Goal: Information Seeking & Learning: Get advice/opinions

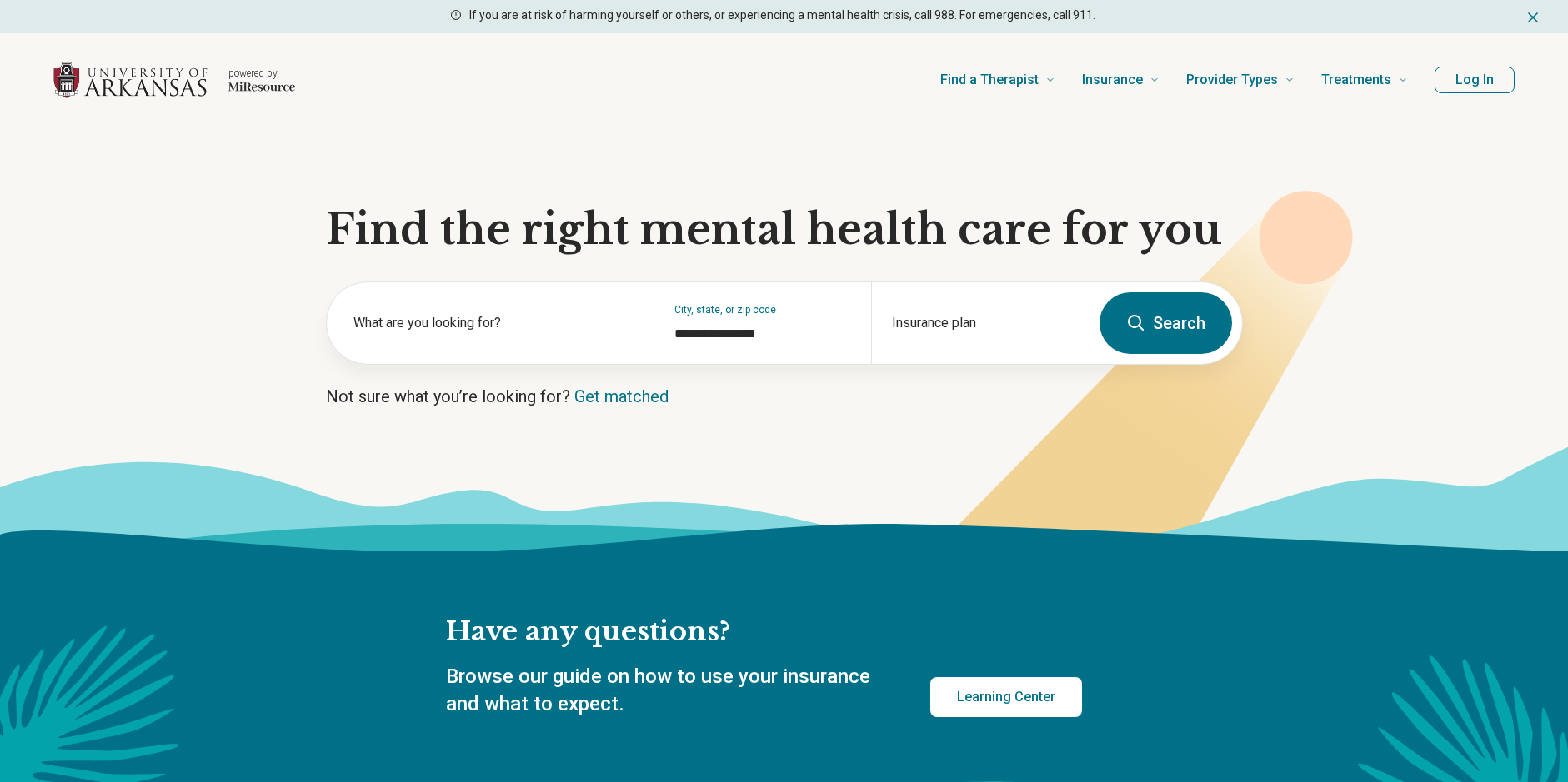
drag, startPoint x: 1278, startPoint y: 571, endPoint x: 1243, endPoint y: 541, distance: 46.1
click at [1275, 569] on div "Have any questions? Browse our guide on how to use your insurance and what to e…" at bounding box center [784, 692] width 1568 height 280
click at [964, 319] on div "Insurance plan" at bounding box center [979, 323] width 218 height 82
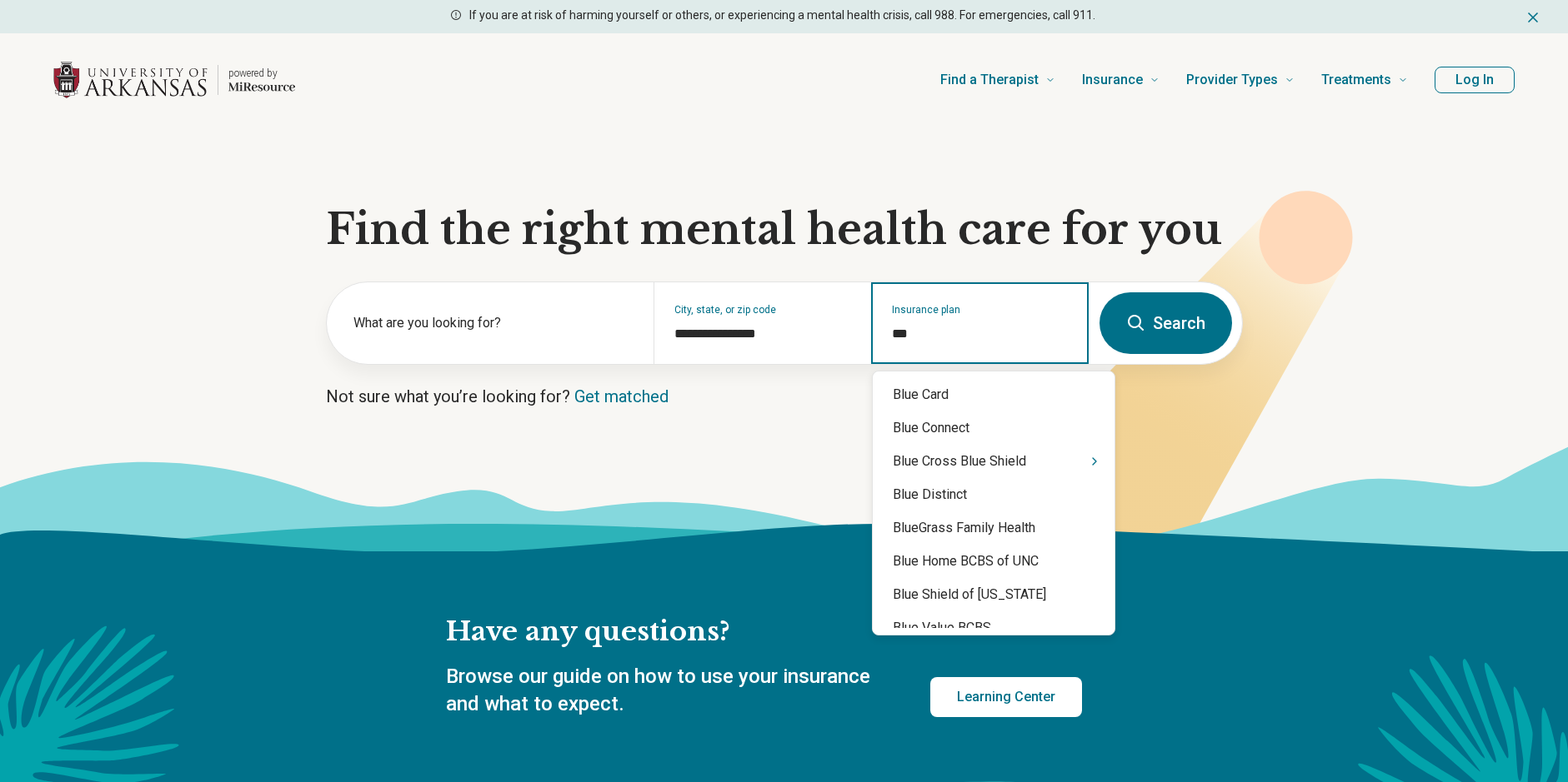
type input "****"
click at [960, 456] on div "Blue Cross Blue Shield" at bounding box center [994, 462] width 242 height 33
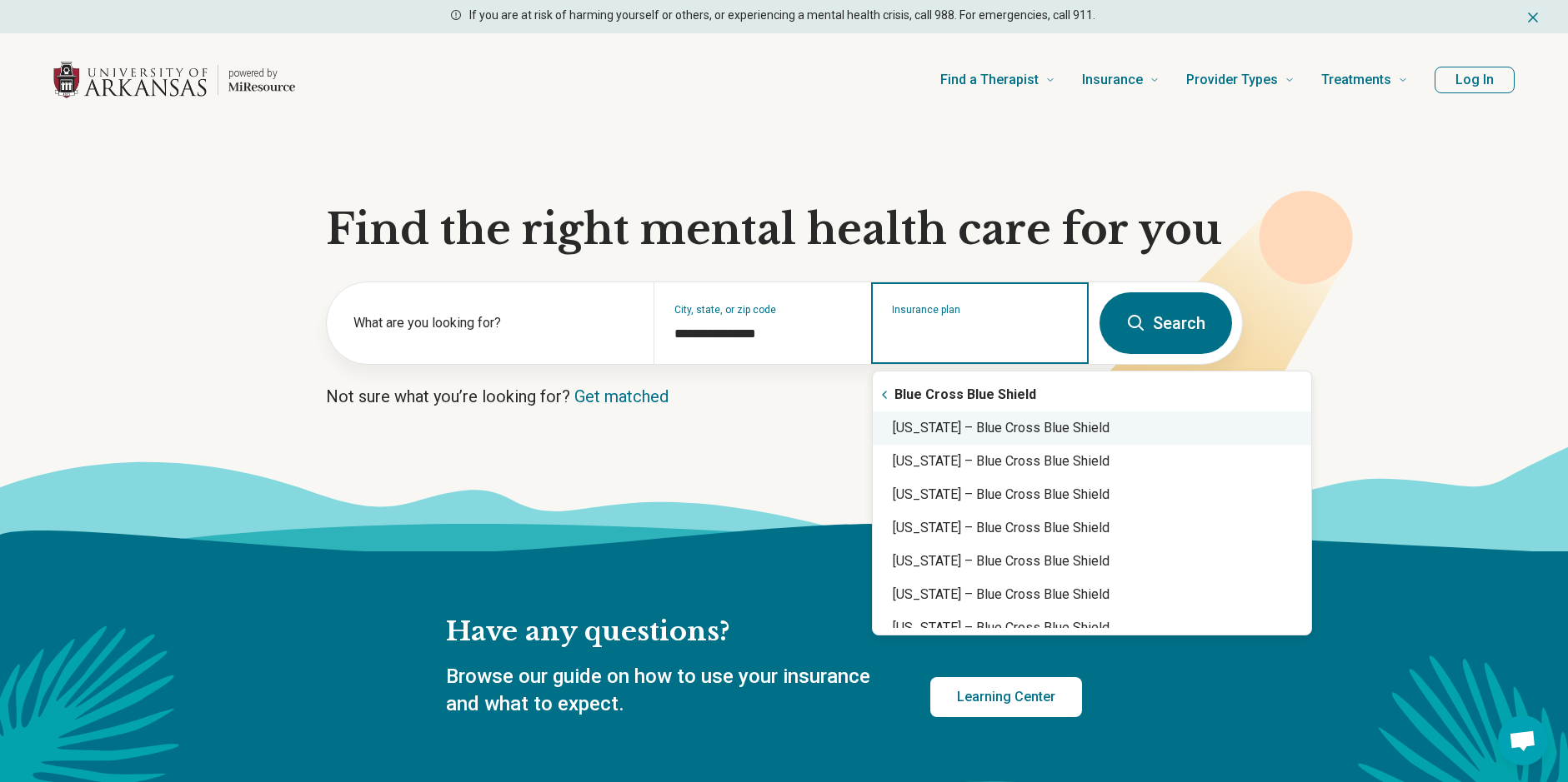
click at [948, 426] on div "Arkansas – Blue Cross Blue Shield" at bounding box center [1091, 428] width 438 height 33
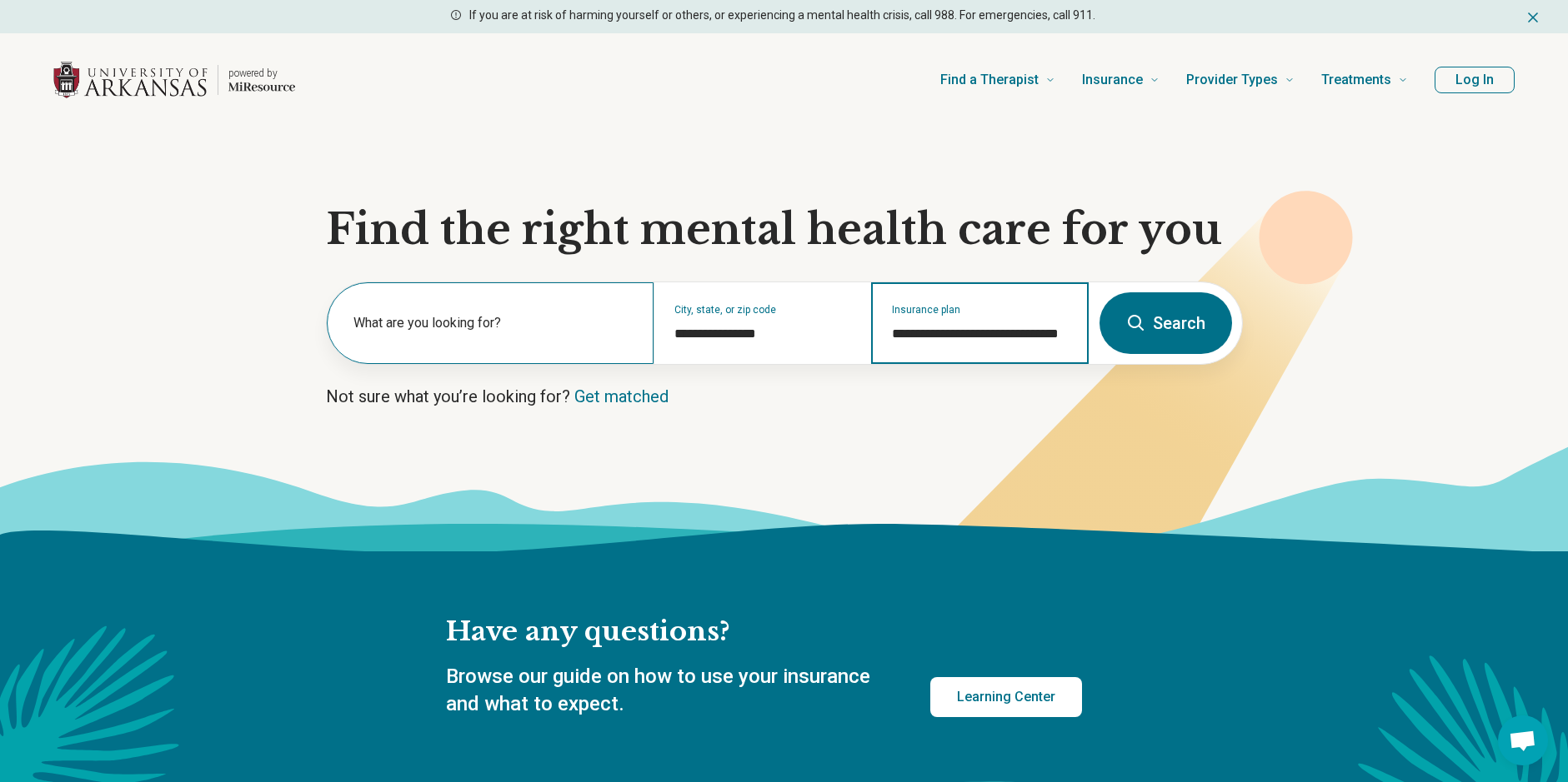
type input "**********"
click at [552, 309] on div "What are you looking for?" at bounding box center [489, 323] width 326 height 82
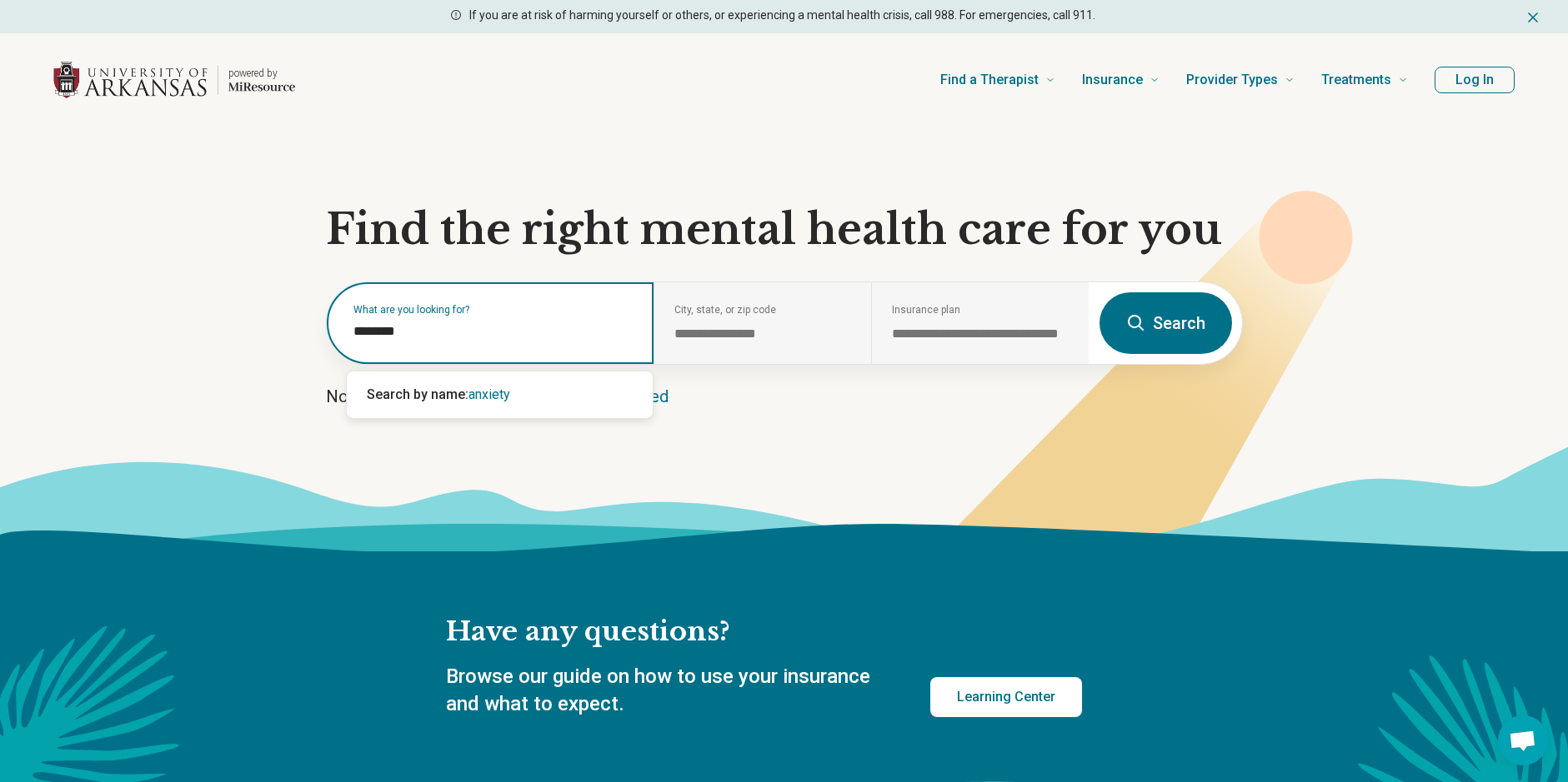
type input "*******"
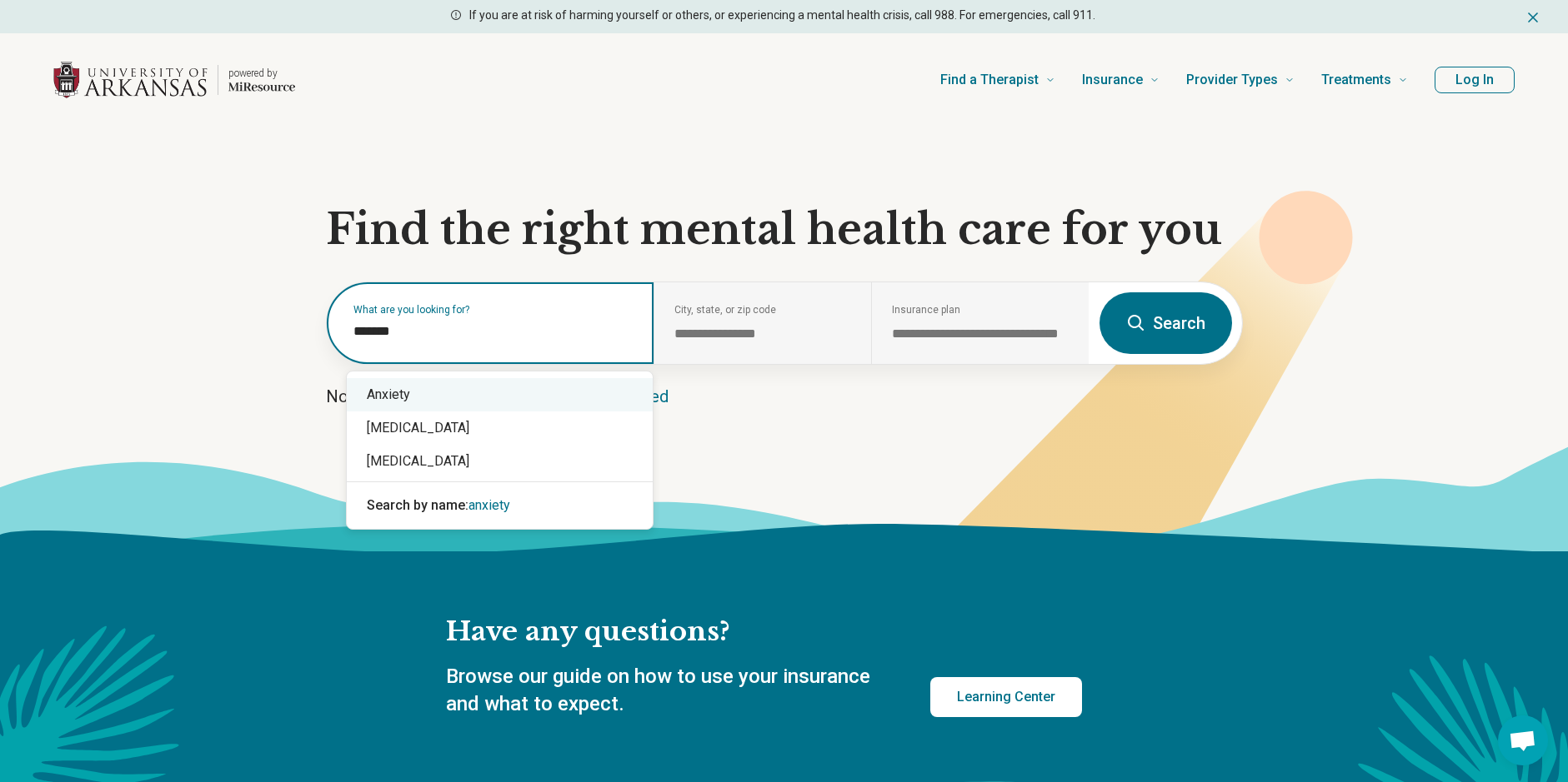
click at [382, 388] on div "Anxiety" at bounding box center [499, 395] width 306 height 33
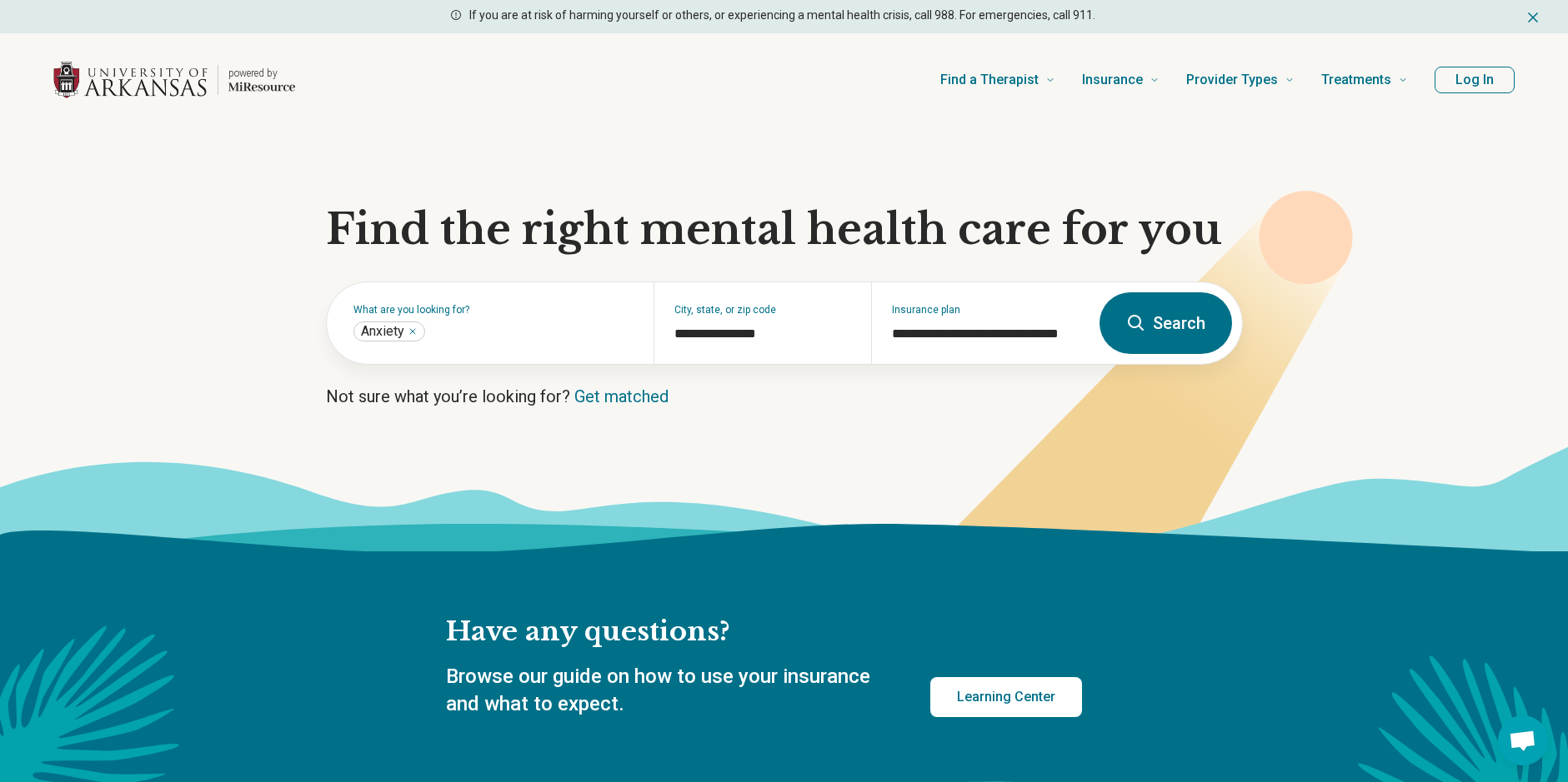
click at [1133, 317] on icon at bounding box center [1136, 323] width 20 height 20
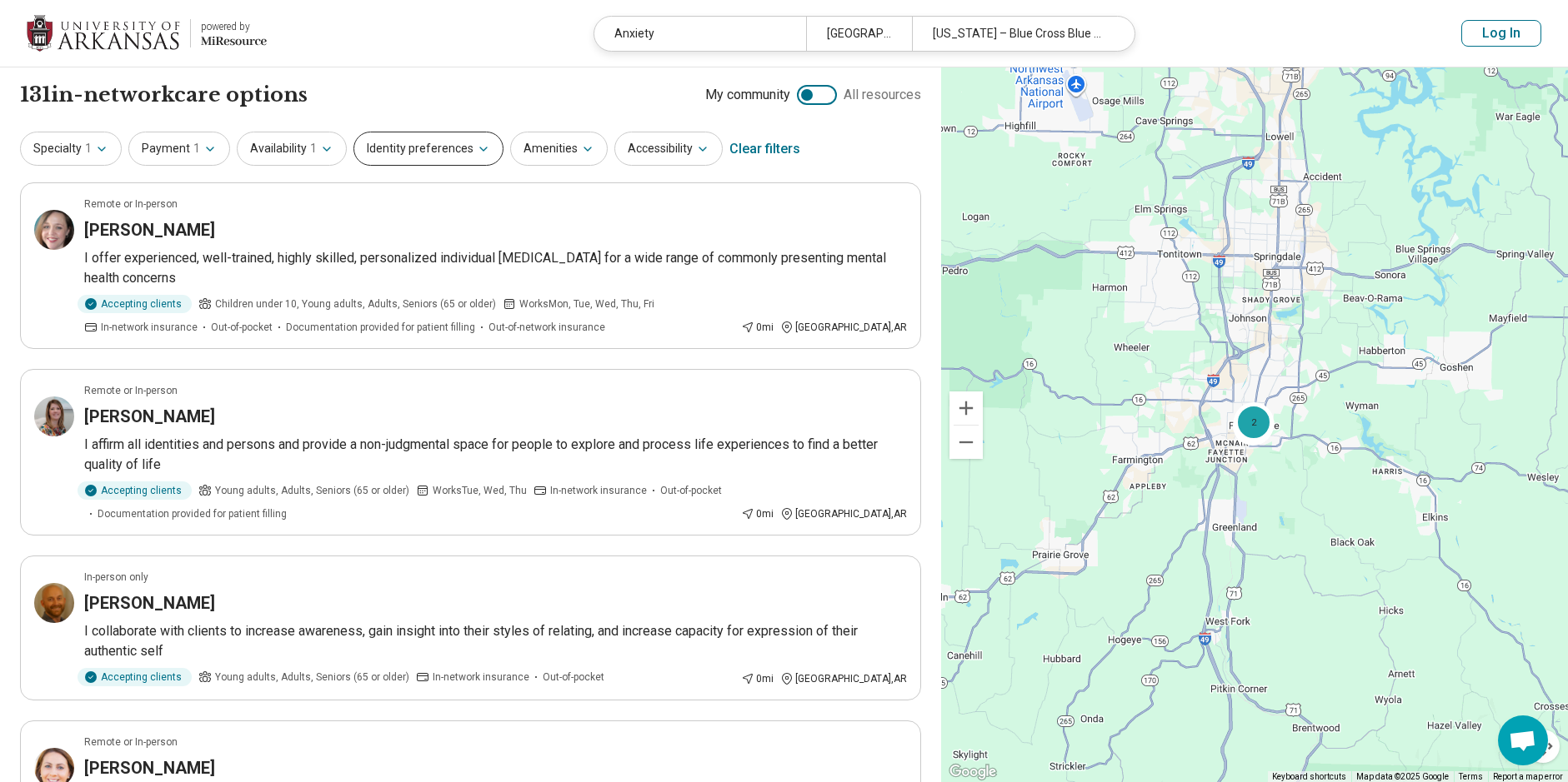
click at [412, 151] on button "Identity preferences" at bounding box center [428, 149] width 150 height 34
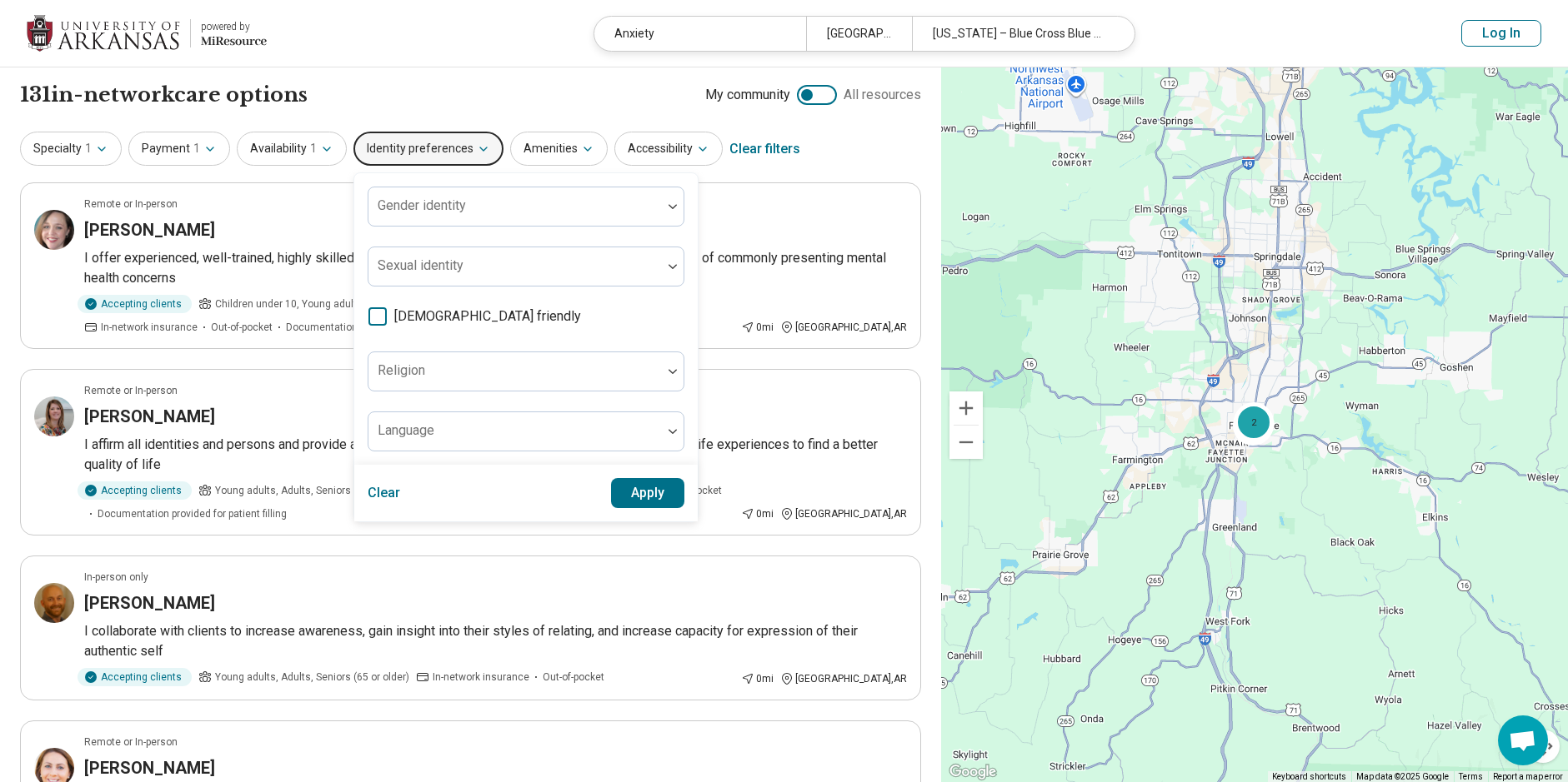
click at [429, 153] on button "Identity preferences" at bounding box center [428, 149] width 150 height 34
click at [431, 155] on button "Identity preferences" at bounding box center [428, 149] width 150 height 34
click at [69, 161] on button "Specialty 1" at bounding box center [71, 149] width 102 height 34
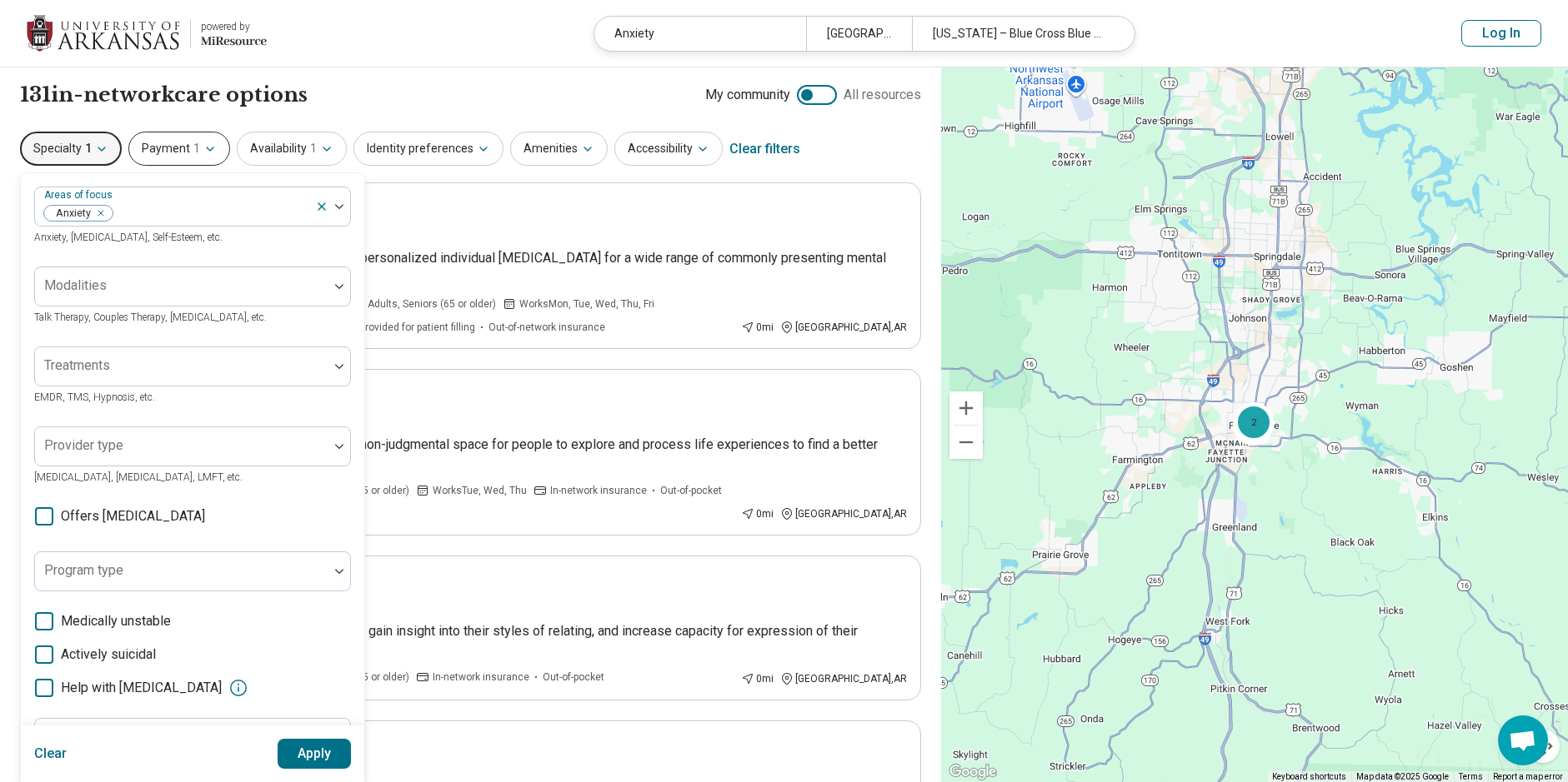
click at [162, 151] on button "Payment 1" at bounding box center [180, 149] width 102 height 34
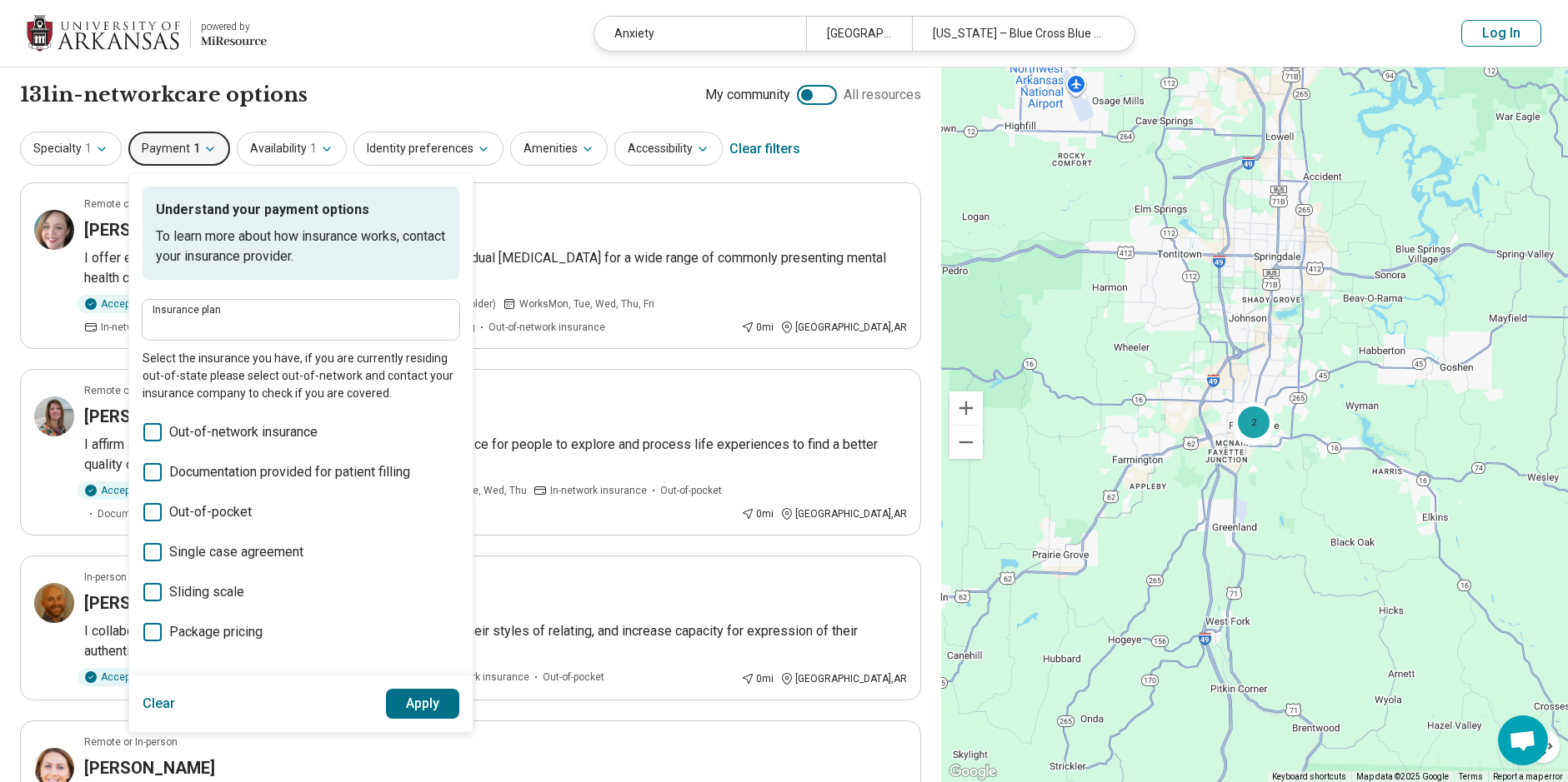
type input "**********"
click at [269, 154] on button "Availability 1" at bounding box center [292, 149] width 110 height 34
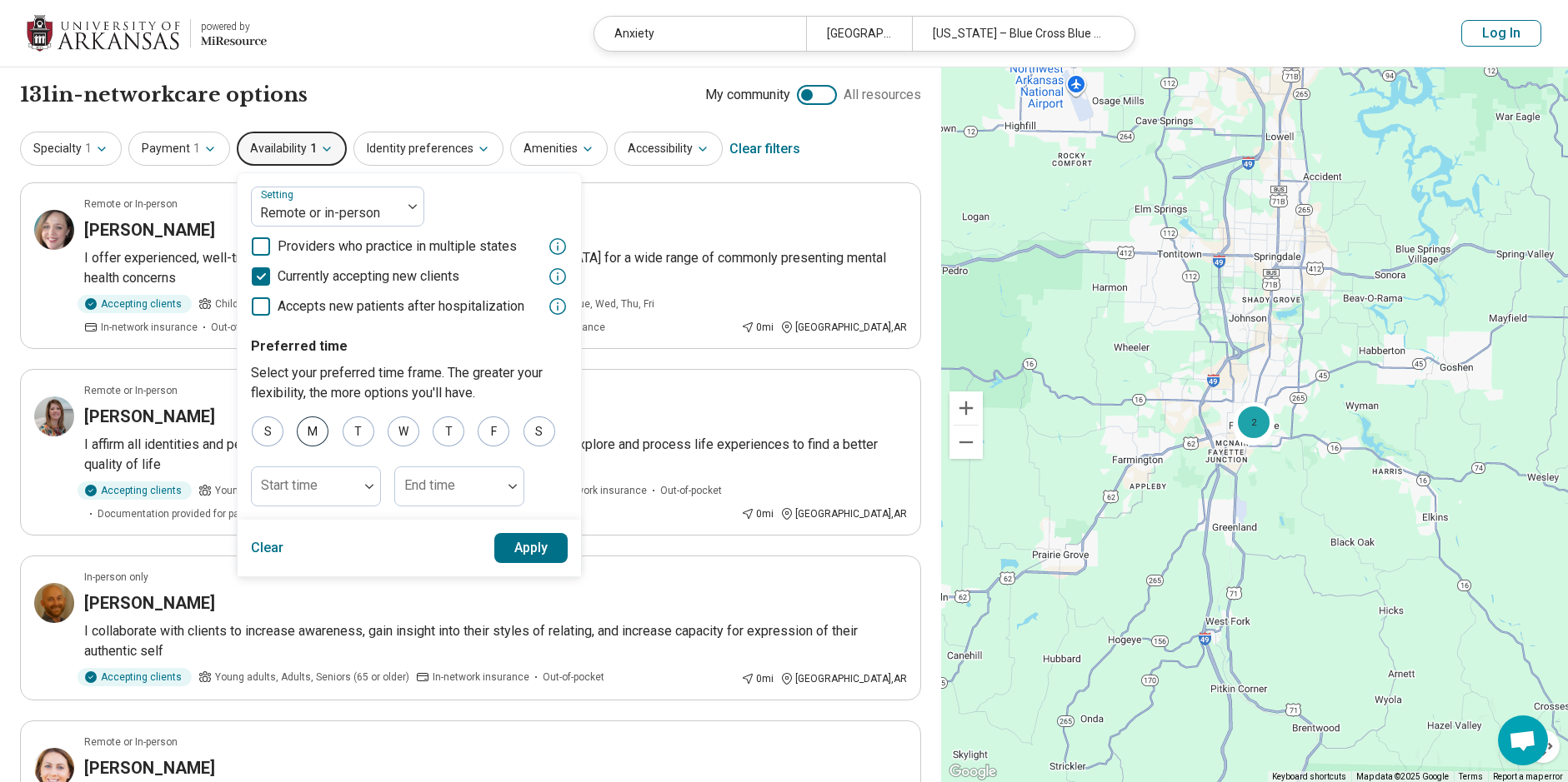
click at [303, 439] on div "M" at bounding box center [312, 431] width 32 height 30
click at [392, 438] on div "W" at bounding box center [403, 431] width 32 height 30
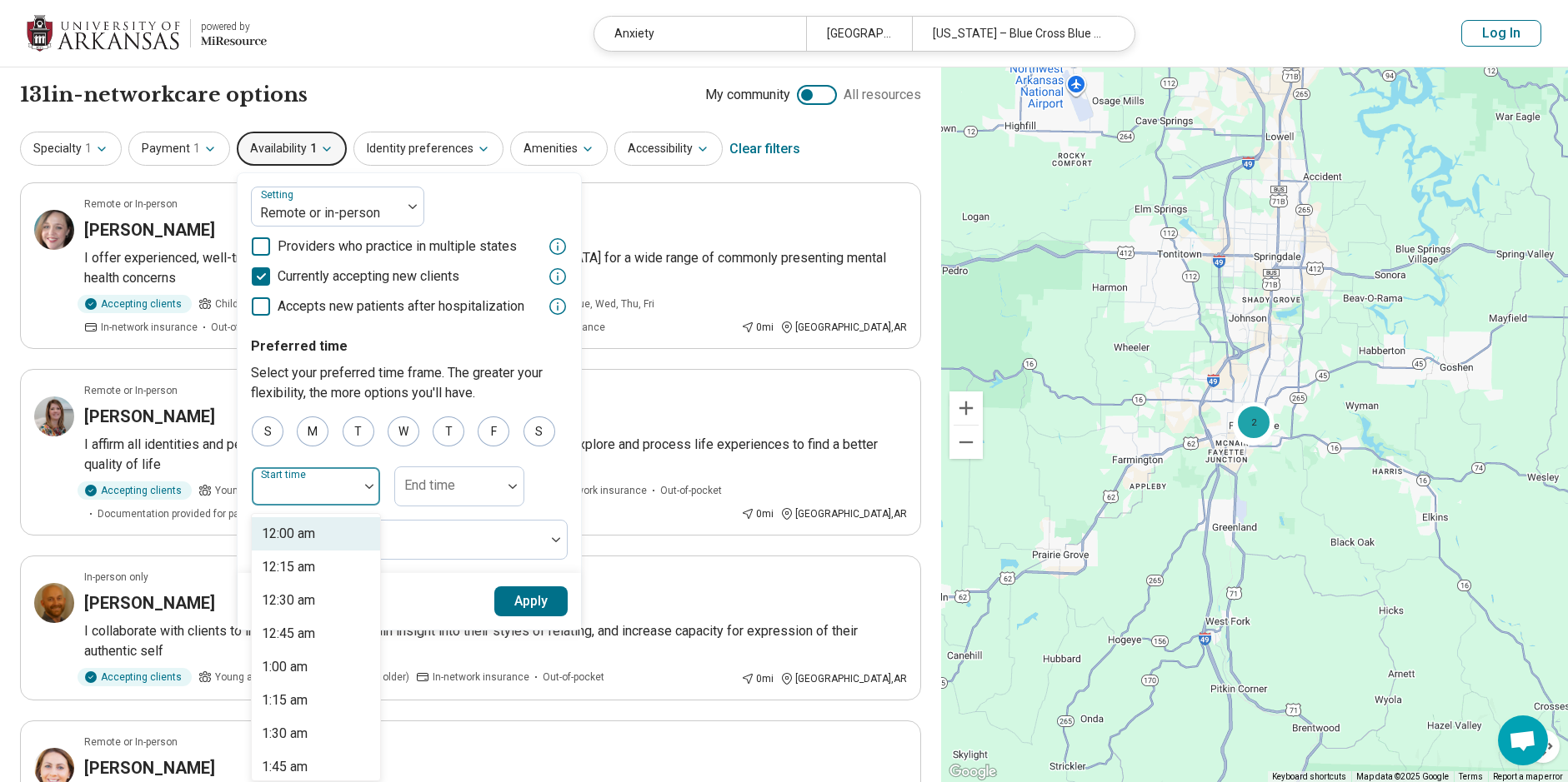
click at [352, 489] on div at bounding box center [305, 487] width 107 height 37
click at [304, 624] on div "2:00 am" at bounding box center [284, 634] width 46 height 20
click at [324, 483] on div at bounding box center [305, 493] width 94 height 23
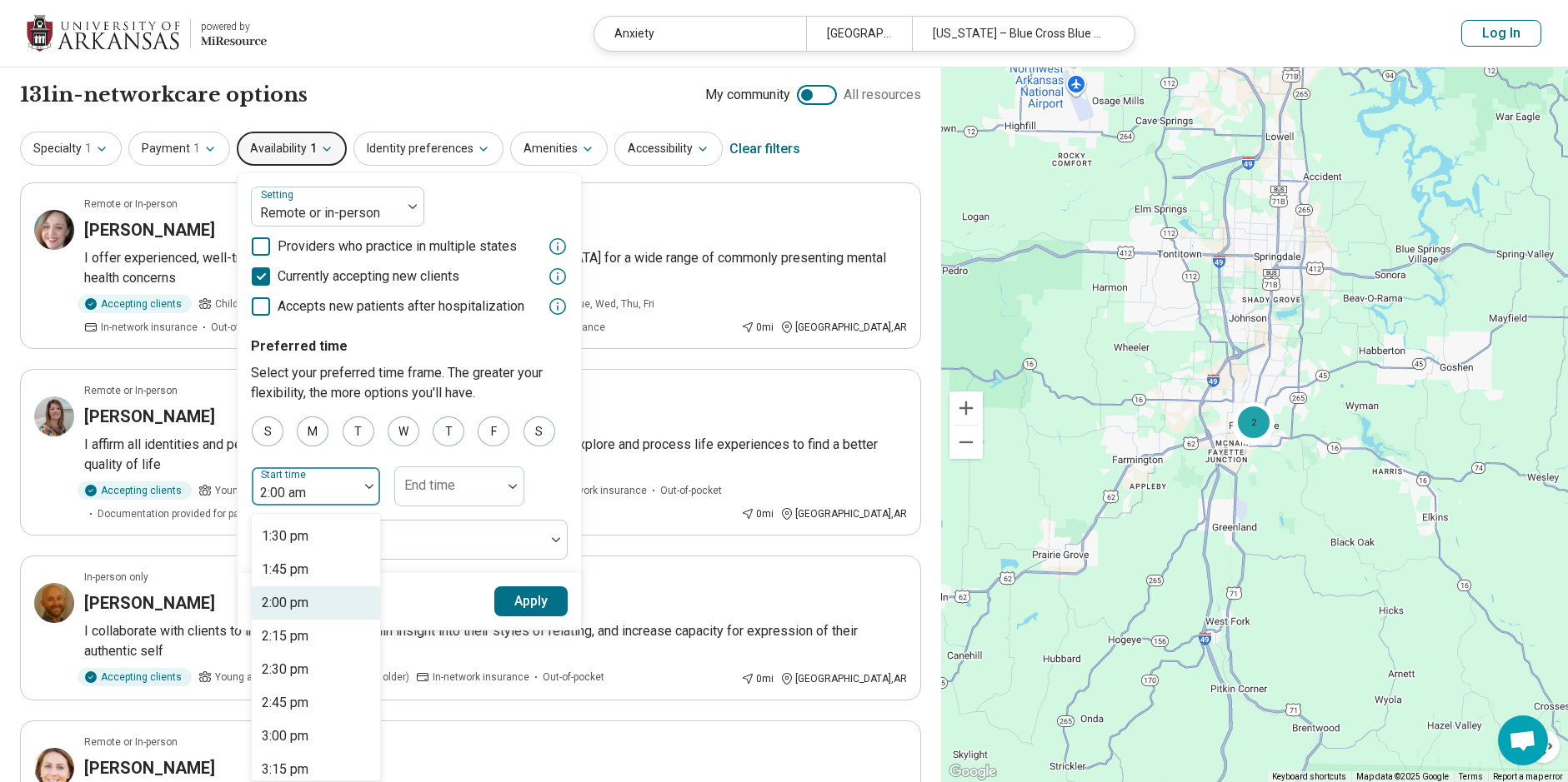
click at [324, 602] on div "2:00 pm" at bounding box center [316, 603] width 129 height 33
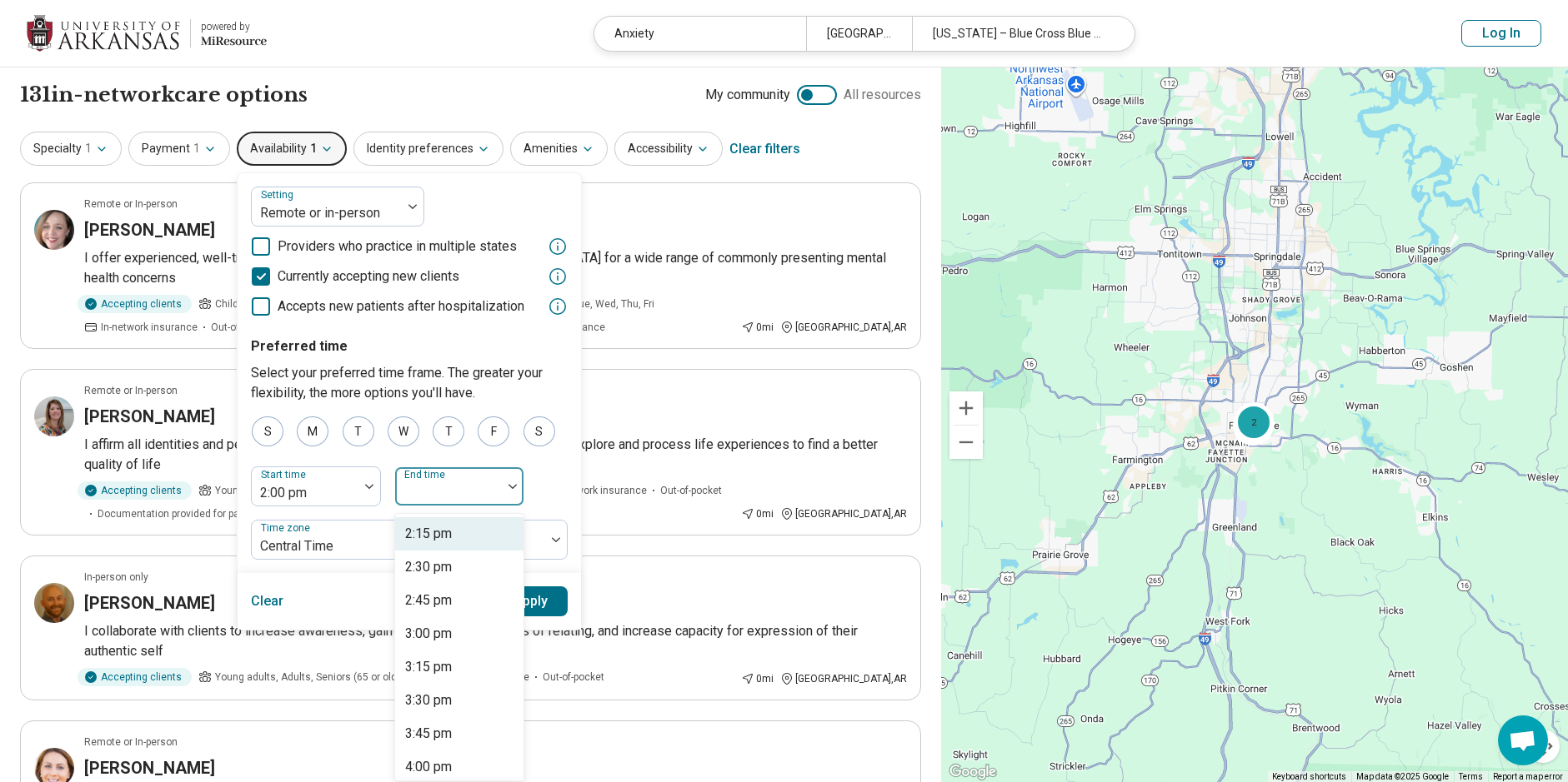
click at [444, 484] on div "End time" at bounding box center [459, 487] width 130 height 40
click at [432, 639] on div "4:00 pm" at bounding box center [428, 644] width 47 height 20
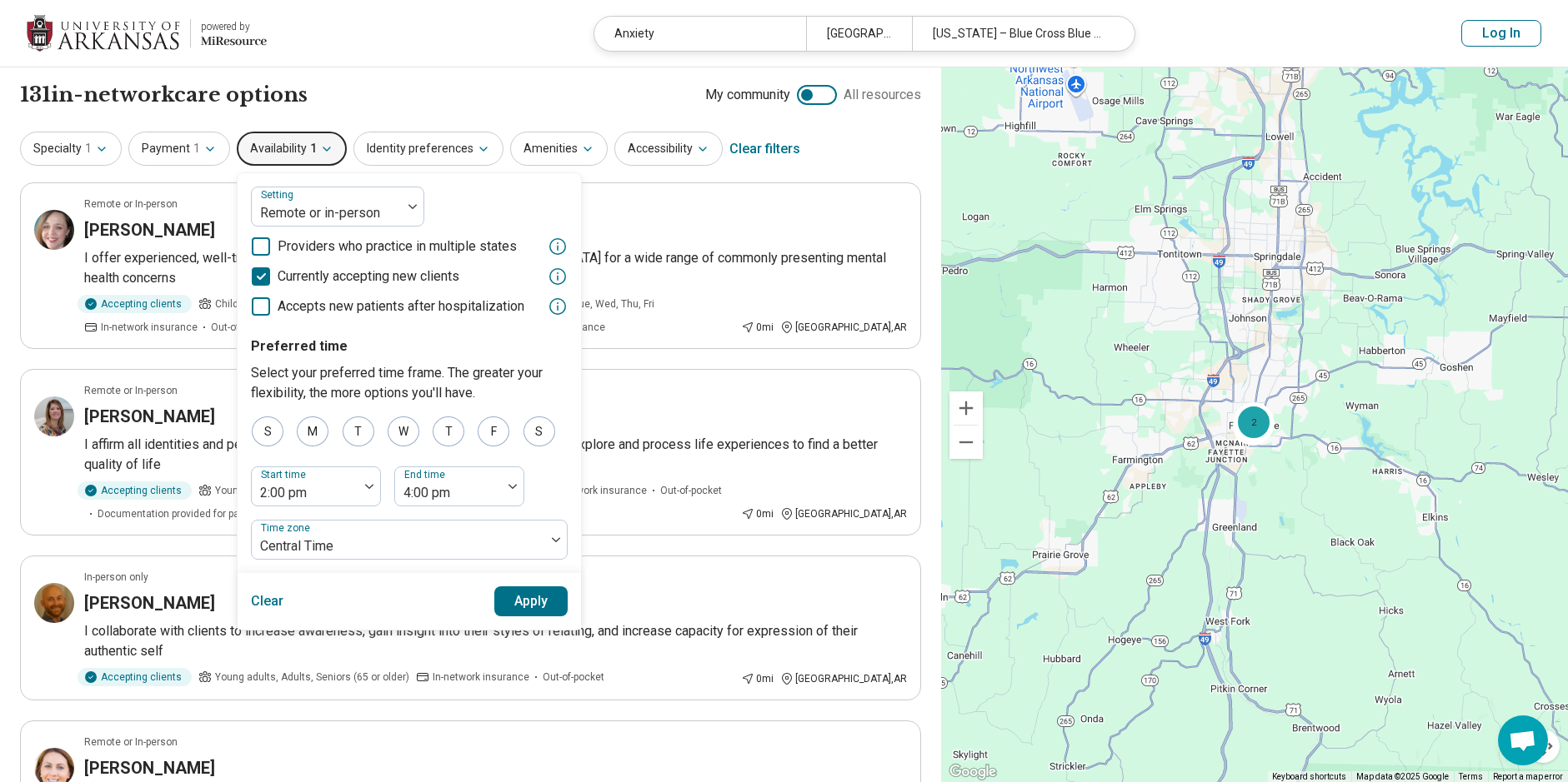
click at [516, 601] on button "Apply" at bounding box center [531, 602] width 74 height 30
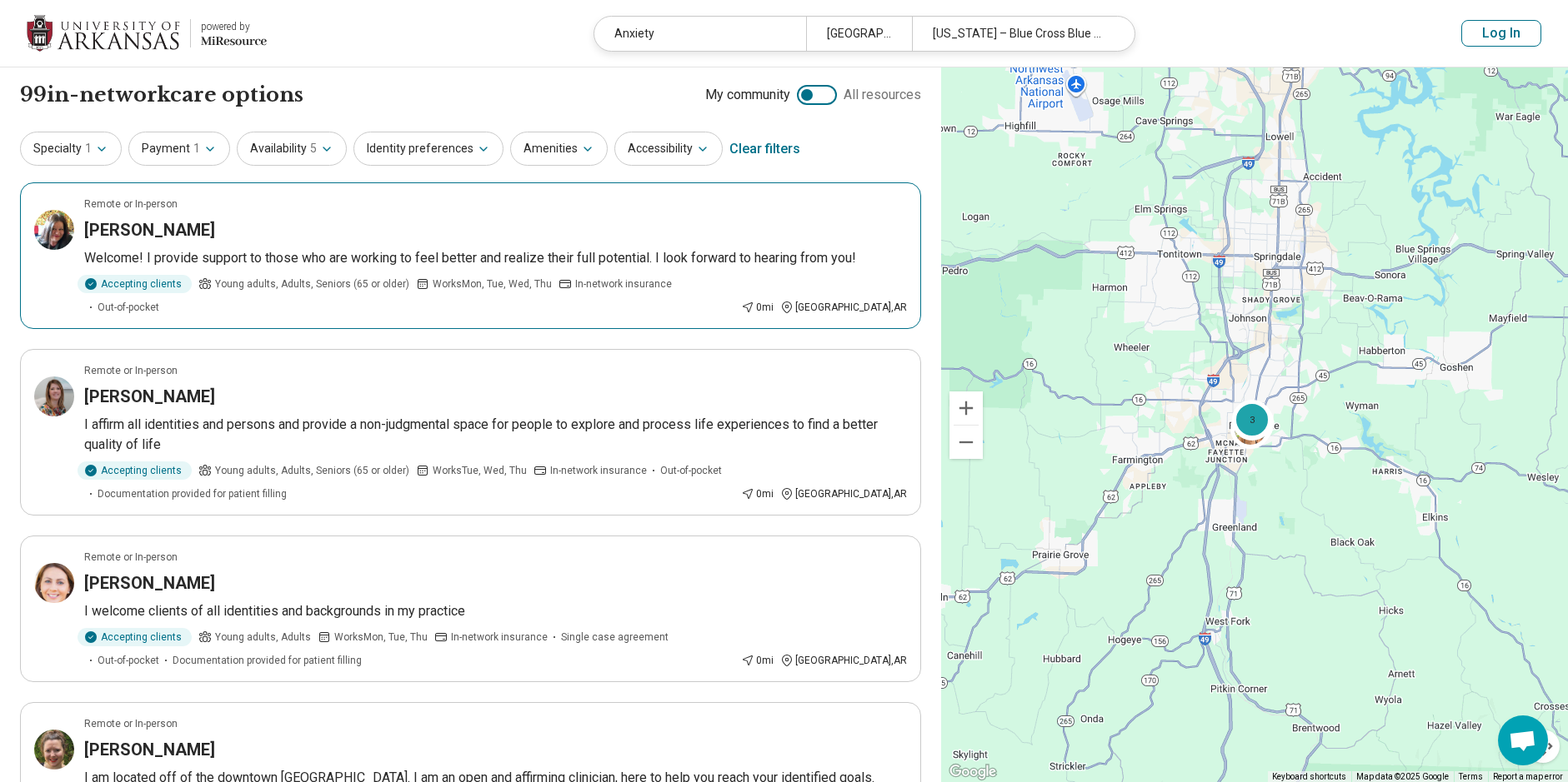
click at [438, 247] on article "Remote or In-person Suson Wheeler Welcome! I provide support to those who are w…" at bounding box center [470, 256] width 901 height 147
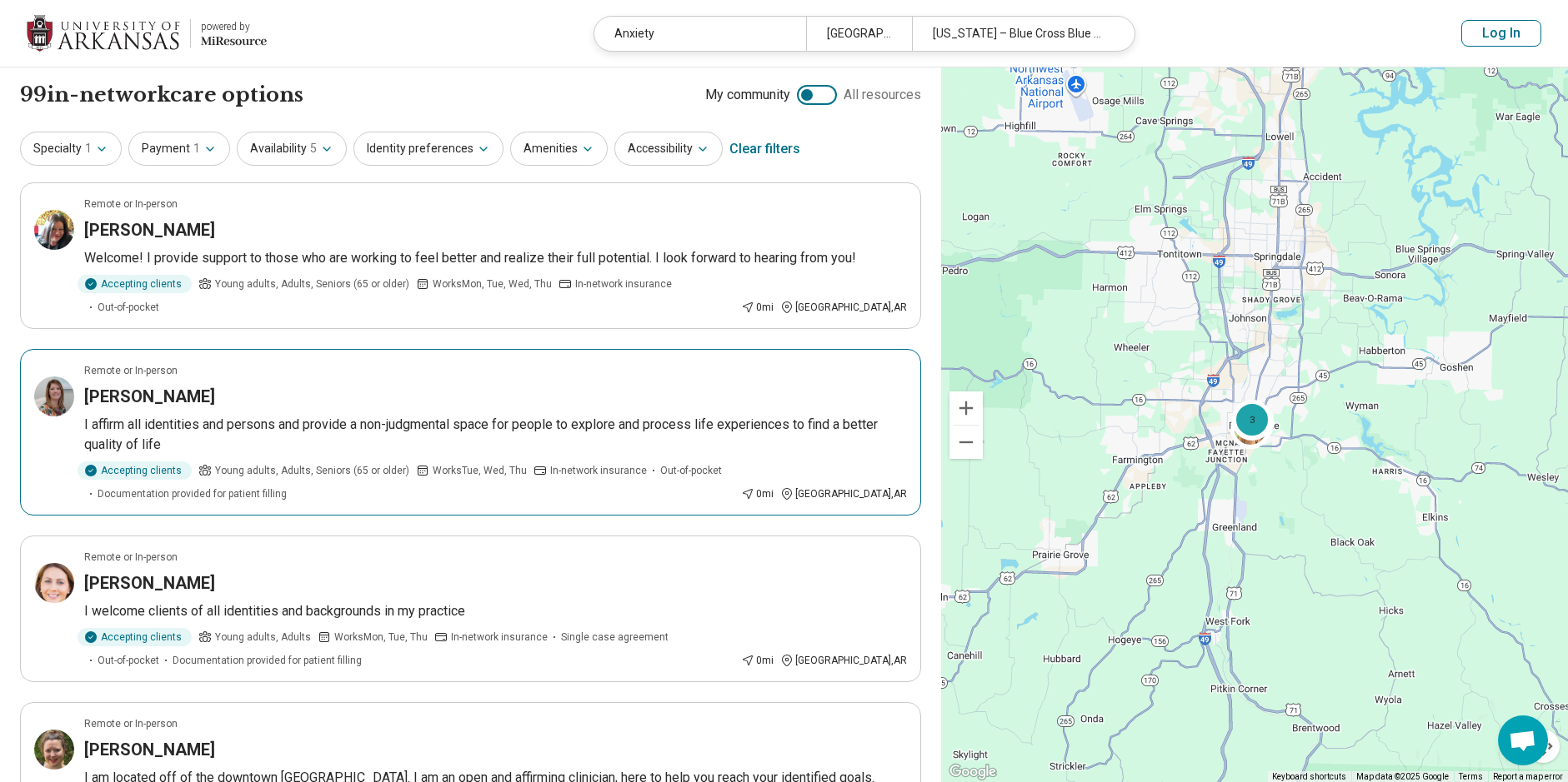
click at [249, 385] on div "MINDY WILKERSON" at bounding box center [495, 396] width 822 height 23
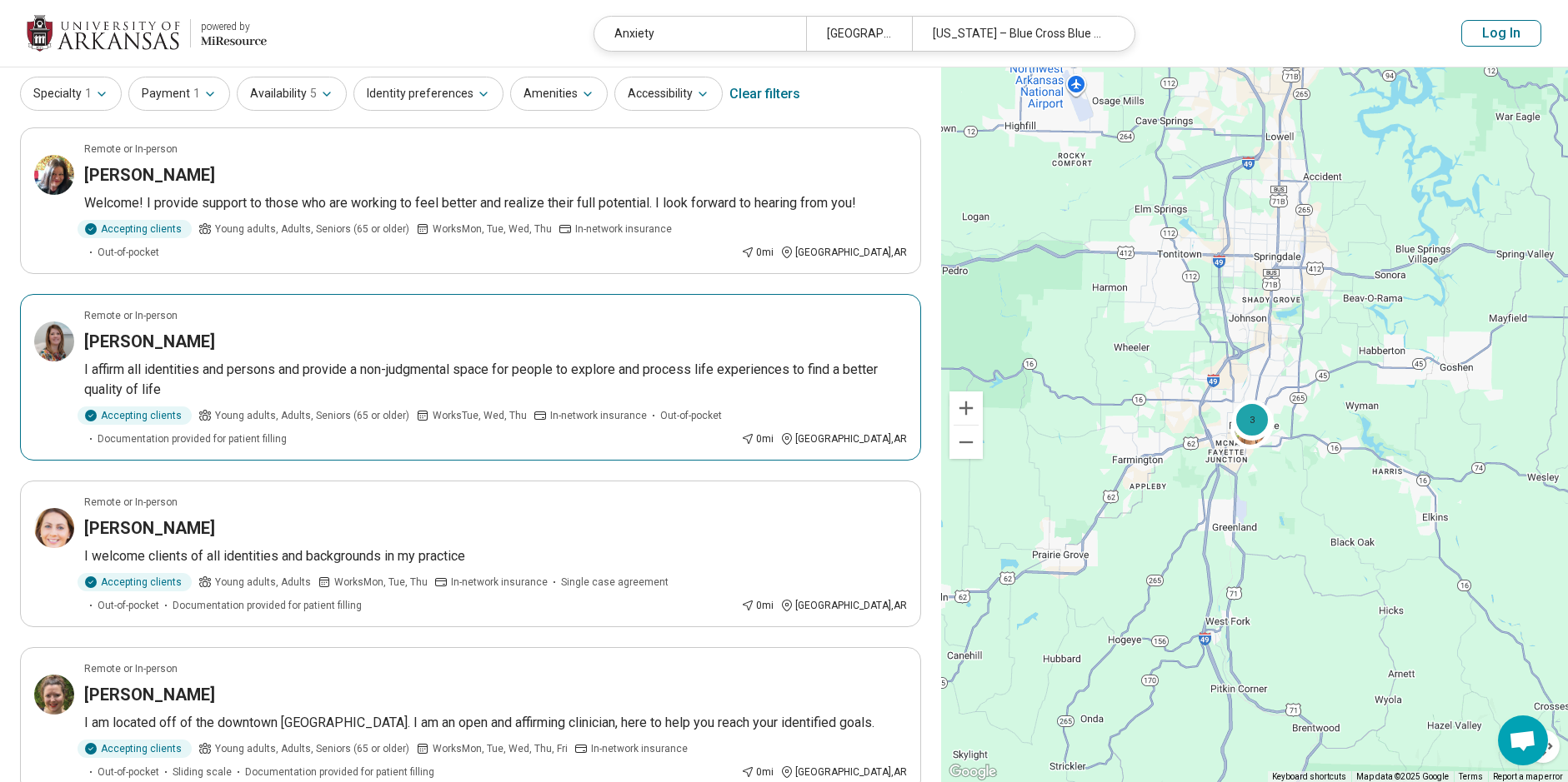
scroll to position [83, 0]
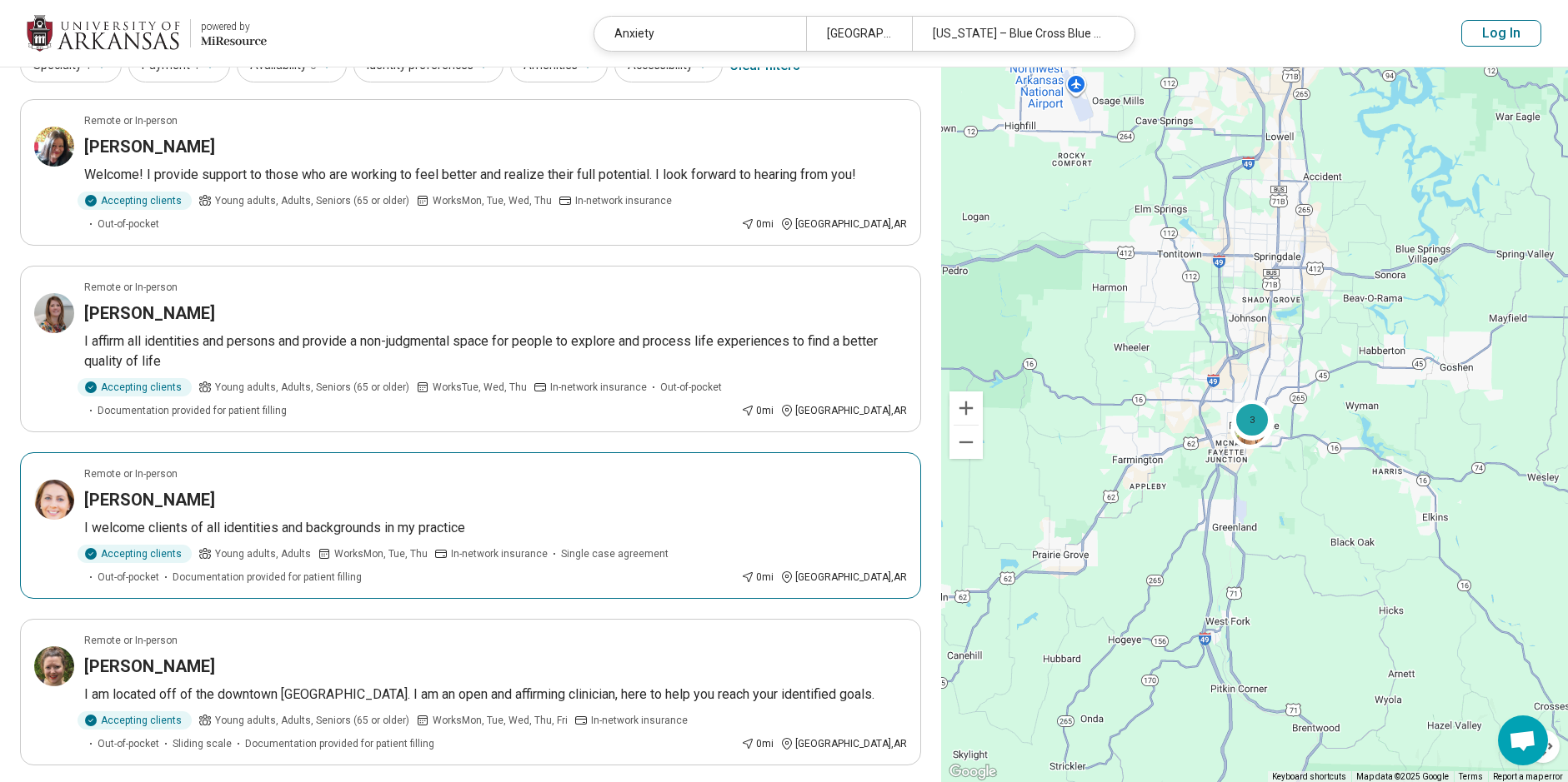
click at [237, 488] on div "KATHRYN ANTIN" at bounding box center [495, 500] width 822 height 23
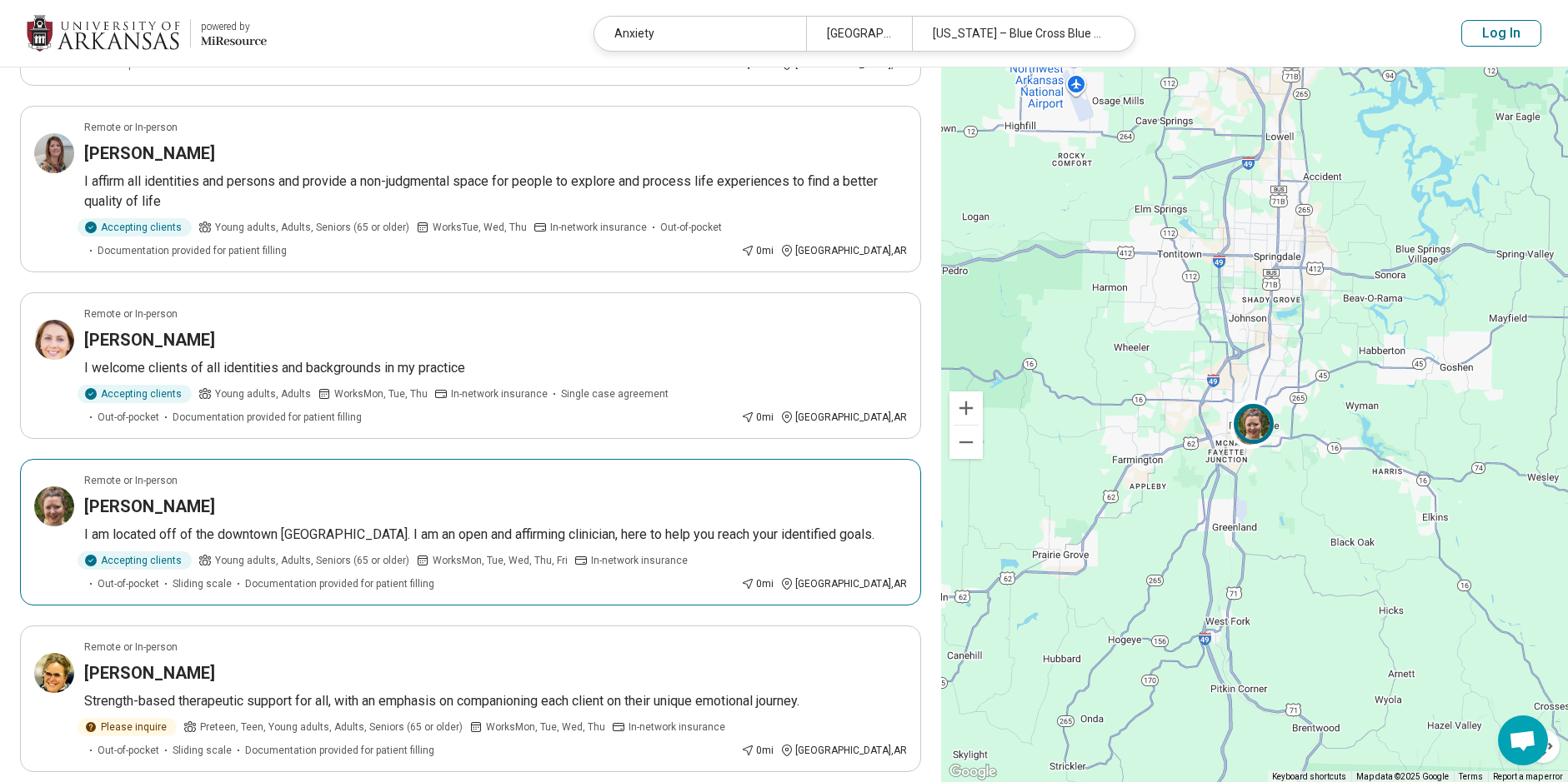
scroll to position [250, 0]
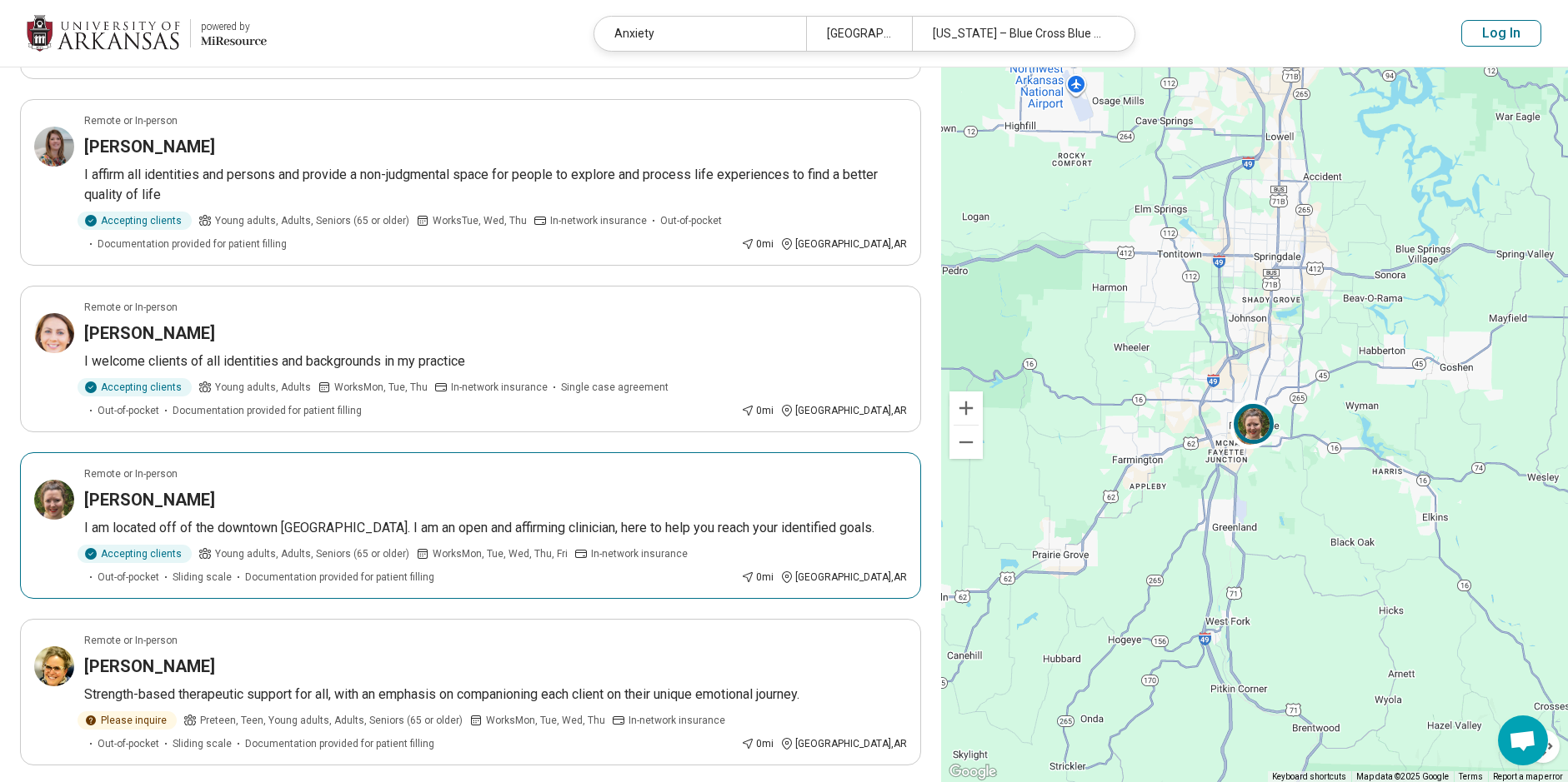
click at [332, 492] on article "Remote or In-person Kari Spears I am located off of the downtown Fayetteville S…" at bounding box center [470, 526] width 901 height 147
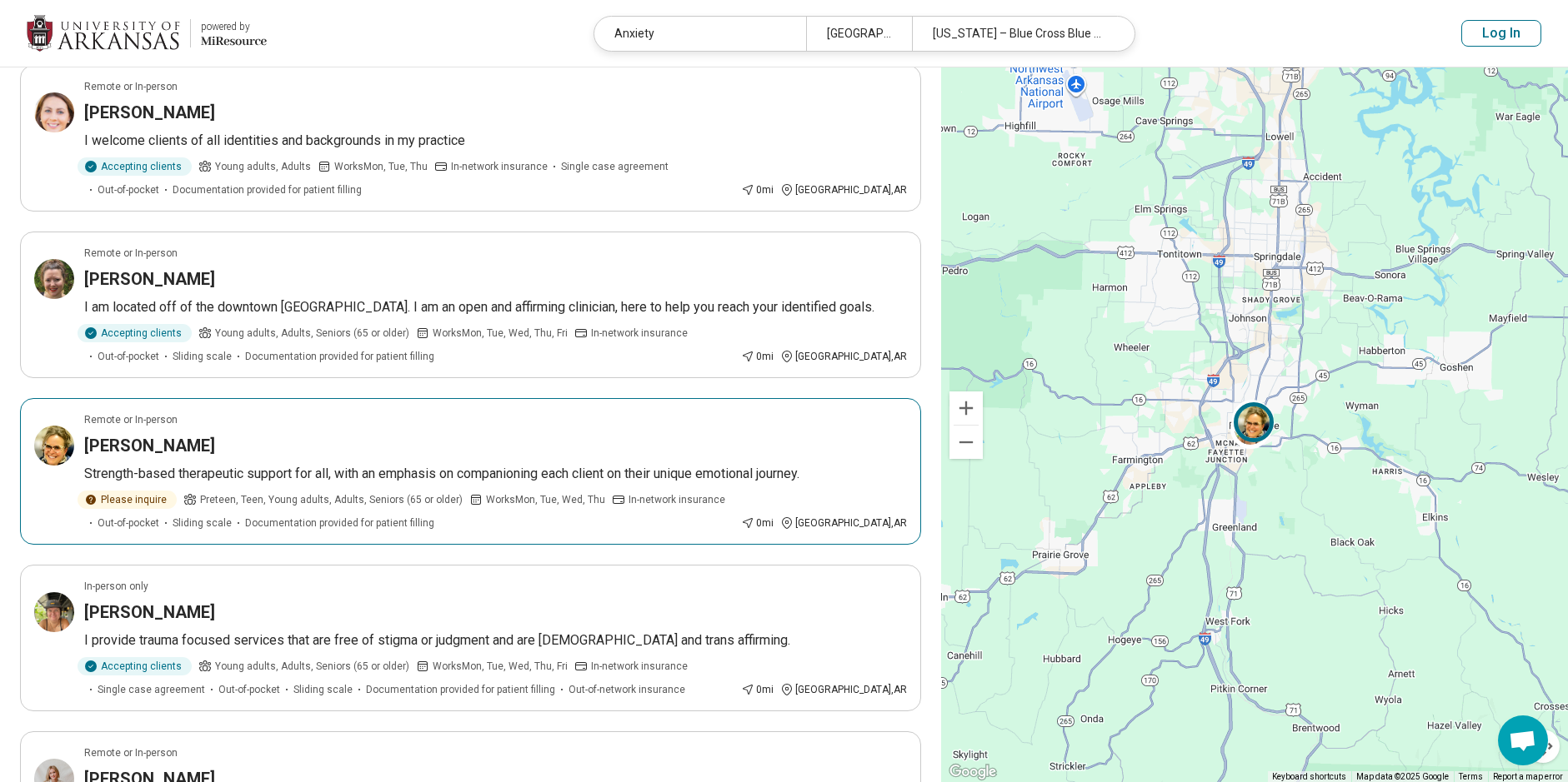
scroll to position [500, 0]
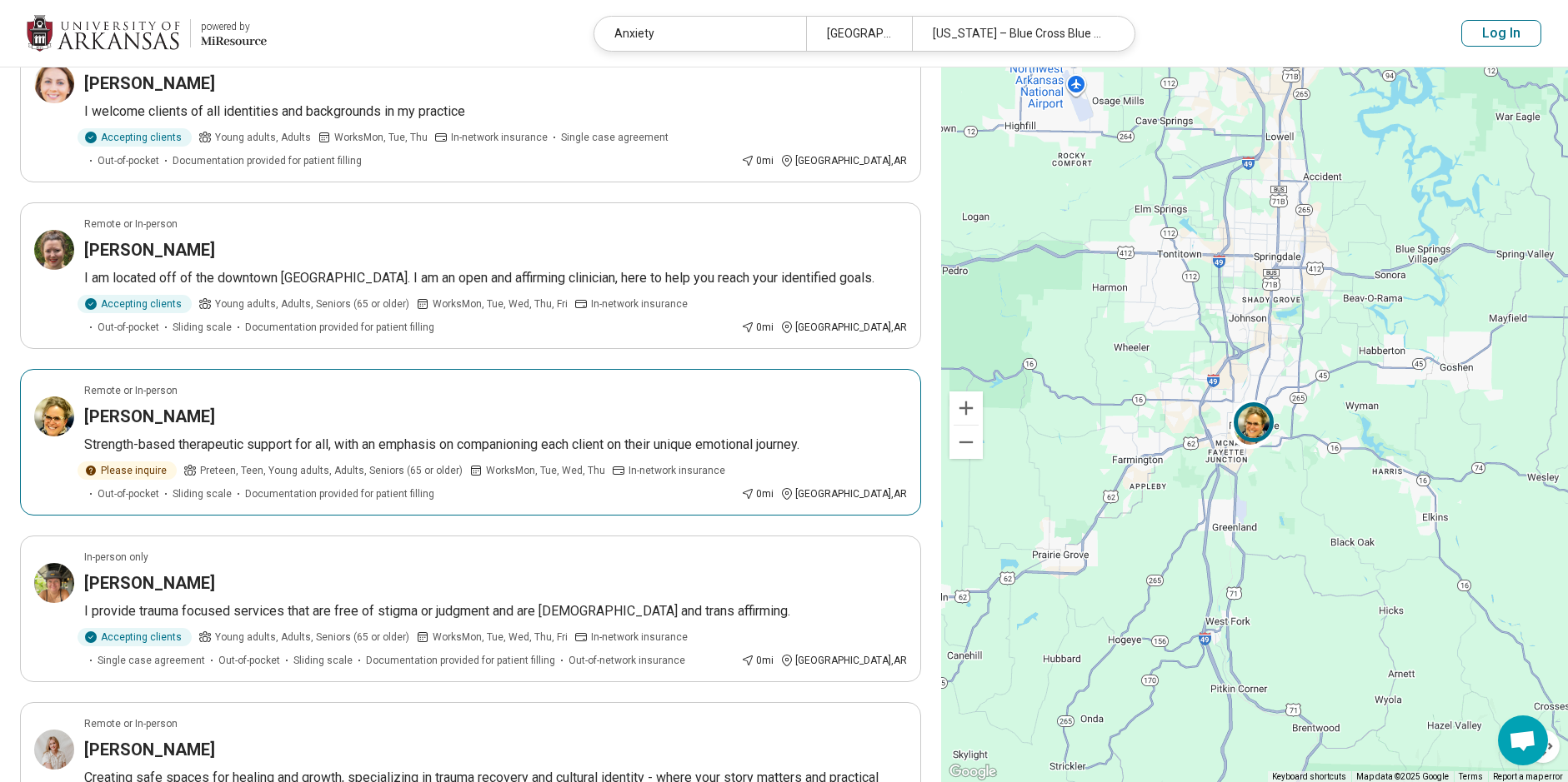
click at [352, 411] on article "Remote or In-person Karen Grumme-Rodriguez Strength-based therapeutic support f…" at bounding box center [470, 442] width 901 height 147
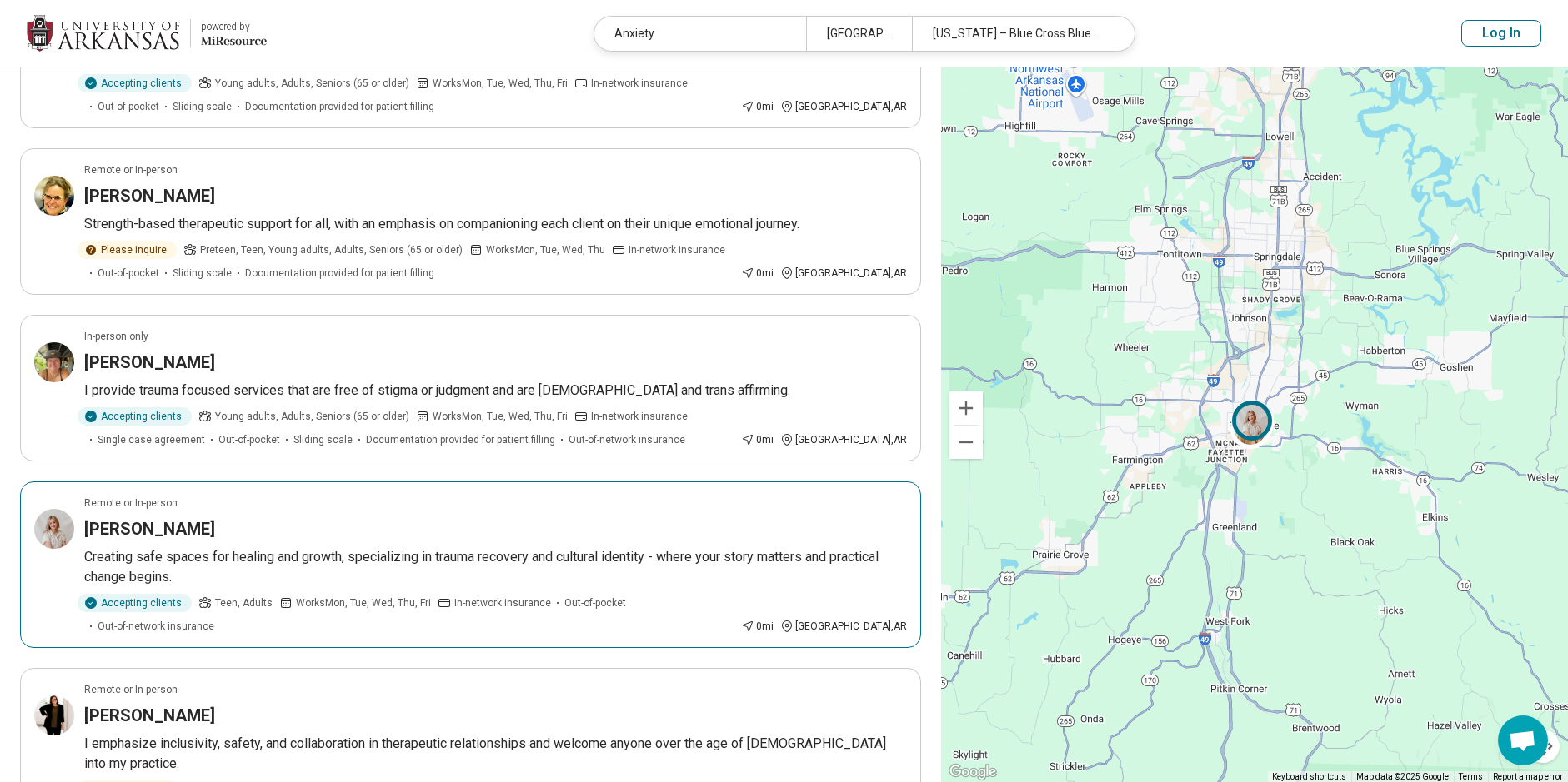
scroll to position [750, 0]
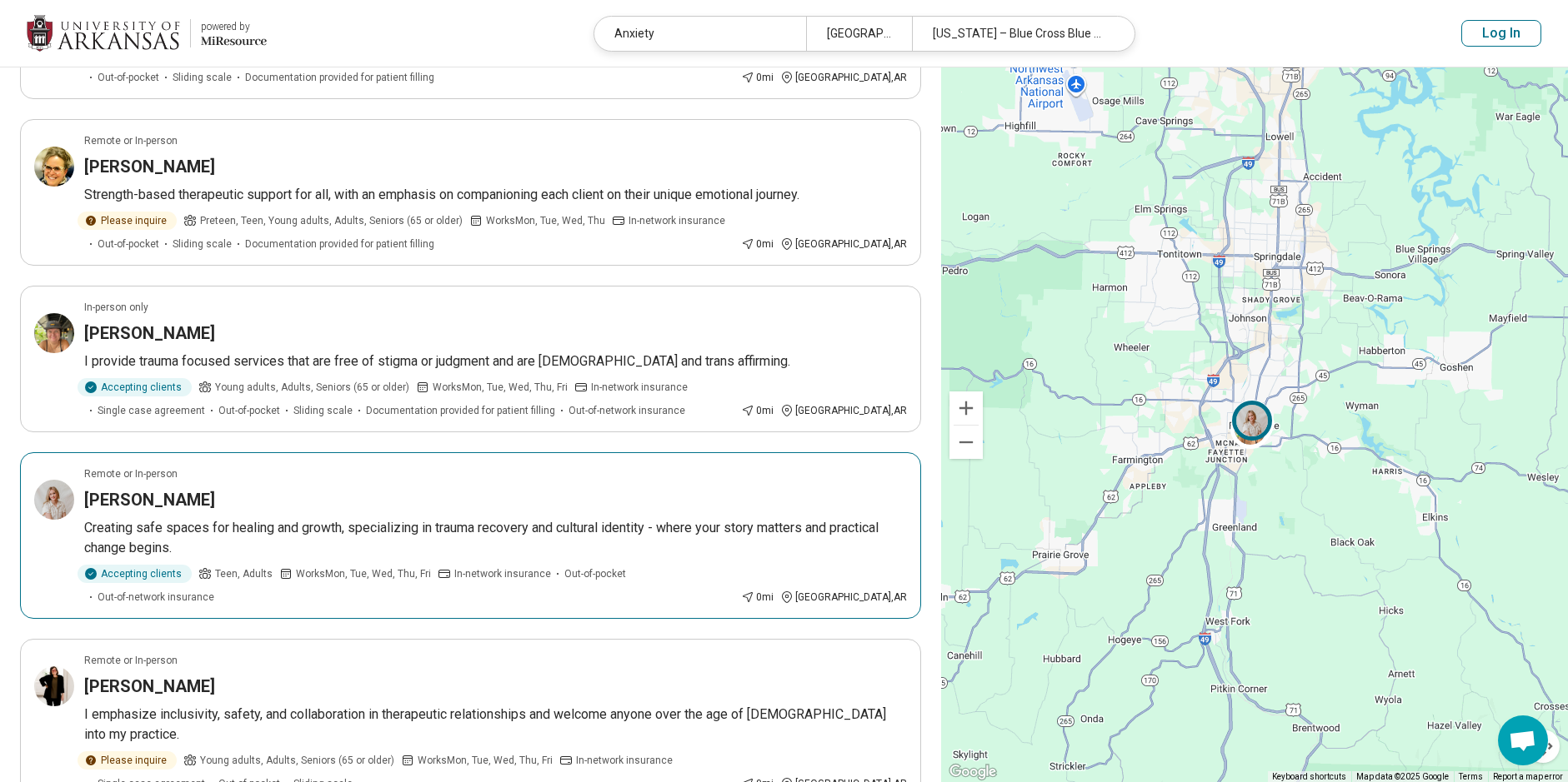
click at [309, 518] on p "Creating safe spaces for healing and growth, specializing in trauma recovery an…" at bounding box center [495, 538] width 822 height 40
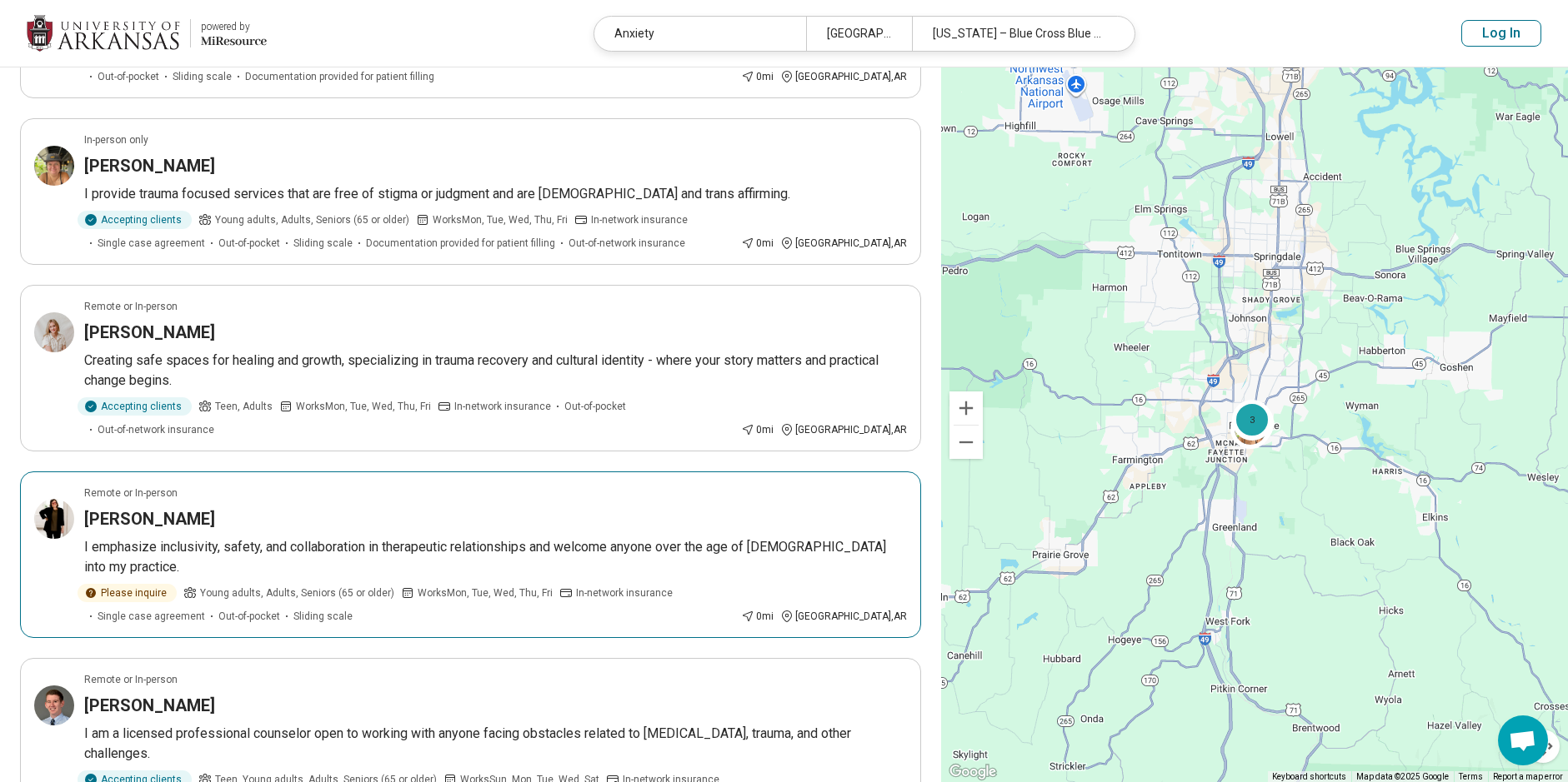
scroll to position [1083, 0]
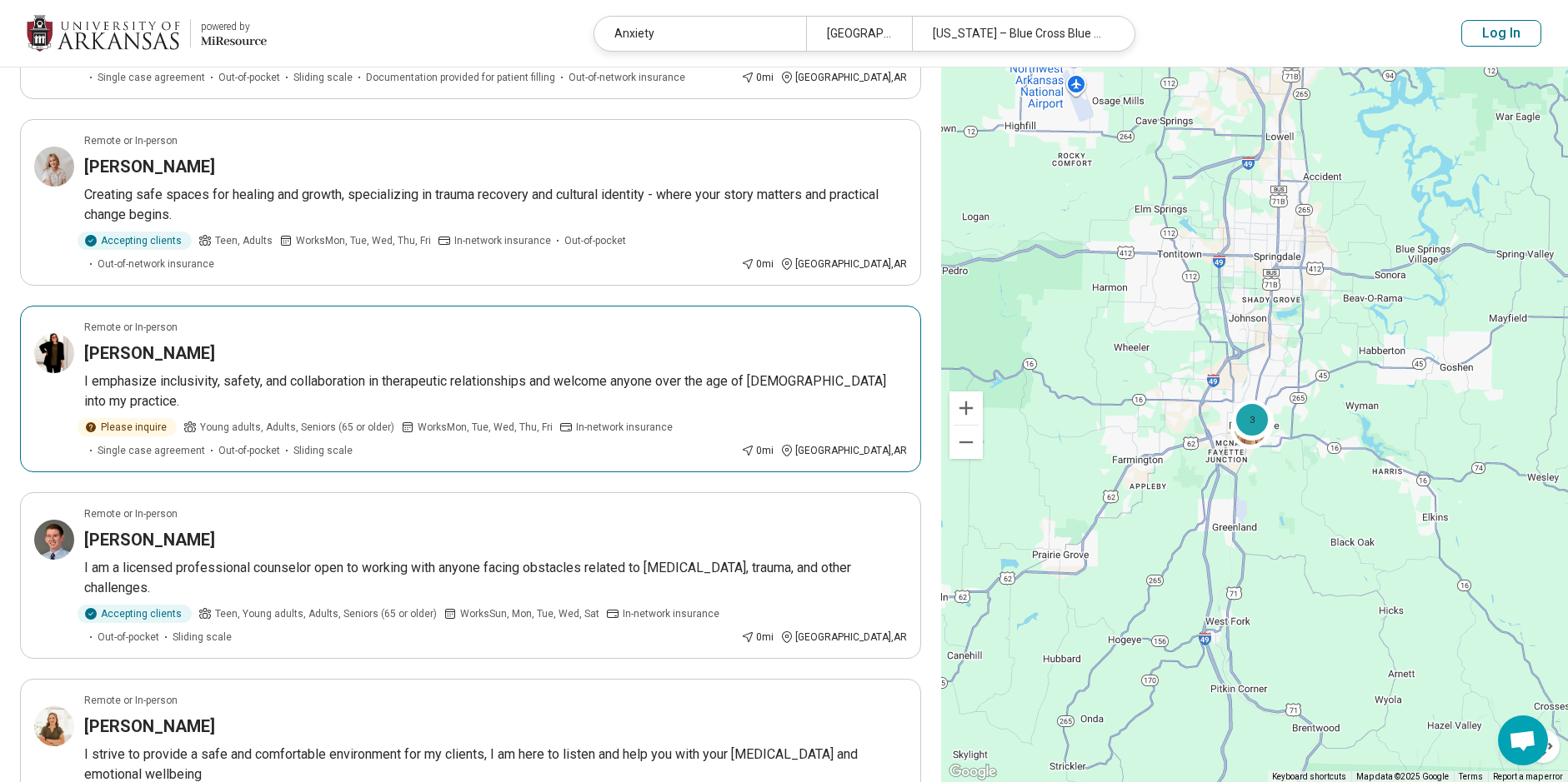
click at [248, 322] on article "Remote or In-person Helen Cheek I emphasize inclusivity, safety, and collaborat…" at bounding box center [470, 389] width 901 height 167
click at [600, 322] on article "Remote or In-person Helen Cheek I emphasize inclusivity, safety, and collaborat…" at bounding box center [470, 389] width 901 height 167
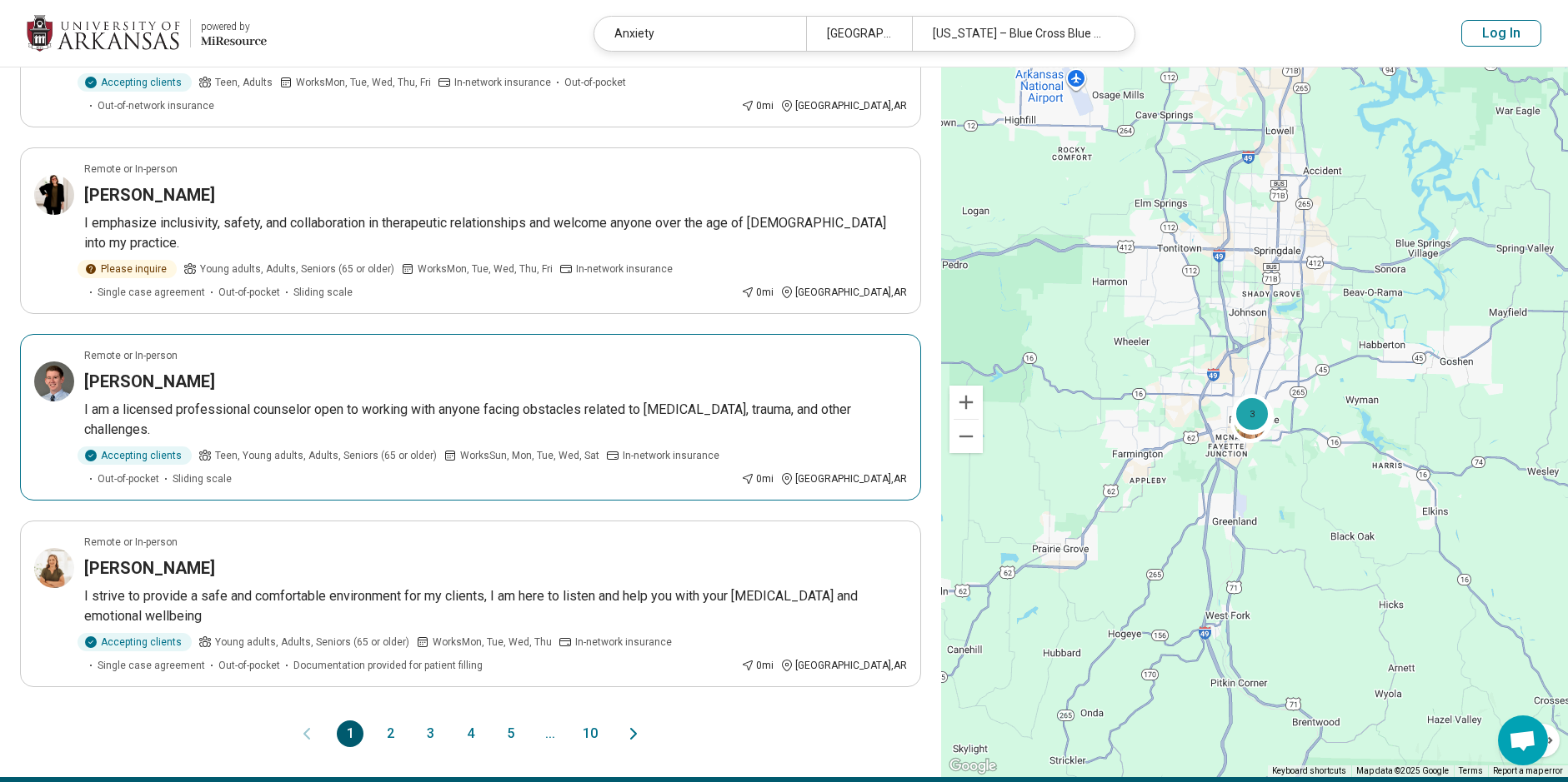
scroll to position [1250, 0]
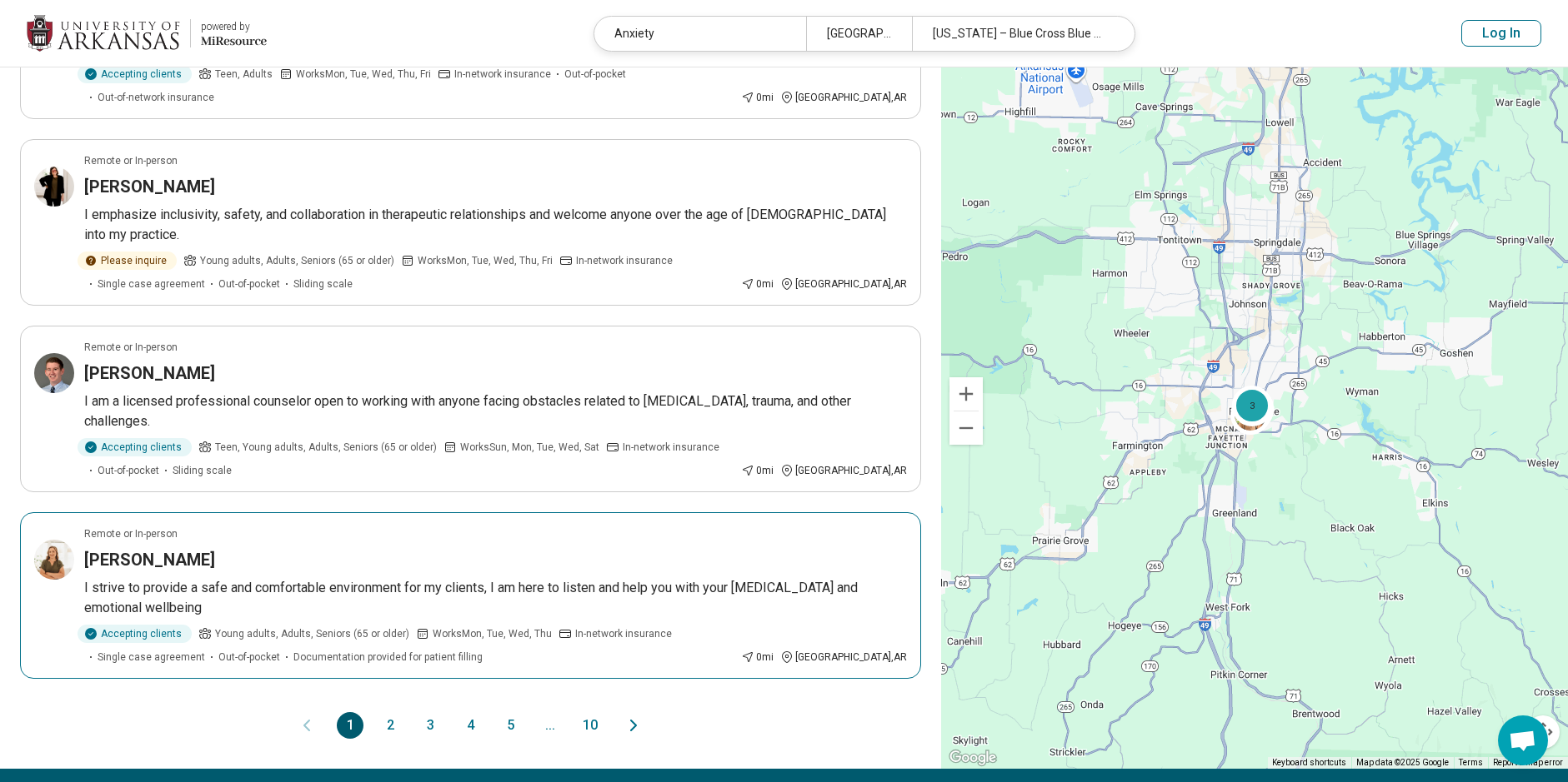
click at [301, 578] on p "I strive to provide a safe and comfortable environment for my clients, I am her…" at bounding box center [495, 598] width 822 height 40
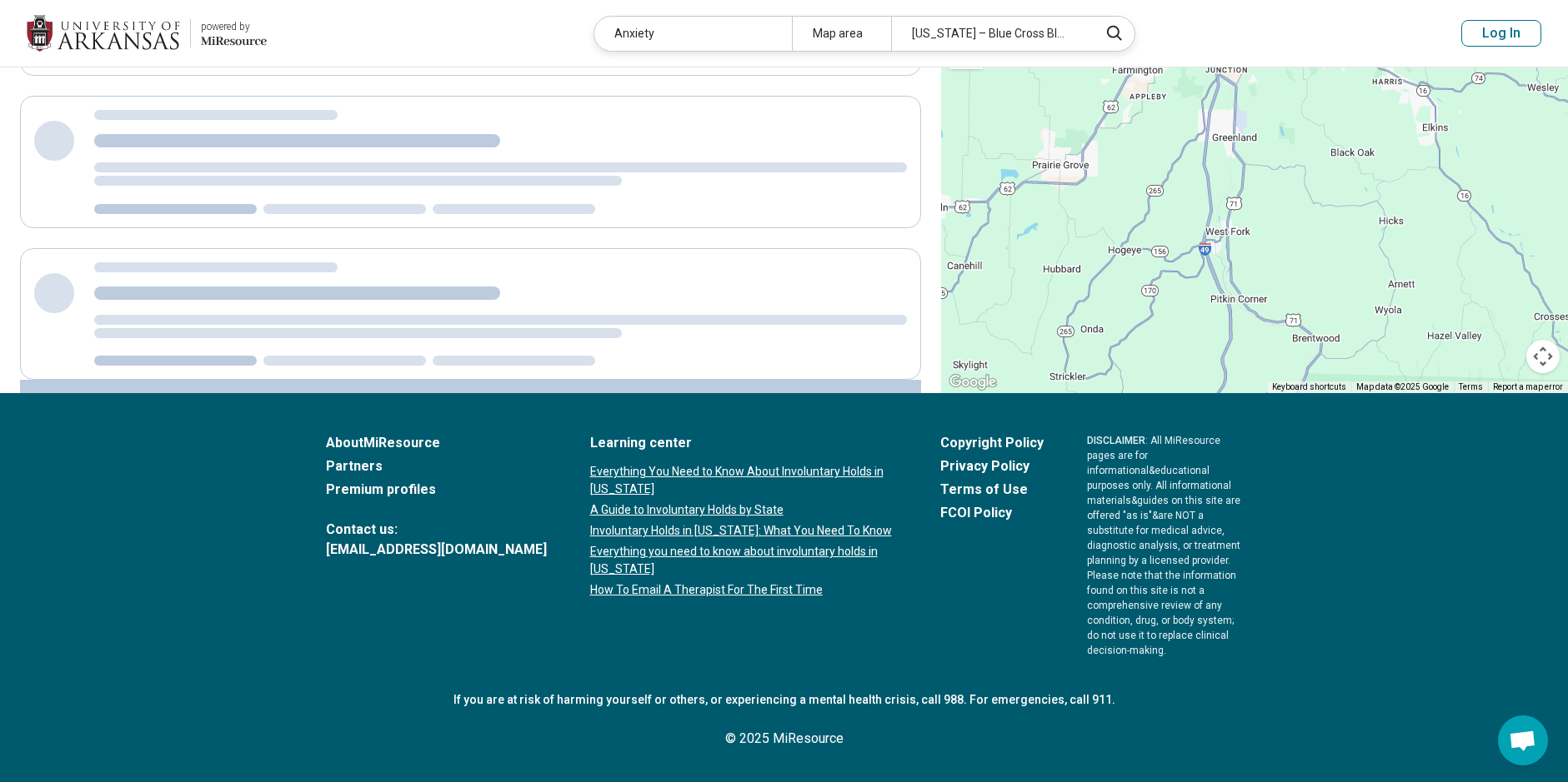
scroll to position [582, 0]
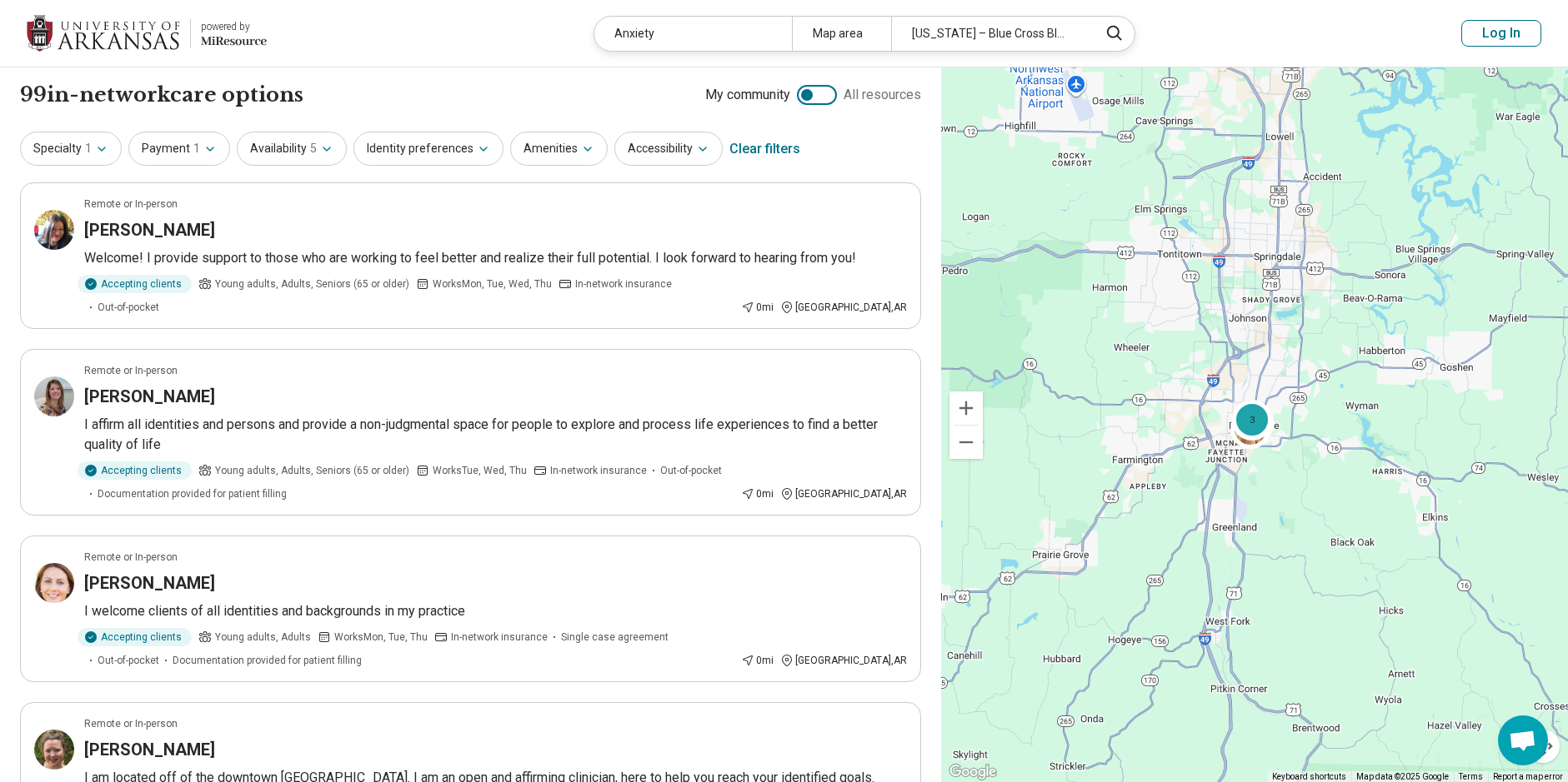
click at [1499, 41] on button "Log In" at bounding box center [1501, 33] width 80 height 27
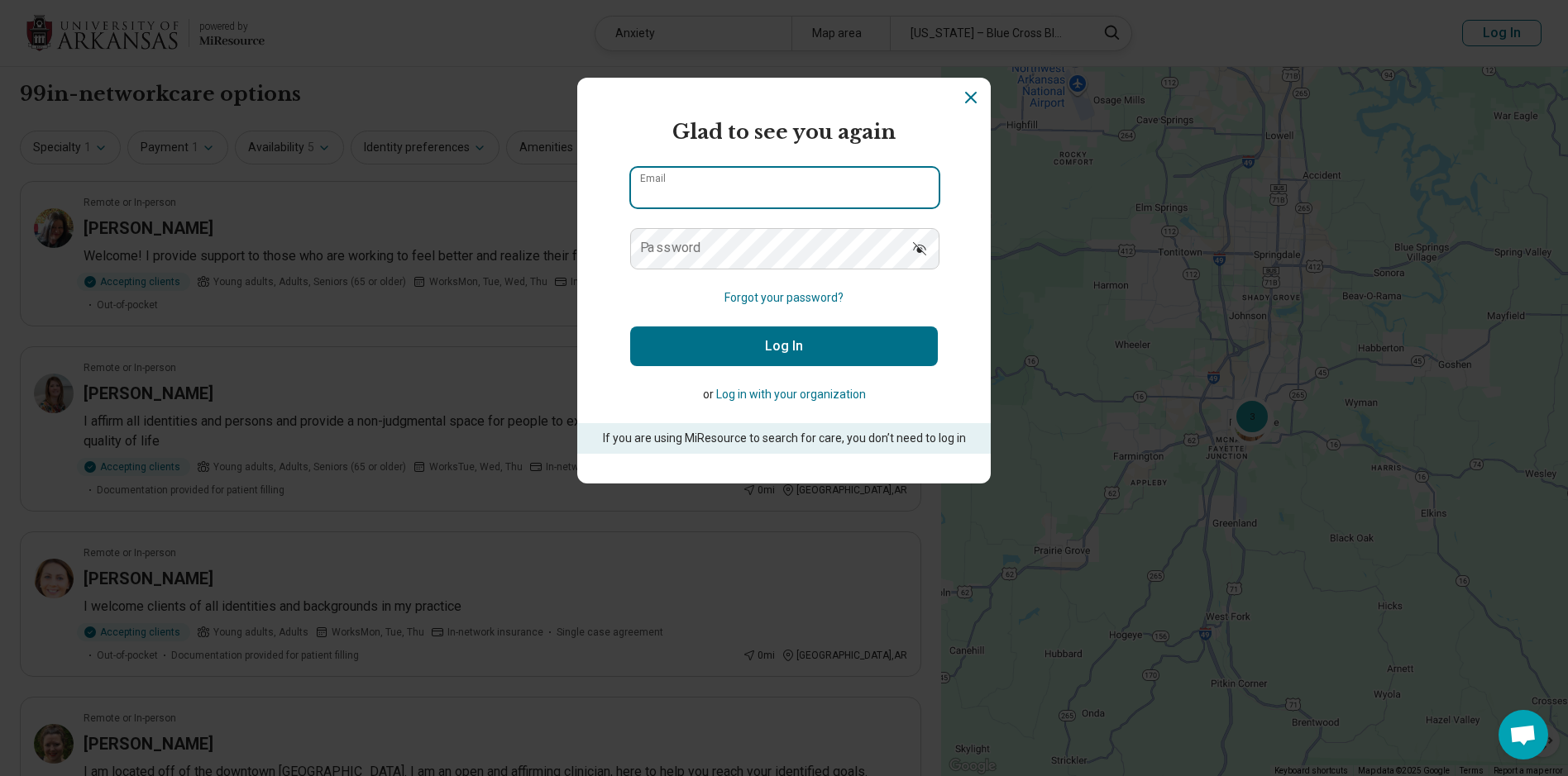
click at [745, 193] on input "Email" at bounding box center [784, 188] width 307 height 40
type input "**********"
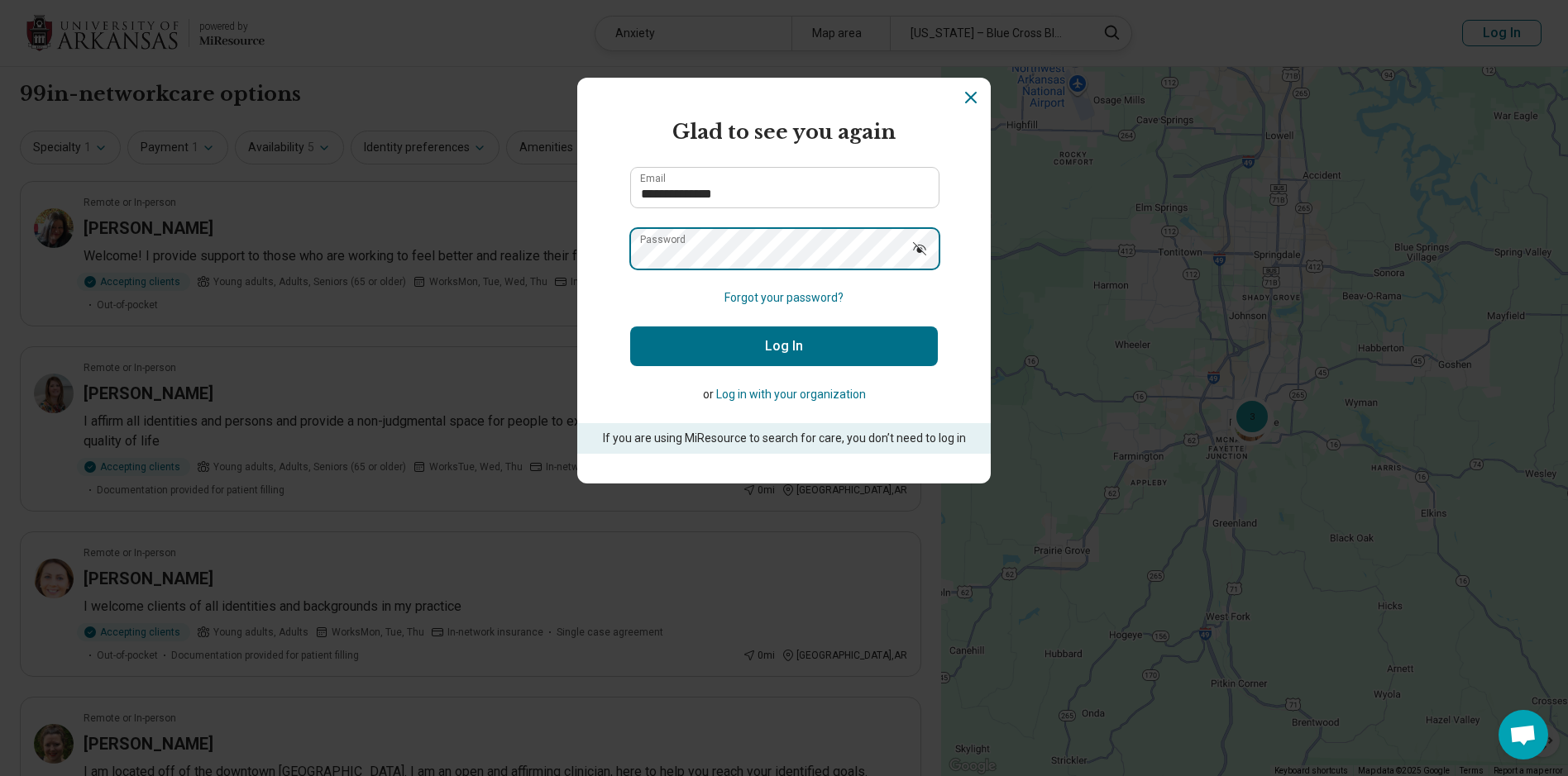
click at [630, 326] on button "Log In" at bounding box center [784, 346] width 307 height 40
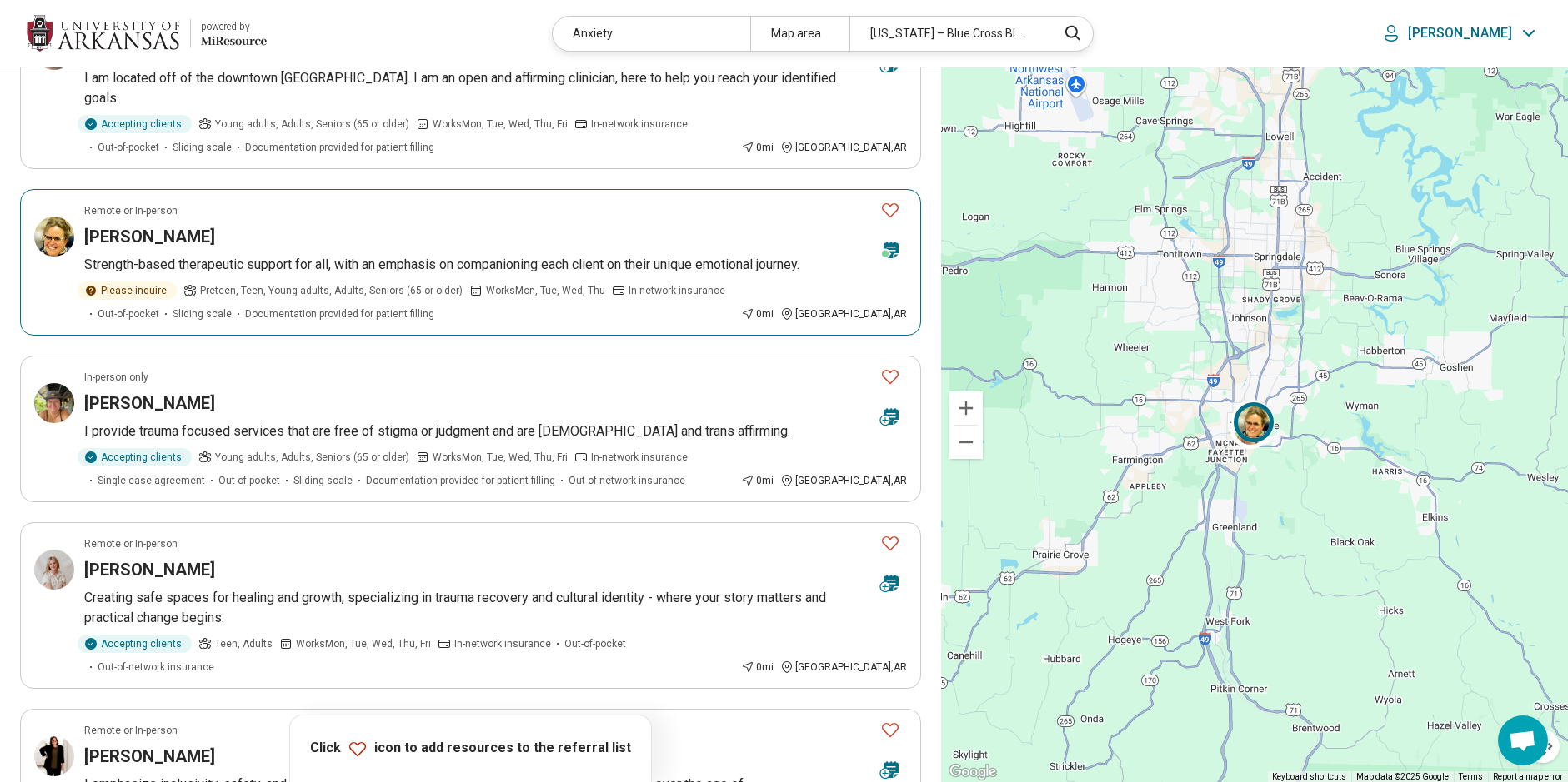
scroll to position [750, 0]
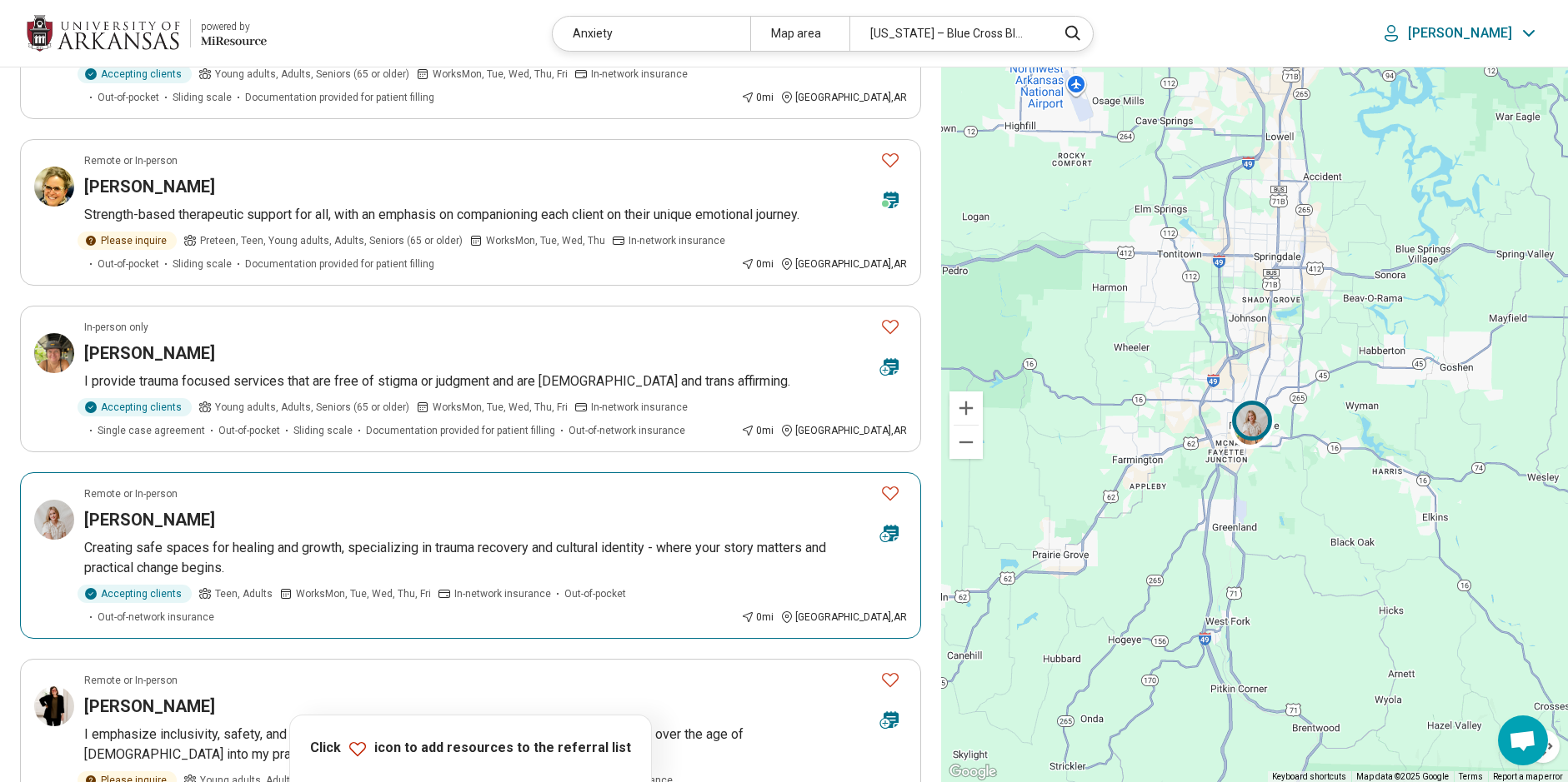
click at [245, 508] on div "Lauren Gray" at bounding box center [475, 520] width 782 height 23
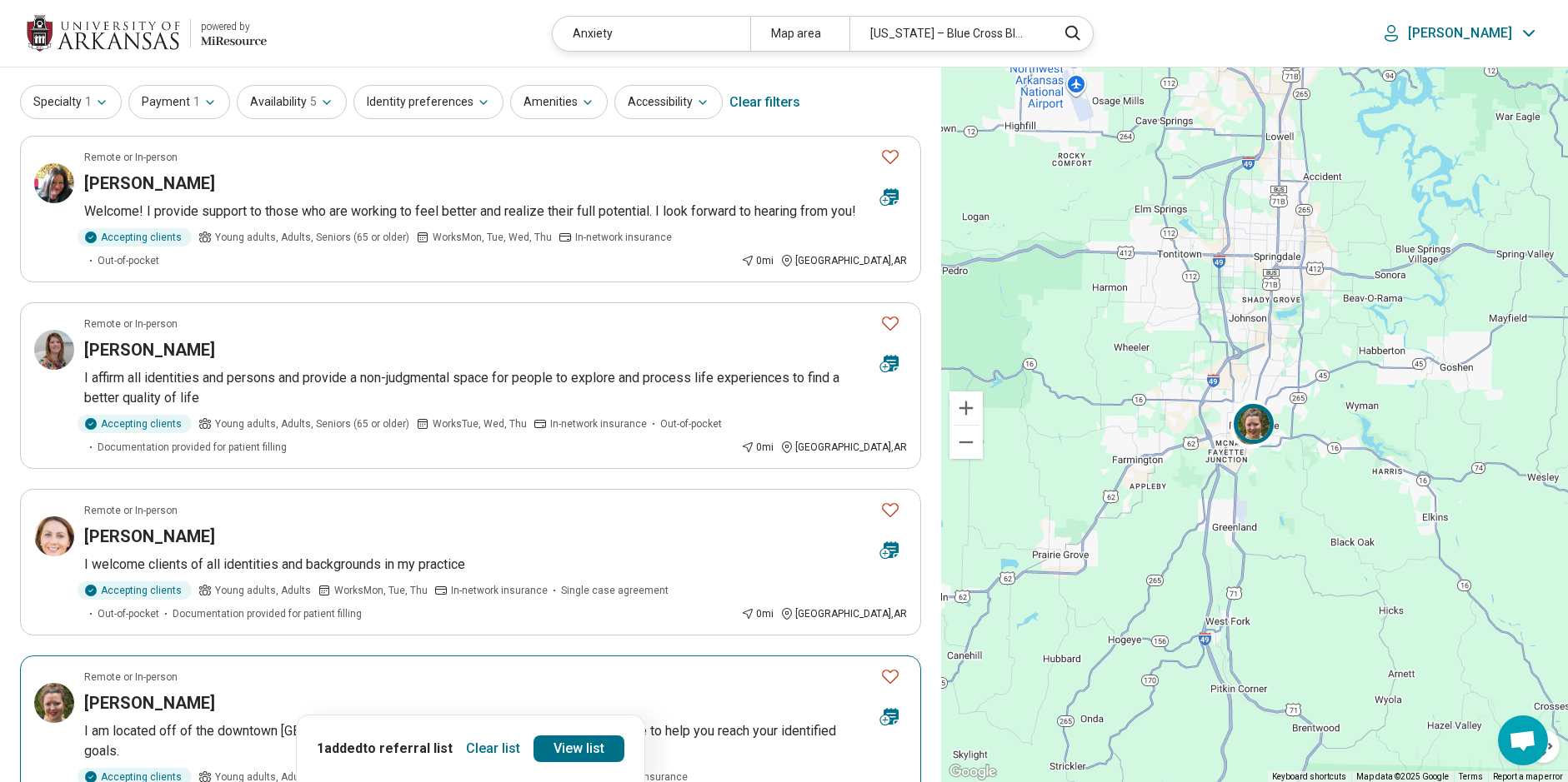
scroll to position [0, 0]
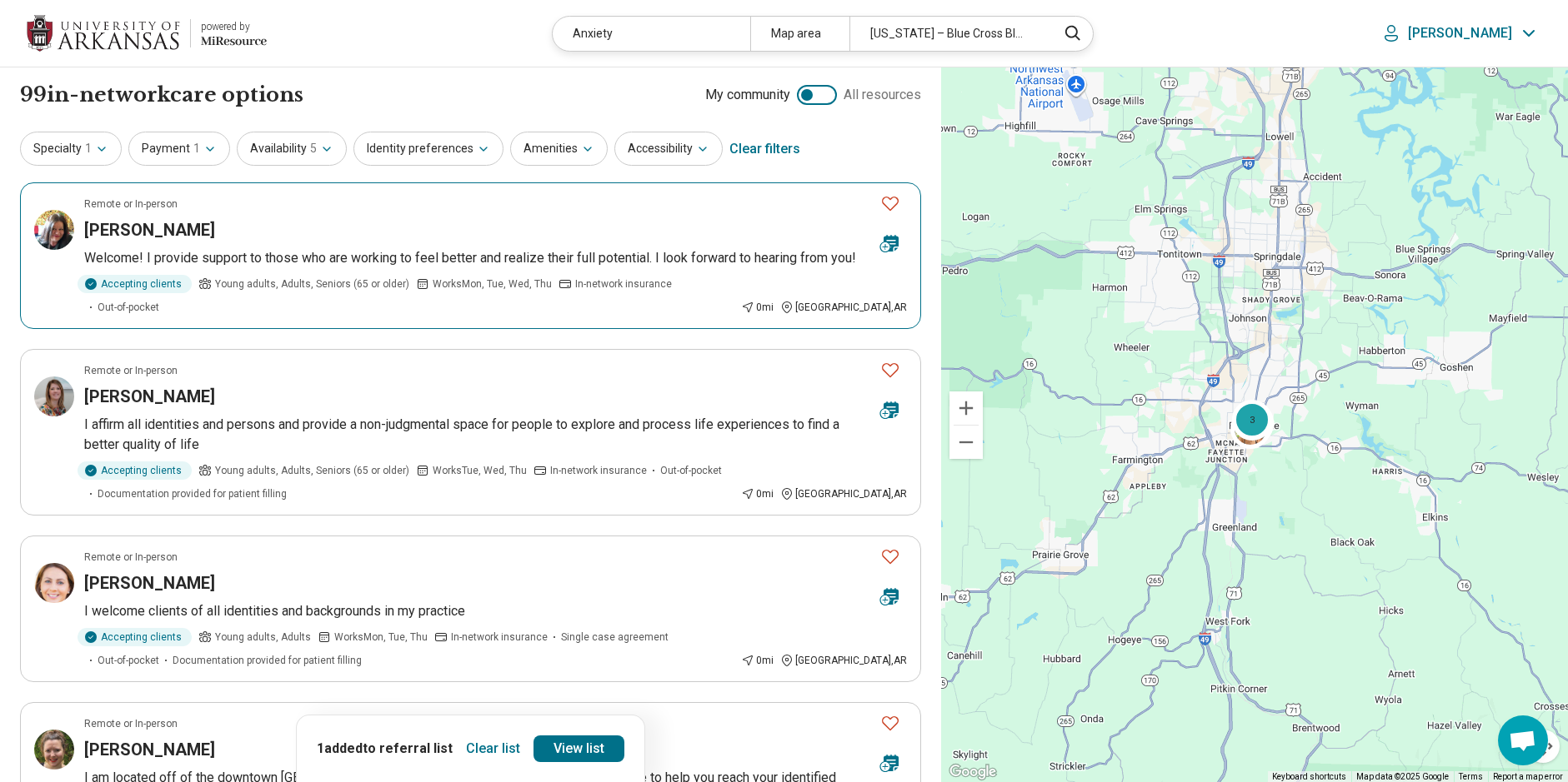
click at [202, 255] on p "Welcome! I provide support to those who are working to feel better and realize …" at bounding box center [495, 259] width 822 height 20
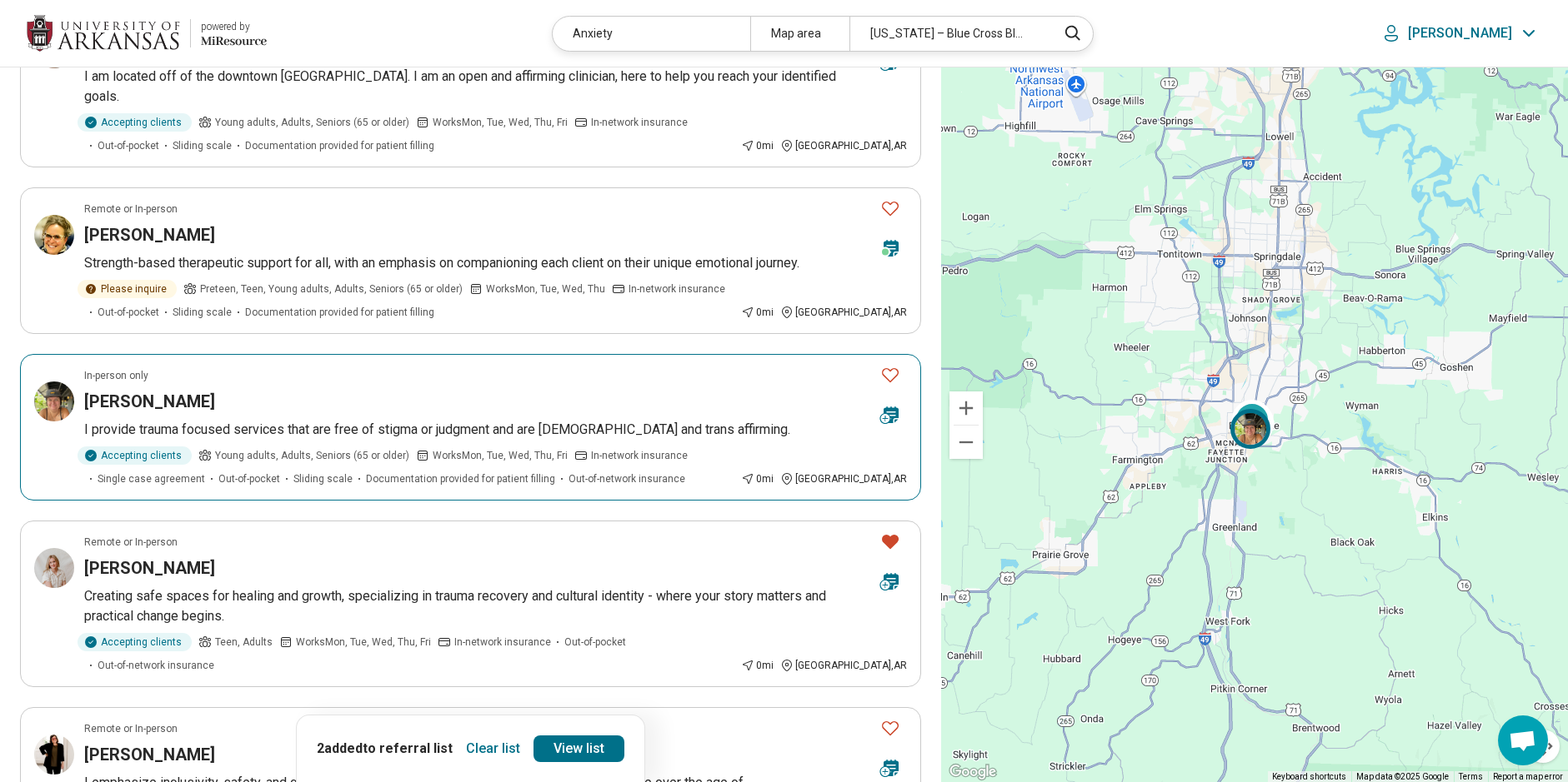
scroll to position [750, 0]
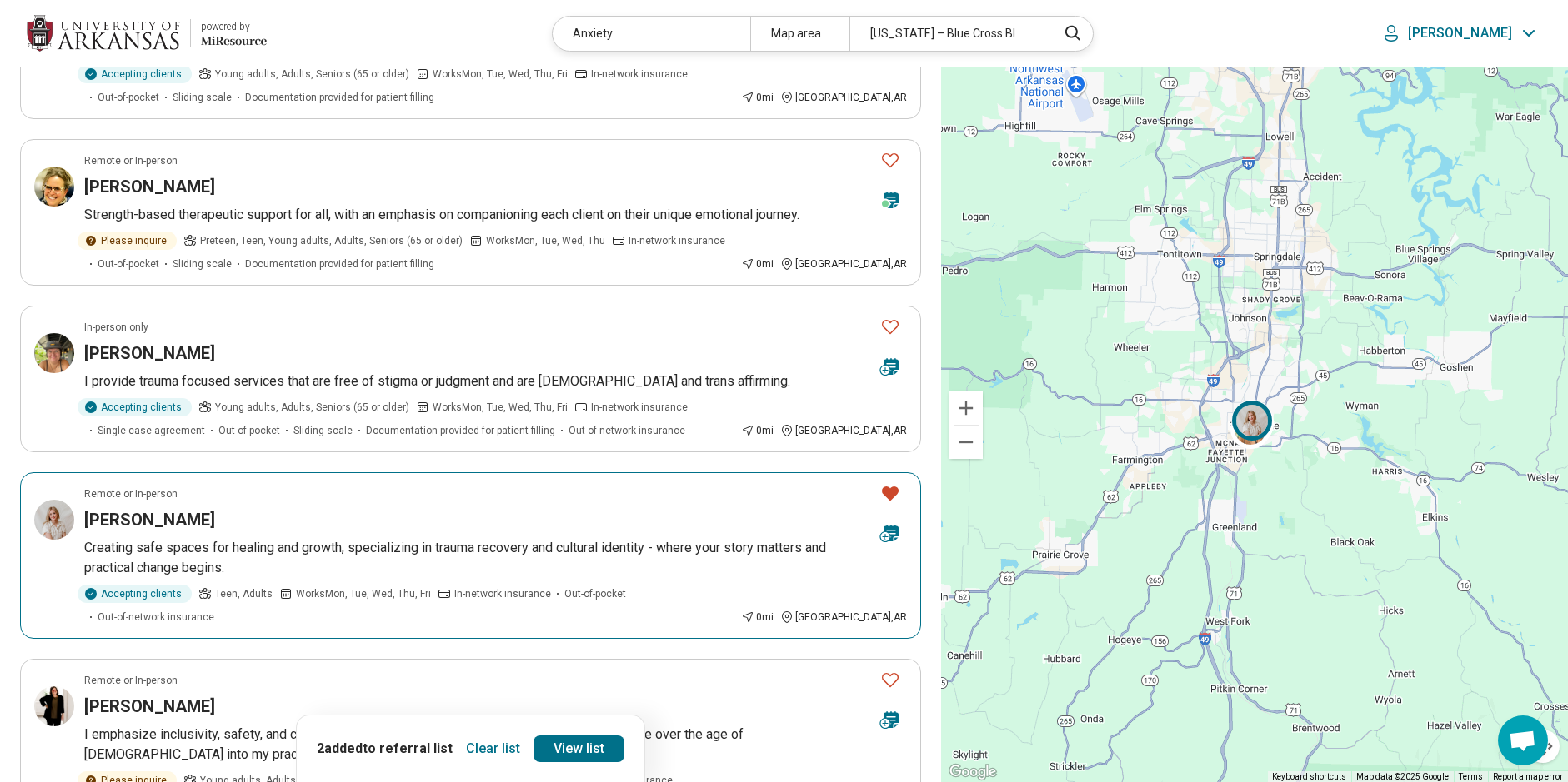
click at [219, 482] on article "Remote or In-person Lauren Gray Creating safe spaces for healing and growth, sp…" at bounding box center [470, 556] width 901 height 167
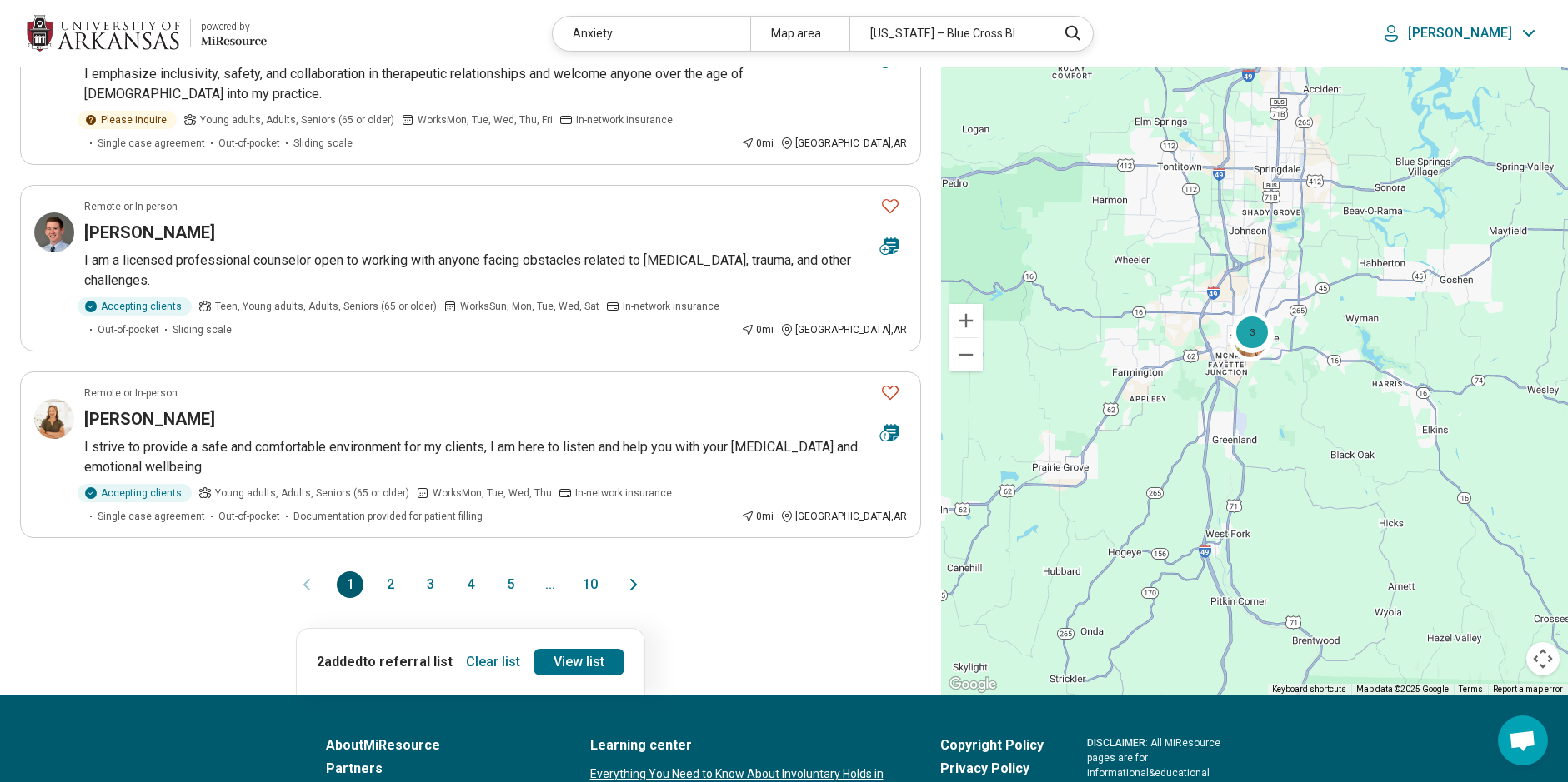
scroll to position [1500, 0]
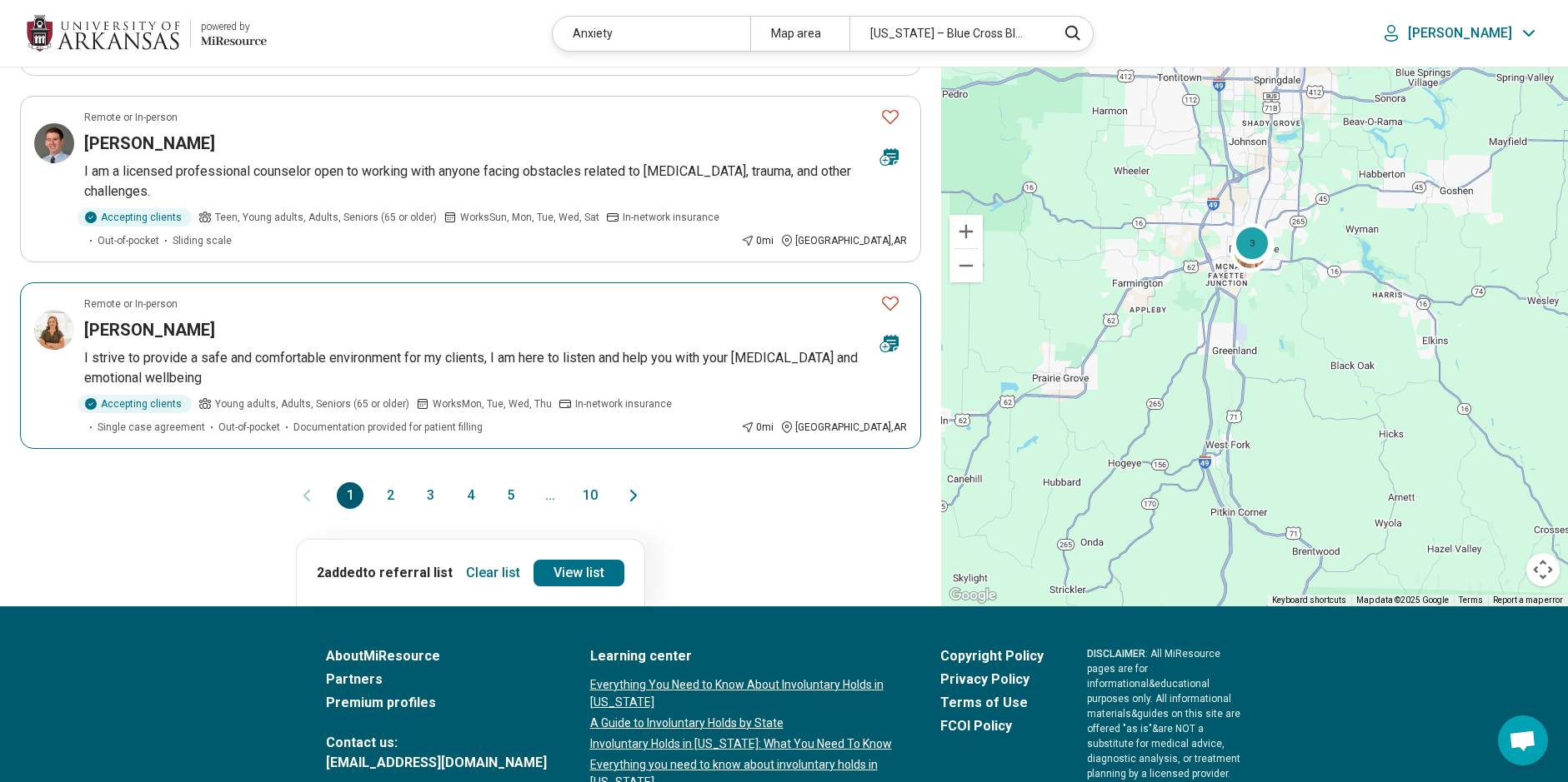
click at [387, 348] on p "I strive to provide a safe and comfortable environment for my clients, I am her…" at bounding box center [495, 368] width 822 height 40
click at [386, 482] on button "2" at bounding box center [390, 496] width 27 height 27
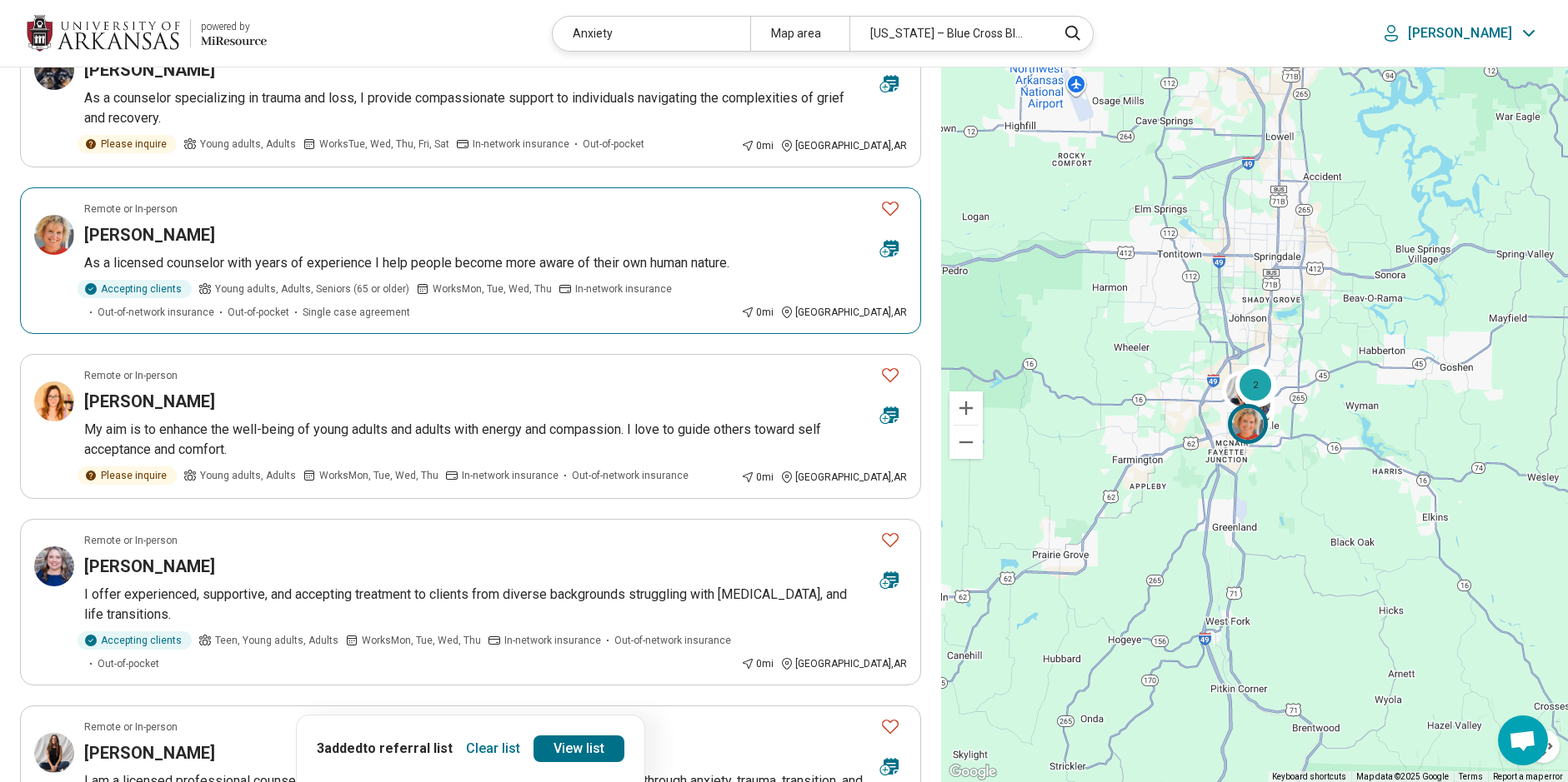
scroll to position [167, 0]
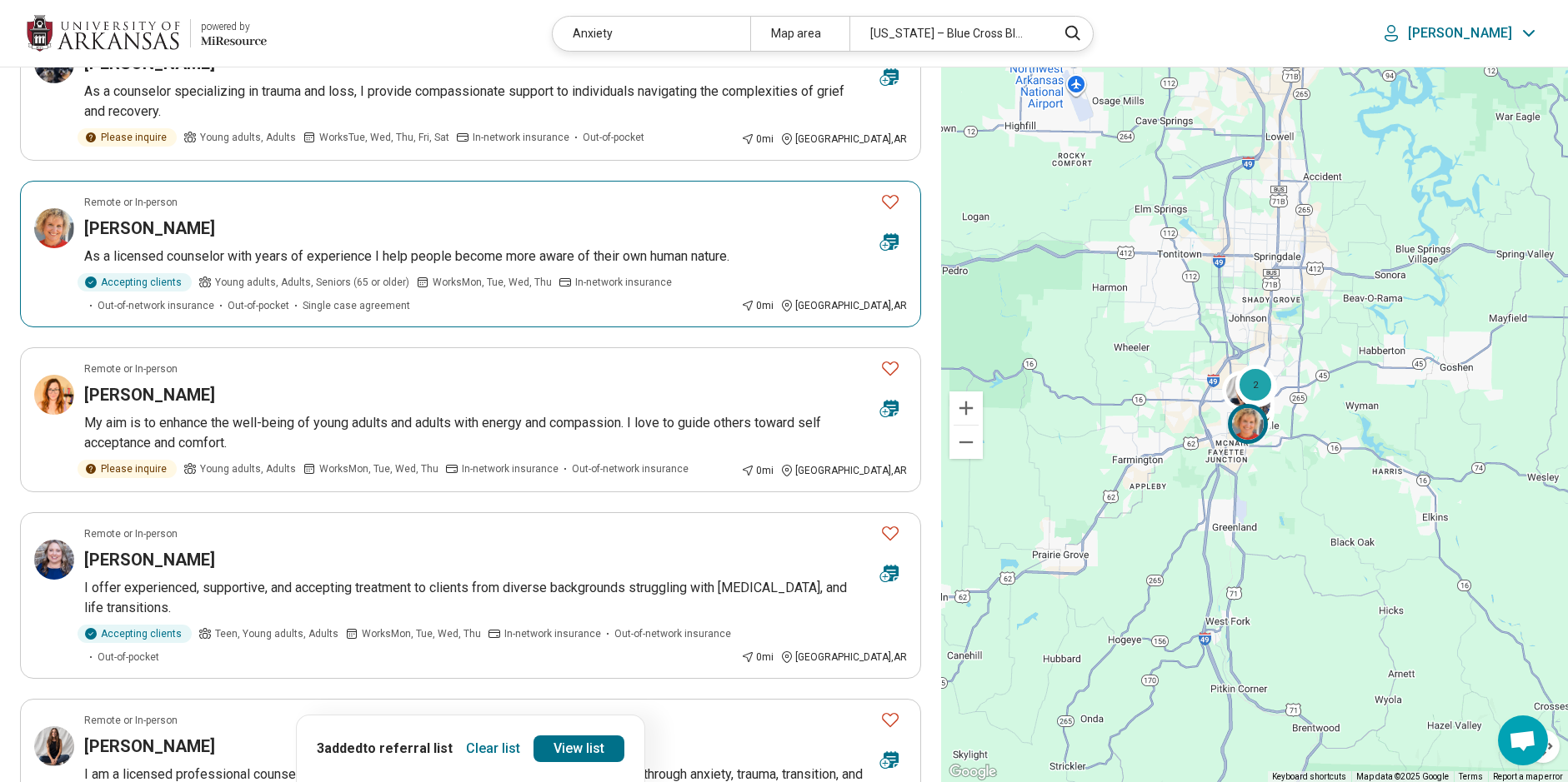
click at [515, 250] on p "As a licensed counselor with years of experience I help people become more awar…" at bounding box center [495, 257] width 822 height 20
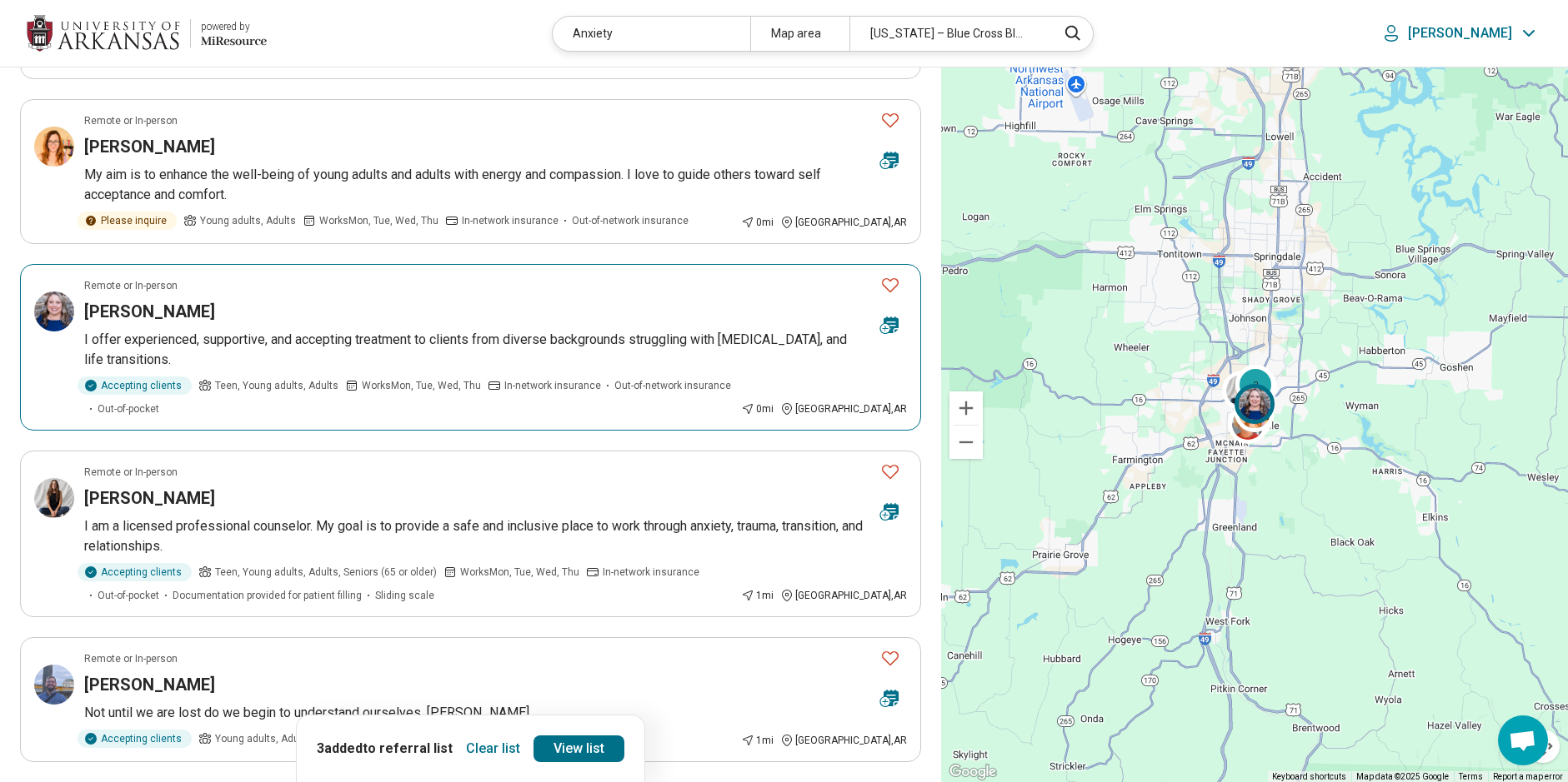
scroll to position [416, 0]
click at [281, 352] on p "I offer experienced, supportive, and accepting treatment to clients from divers…" at bounding box center [495, 348] width 822 height 40
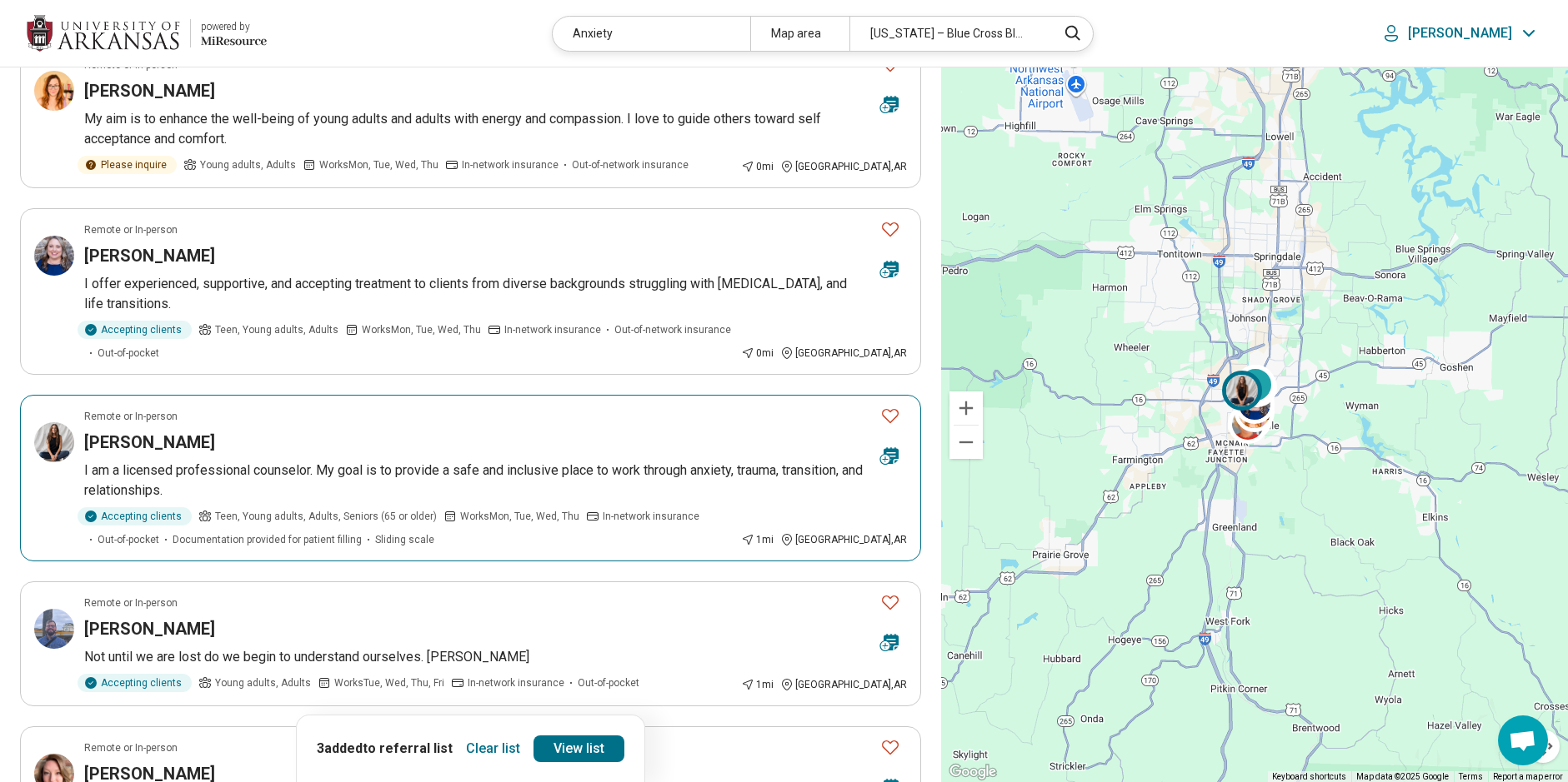
scroll to position [500, 0]
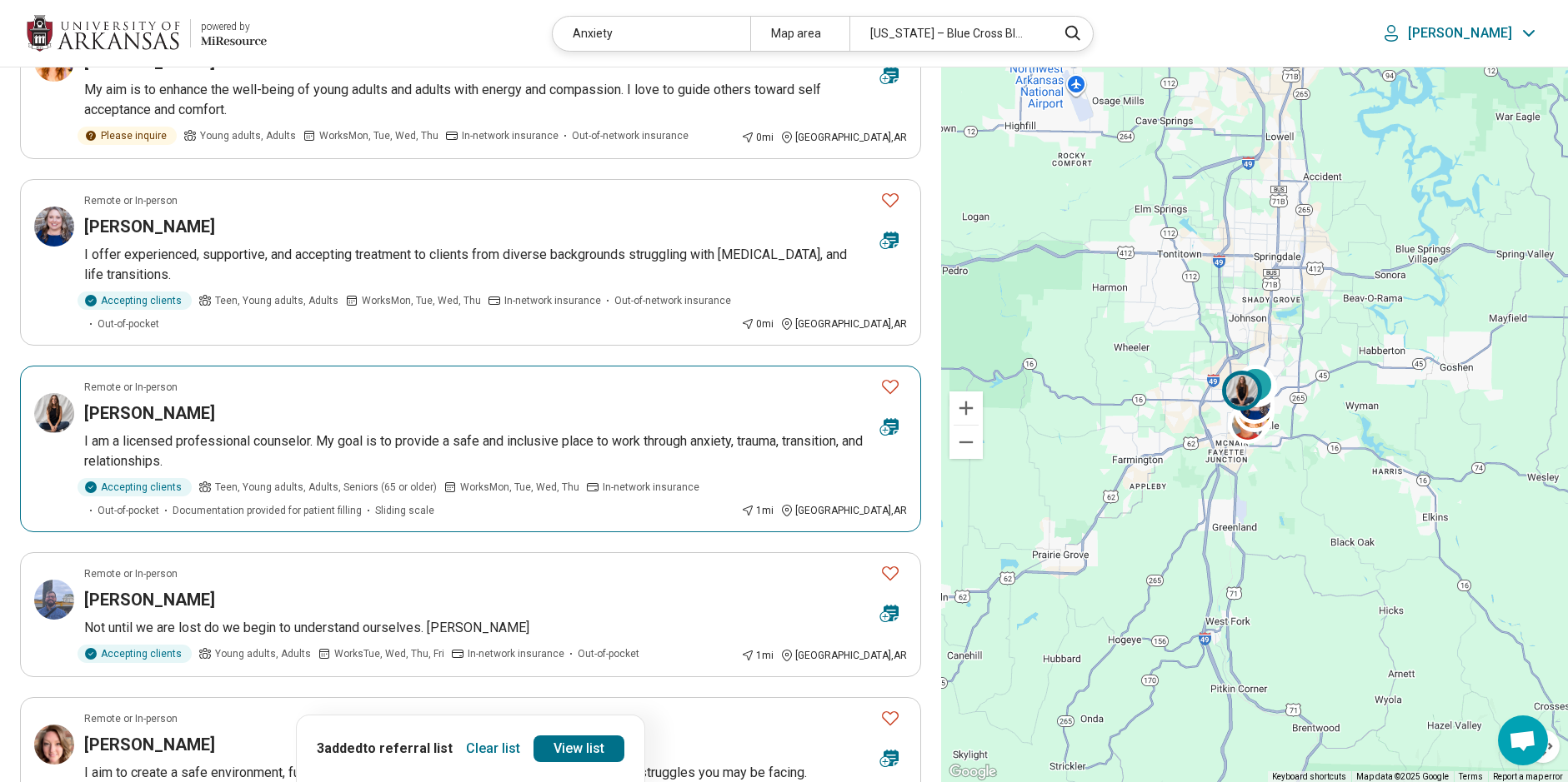
click at [435, 428] on article "Remote or In-person Sarah Moore I am a licensed professional counselor. My goal…" at bounding box center [470, 449] width 901 height 167
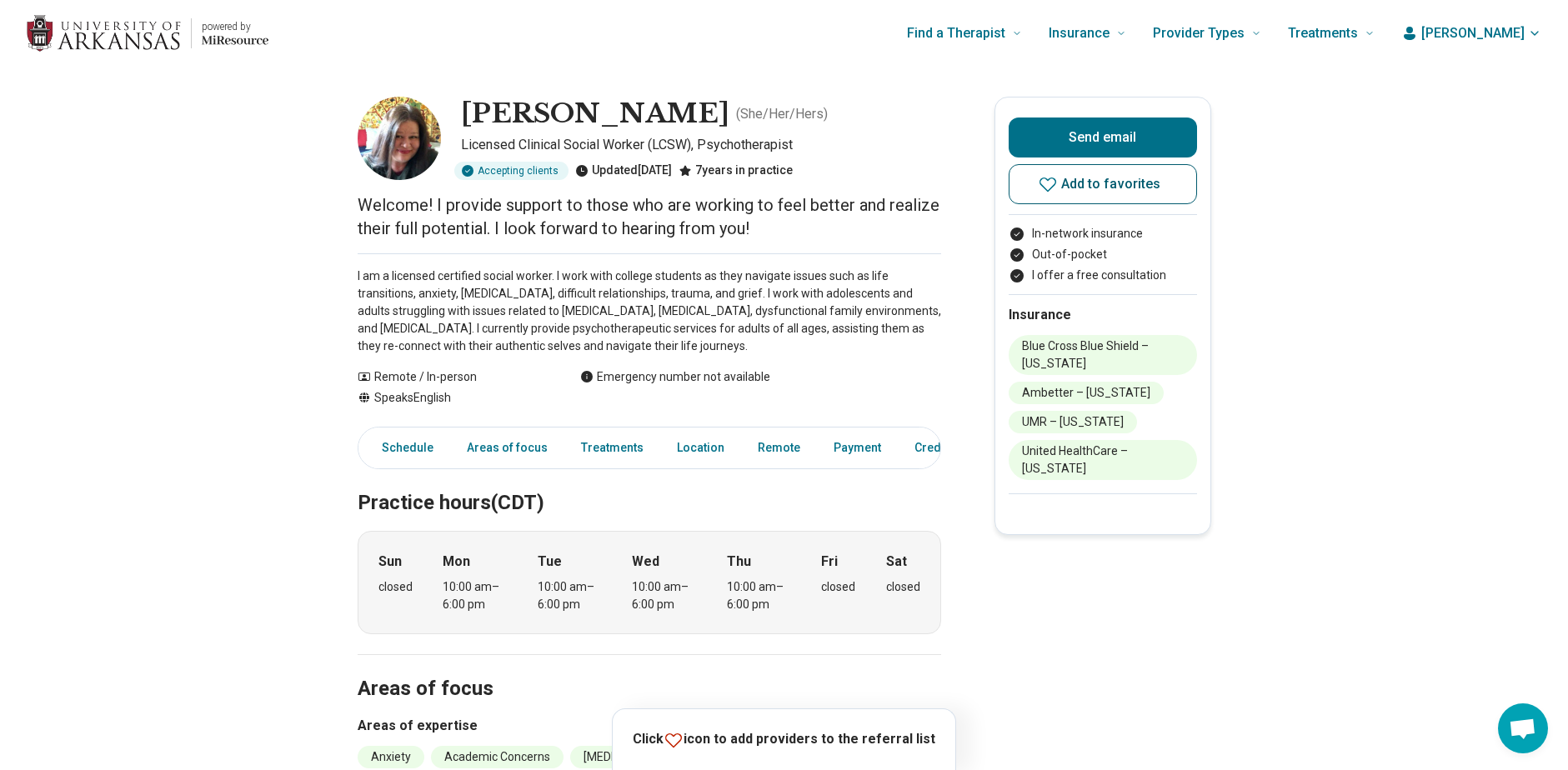
click at [1066, 200] on button "Add to favorites" at bounding box center [1103, 185] width 189 height 40
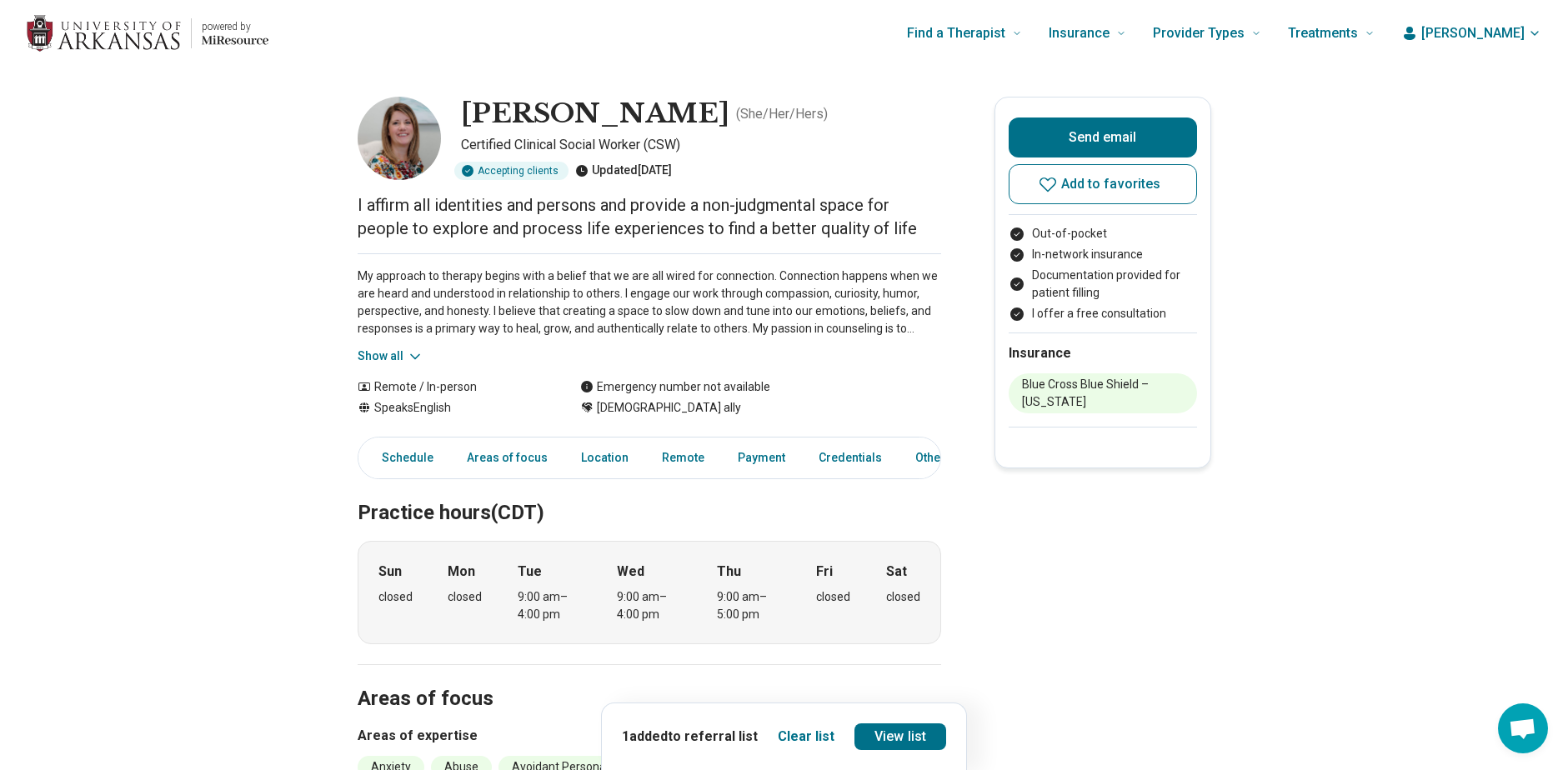
click at [413, 355] on icon at bounding box center [415, 357] width 17 height 17
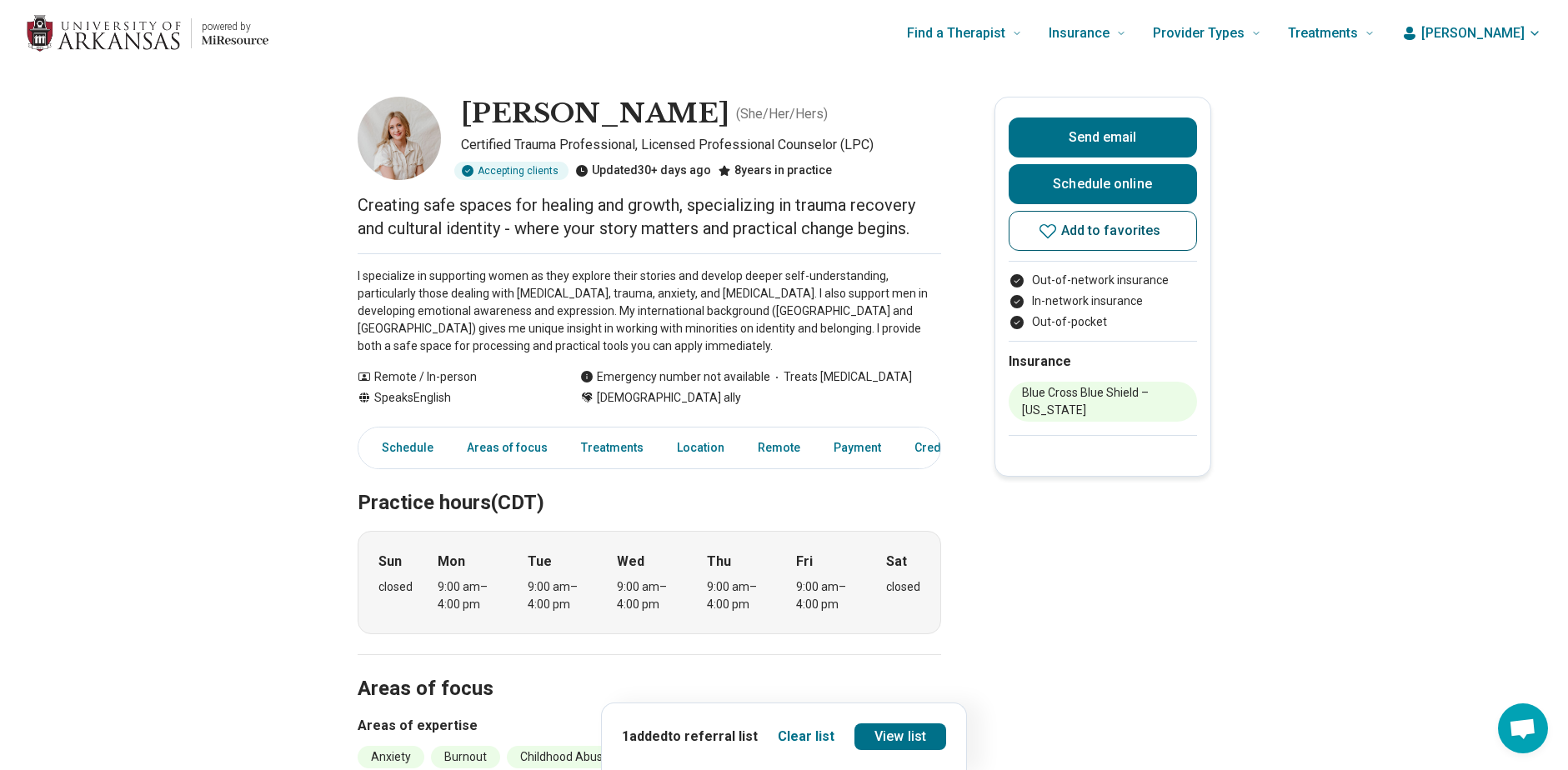
click at [1057, 242] on button "Add to favorites" at bounding box center [1103, 231] width 189 height 40
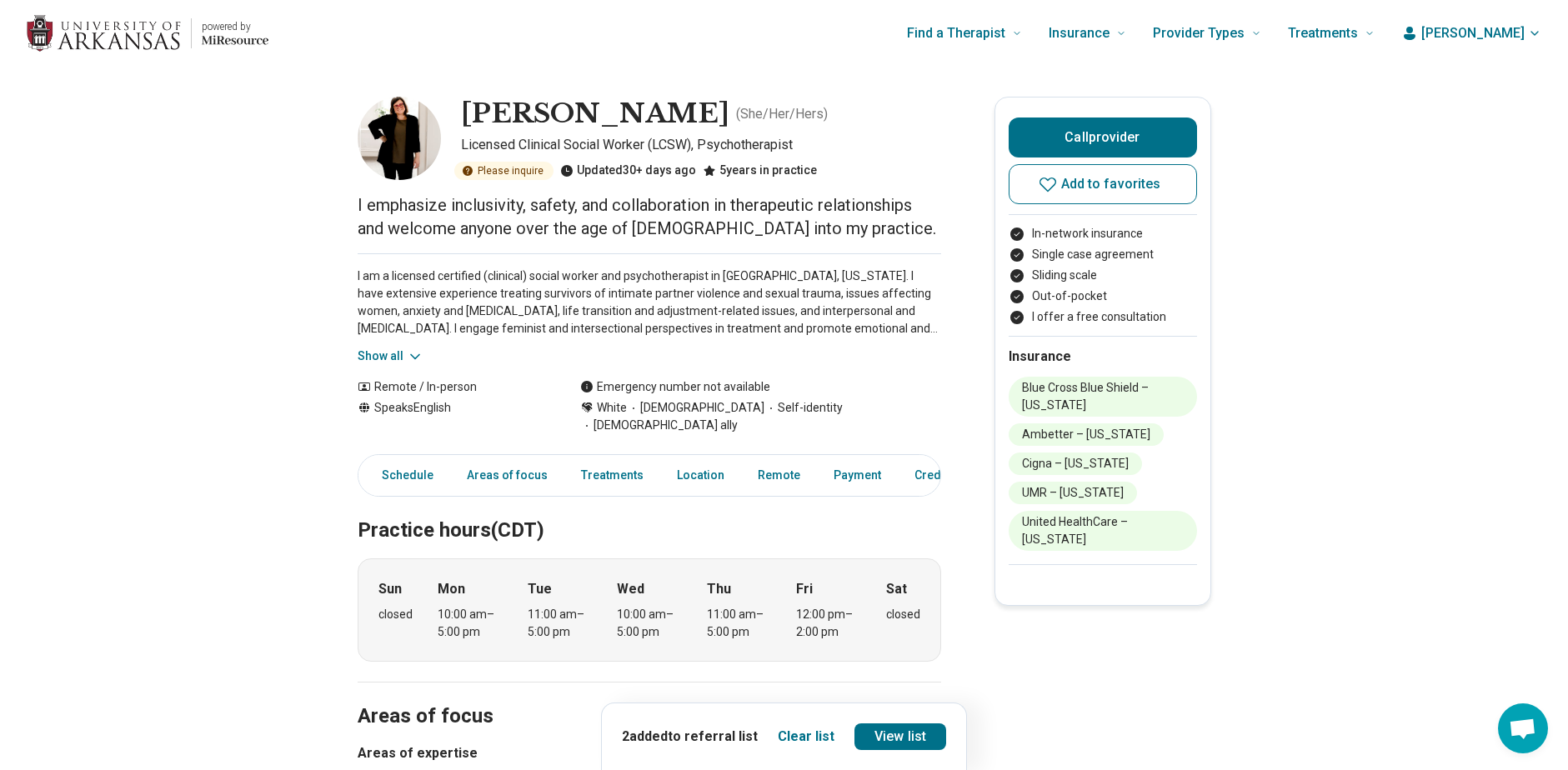
click at [382, 362] on button "Show all" at bounding box center [390, 356] width 66 height 18
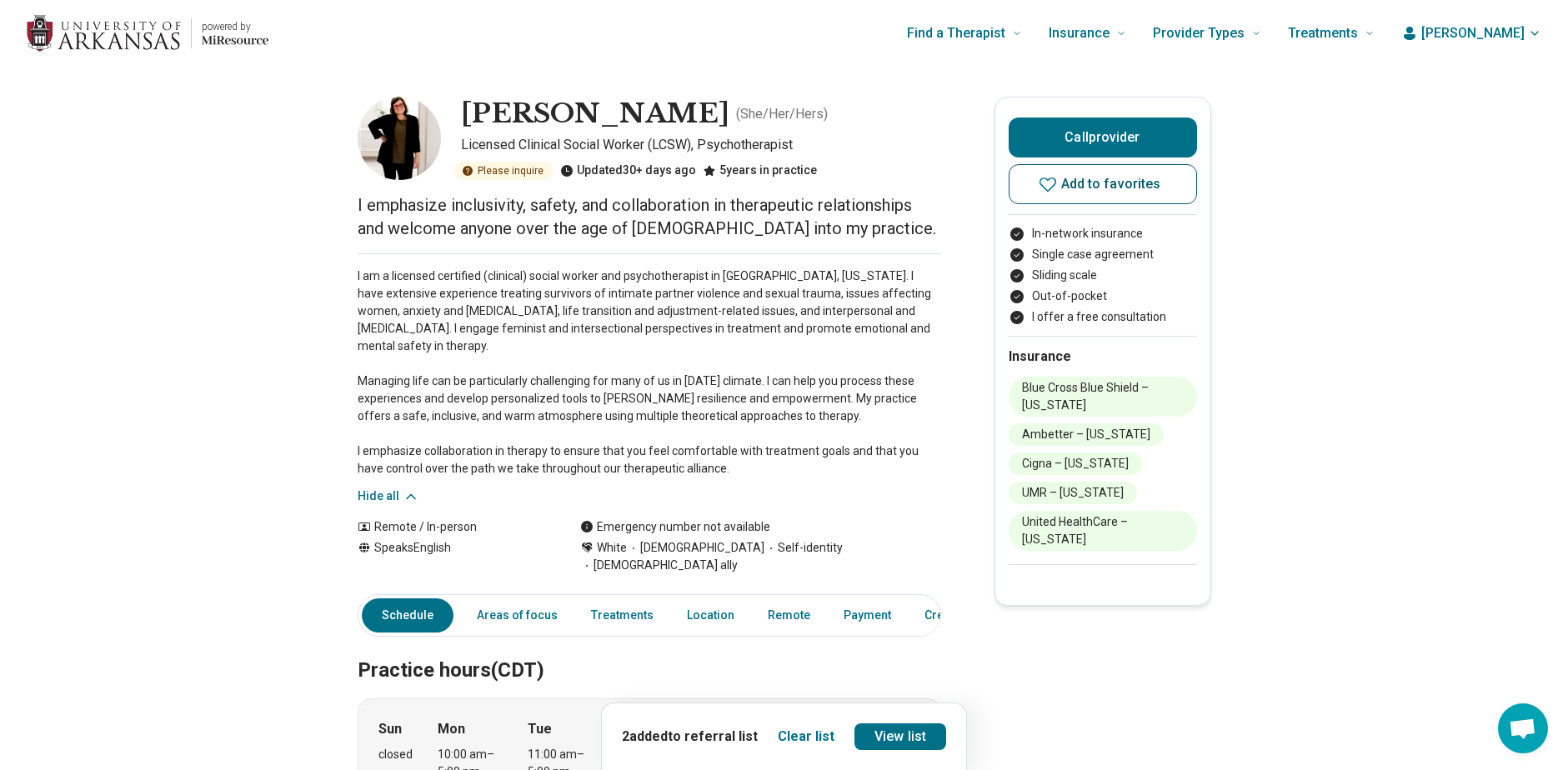
click at [1041, 189] on button "Add to favorites" at bounding box center [1103, 185] width 189 height 40
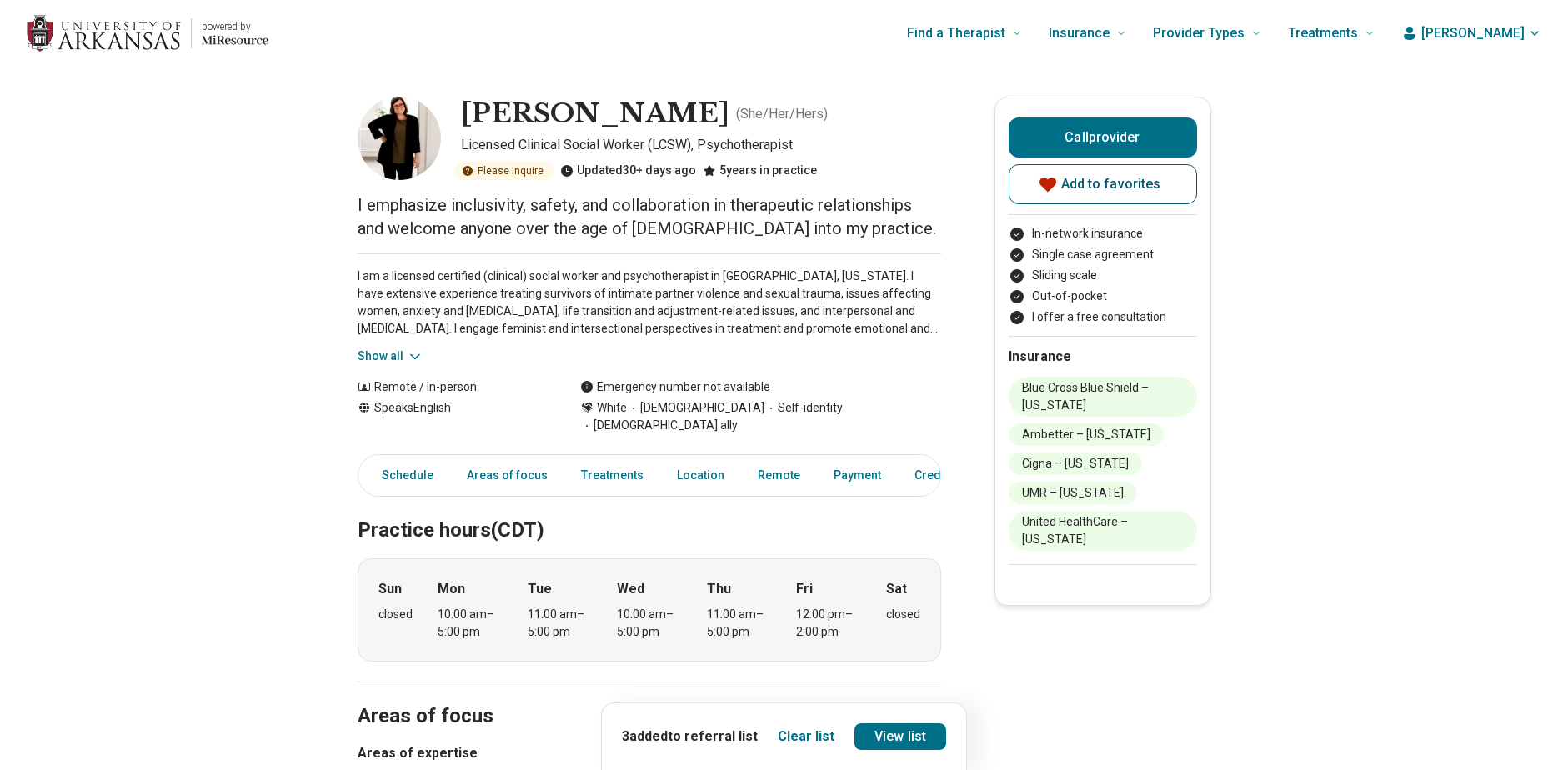
click at [1050, 188] on icon at bounding box center [1048, 185] width 20 height 20
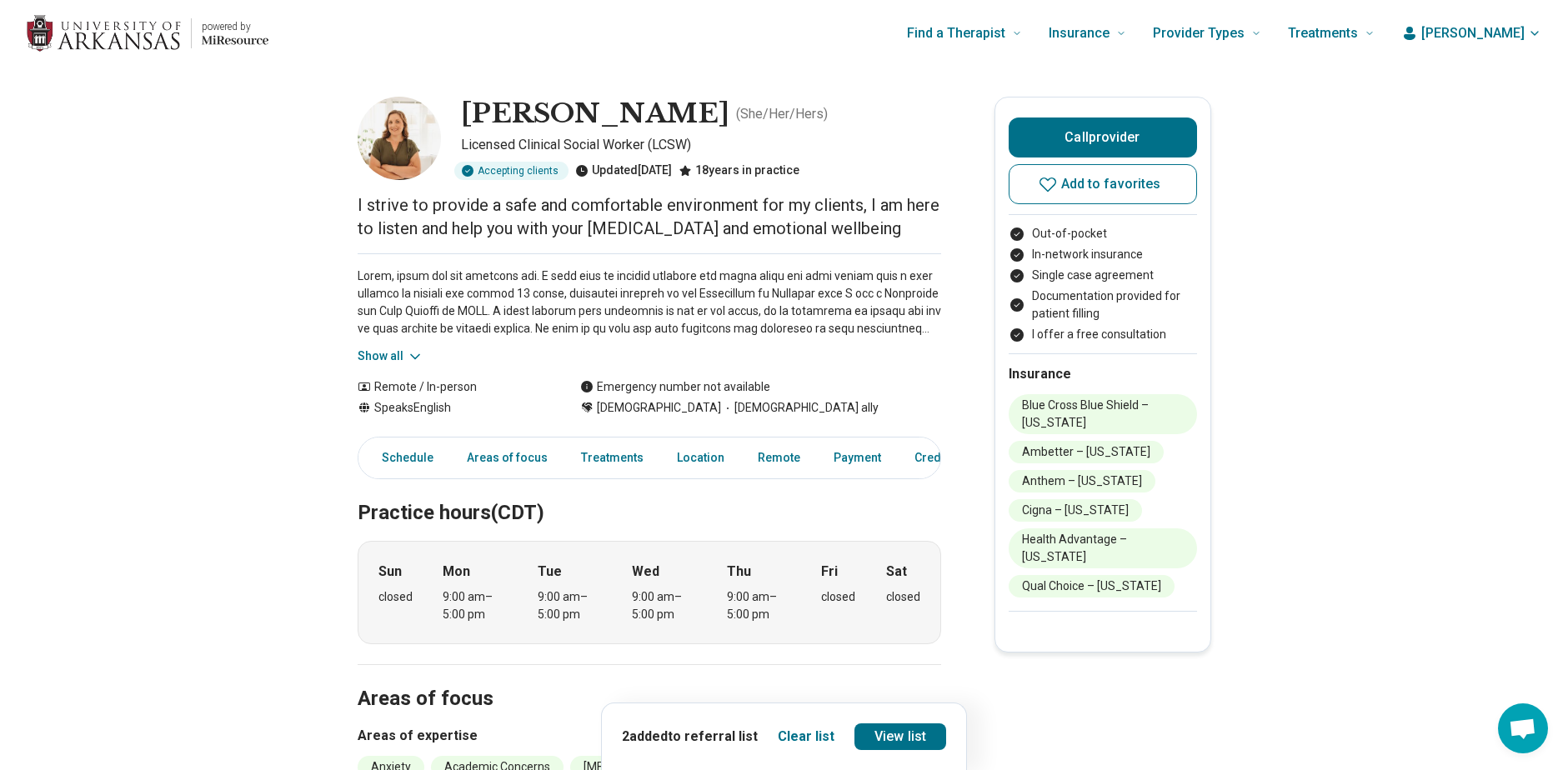
click at [387, 355] on button "Show all" at bounding box center [390, 356] width 66 height 18
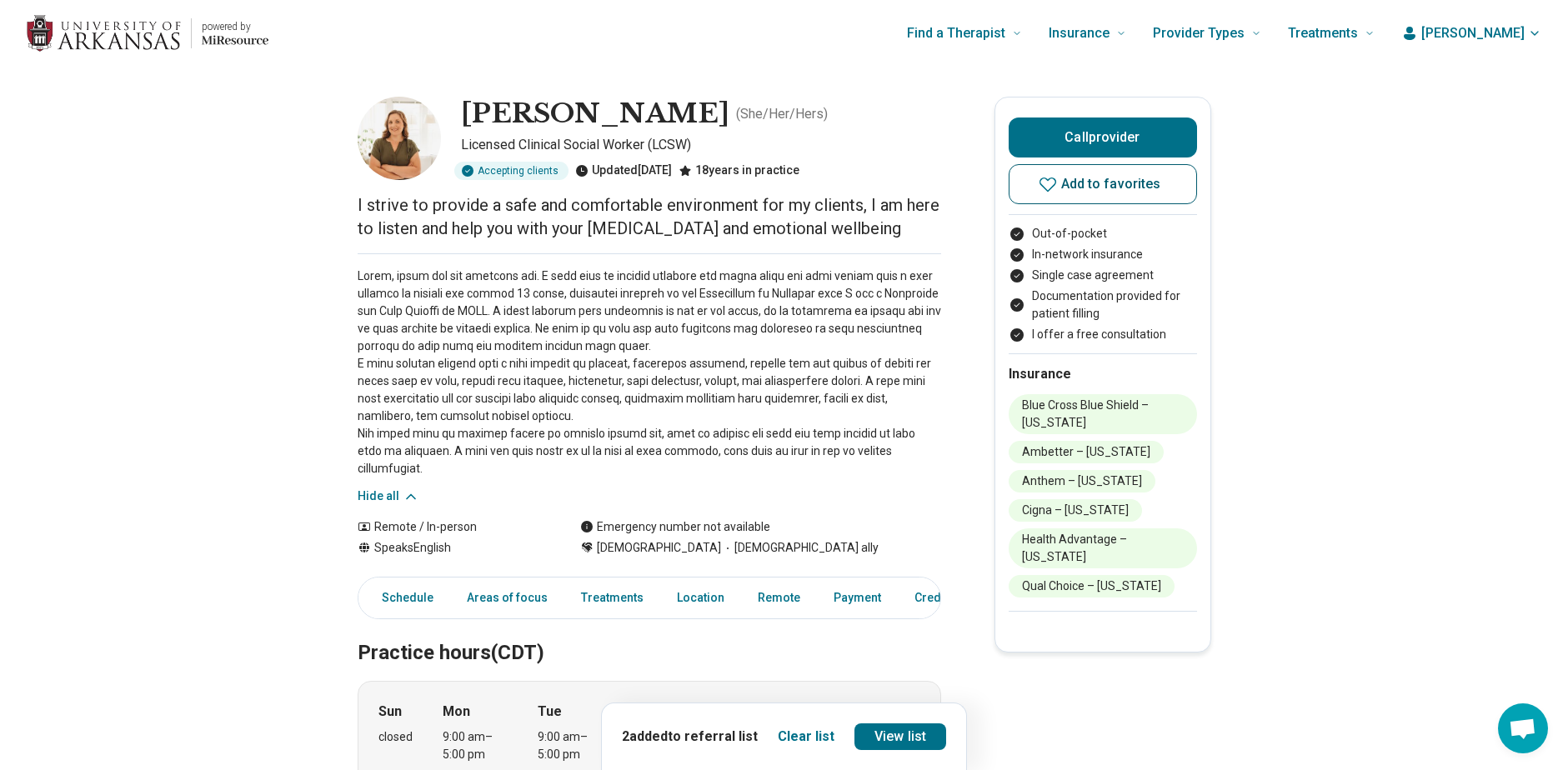
click at [1058, 194] on icon at bounding box center [1048, 185] width 20 height 20
click at [919, 276] on p at bounding box center [649, 372] width 584 height 210
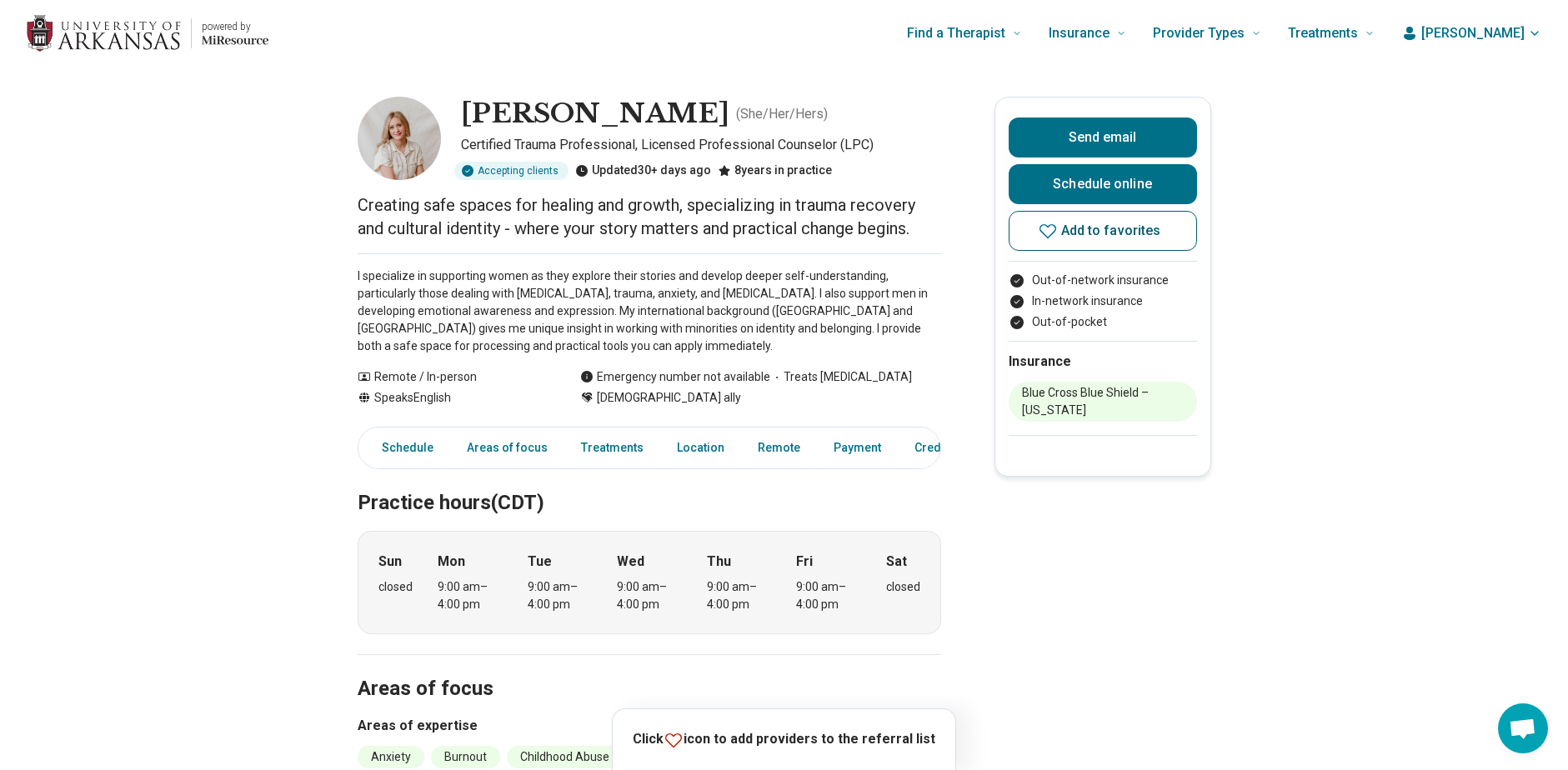
drag, startPoint x: 1050, startPoint y: 223, endPoint x: 1056, endPoint y: 232, distance: 10.8
click at [1056, 232] on icon at bounding box center [1048, 231] width 20 height 20
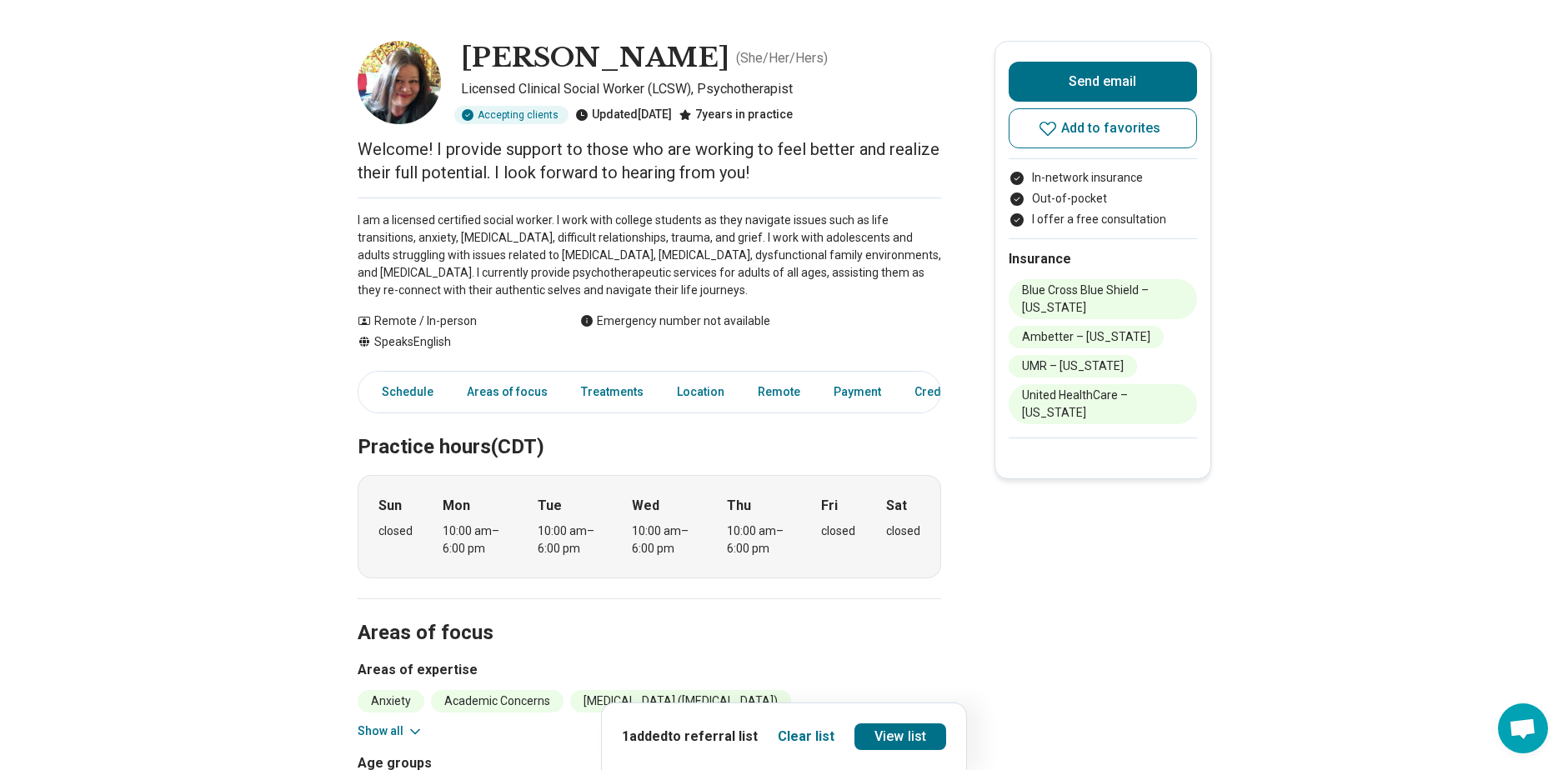
scroll to position [84, 0]
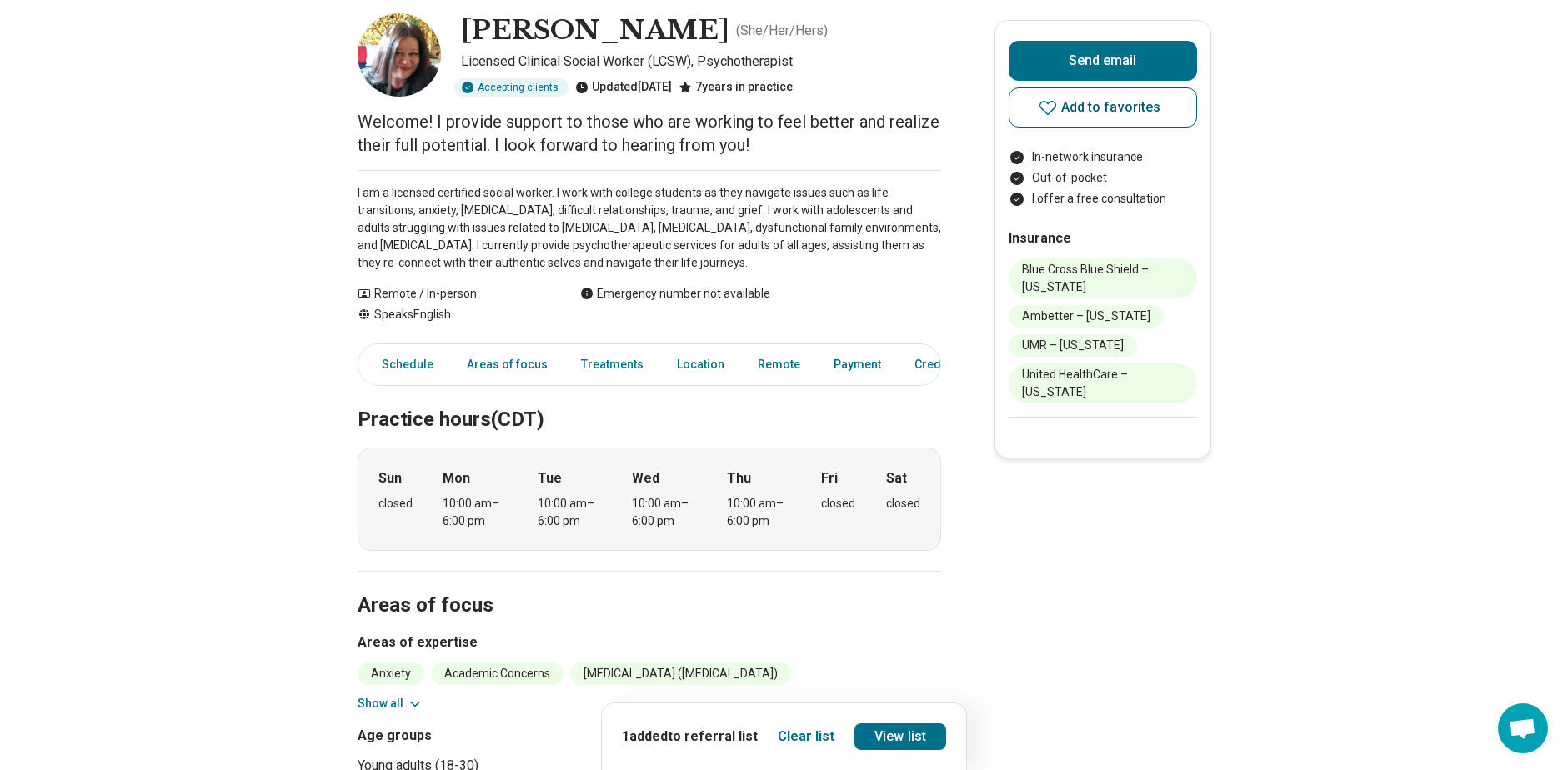
click at [1086, 103] on span "Add to favorites" at bounding box center [1111, 108] width 100 height 13
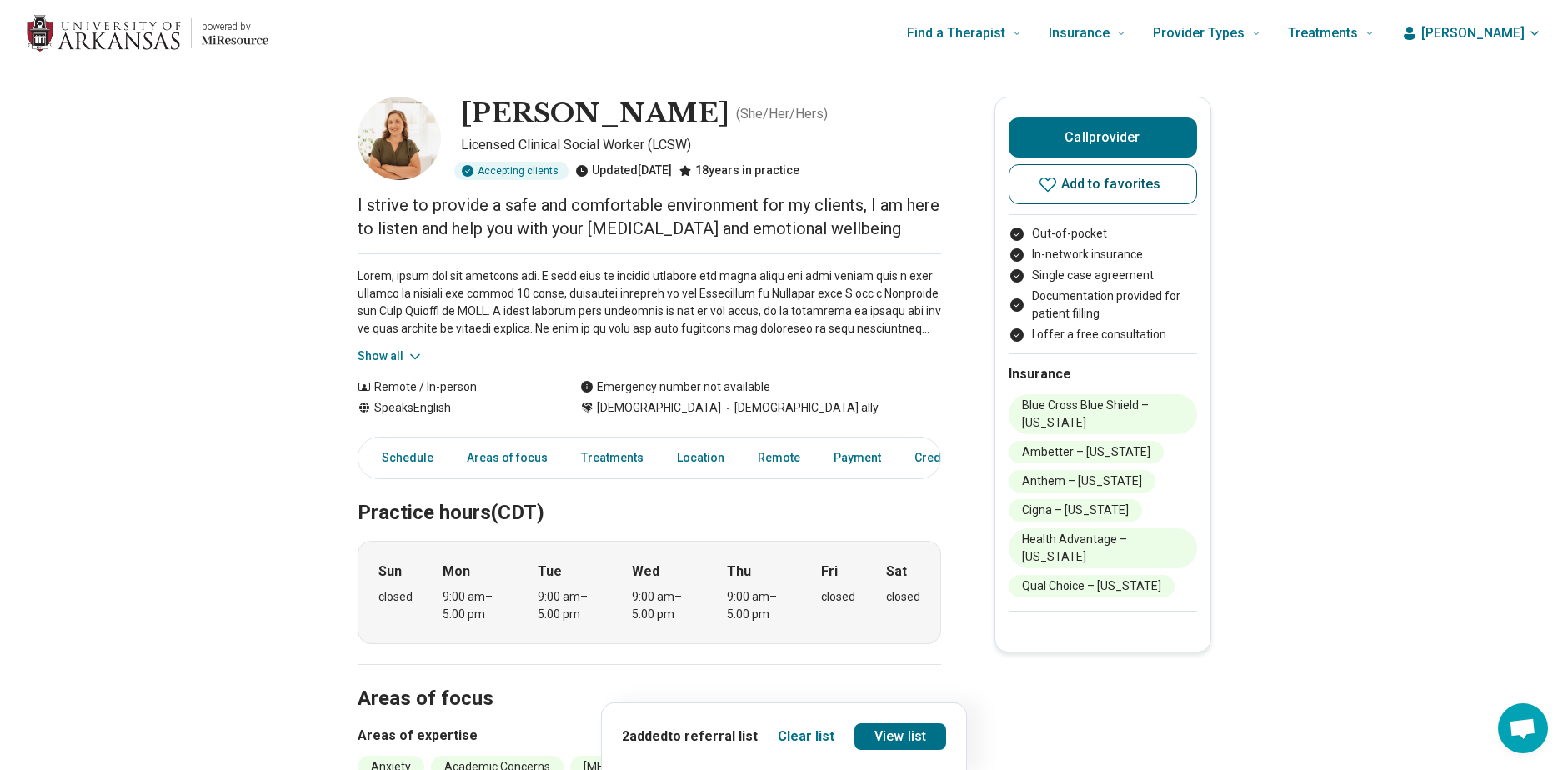
click at [1086, 188] on span "Add to favorites" at bounding box center [1111, 185] width 100 height 13
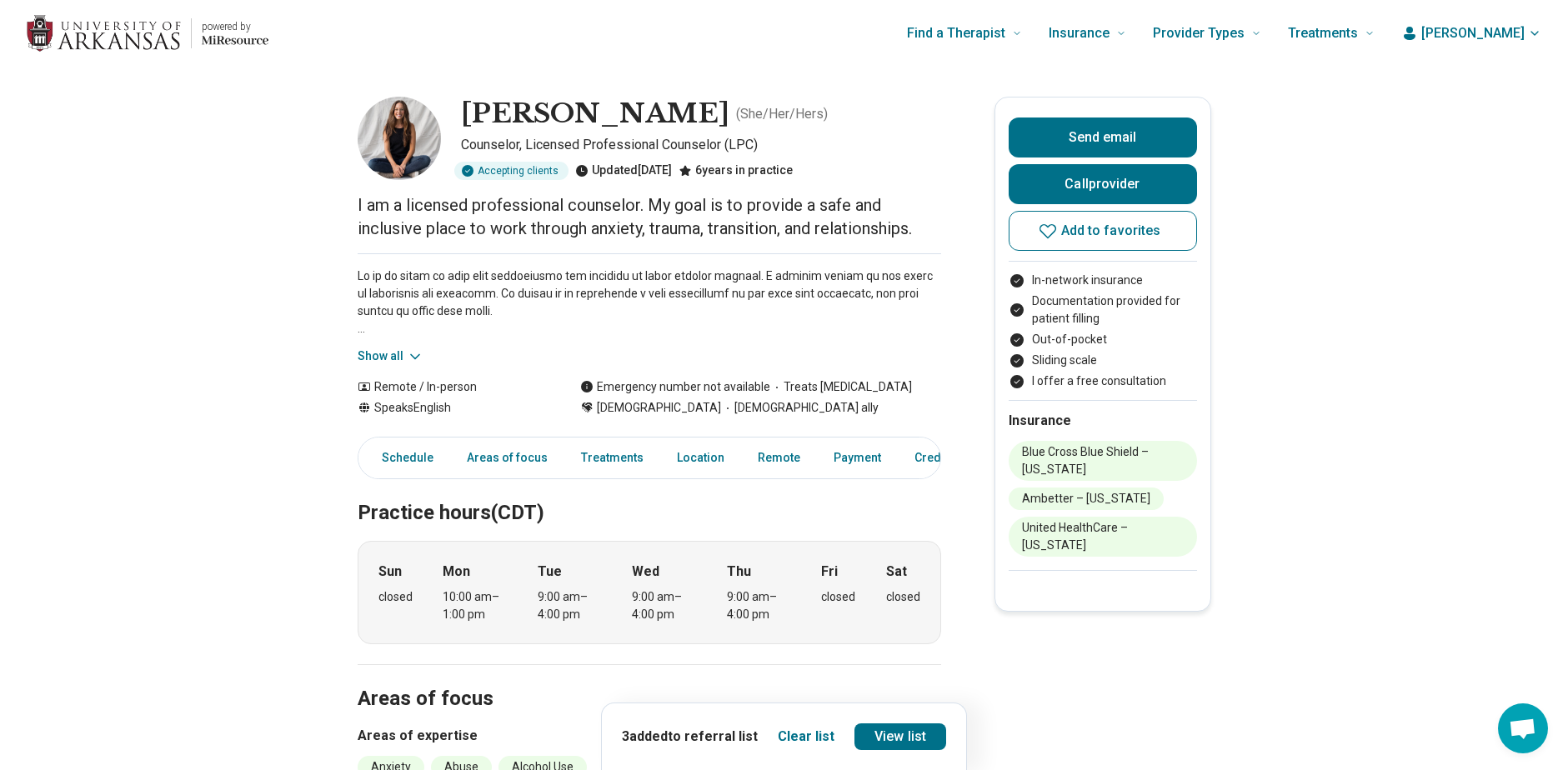
click at [383, 359] on button "Show all" at bounding box center [390, 356] width 66 height 18
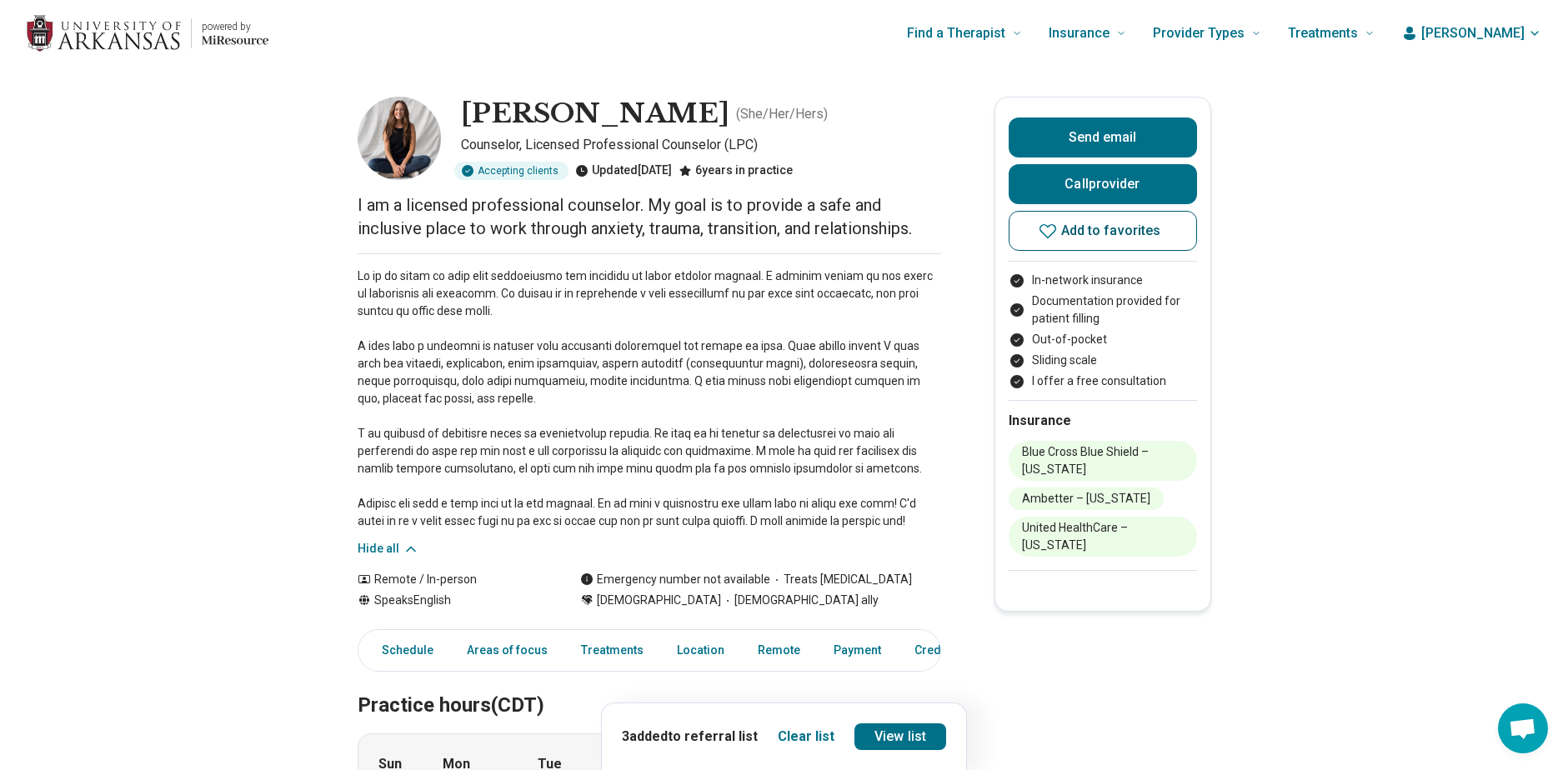
click at [1087, 241] on button "Add to favorites" at bounding box center [1103, 231] width 189 height 40
click at [1415, 29] on icon "button" at bounding box center [1409, 33] width 12 height 13
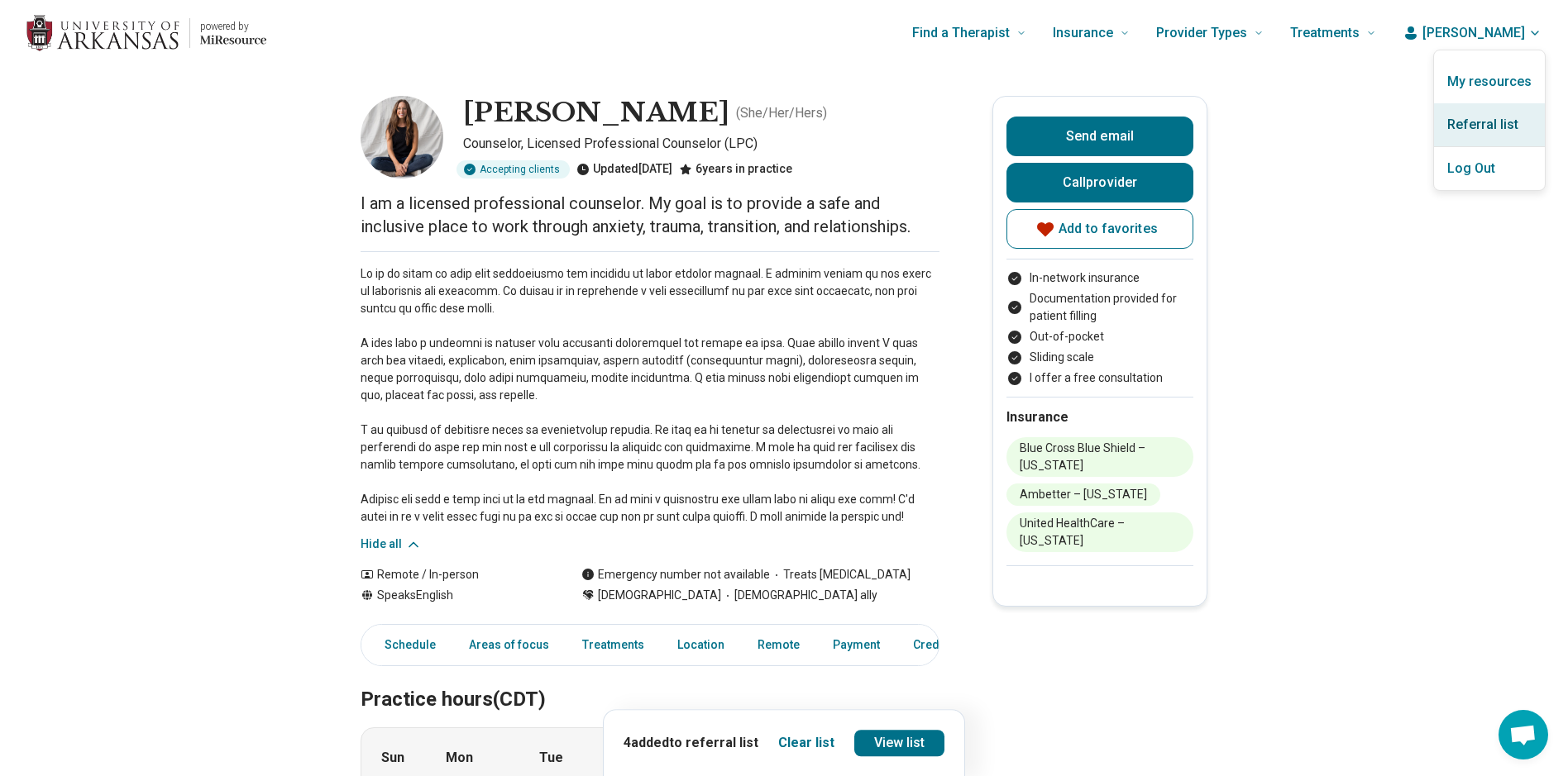
click at [1463, 127] on link "Referral list" at bounding box center [1489, 125] width 111 height 43
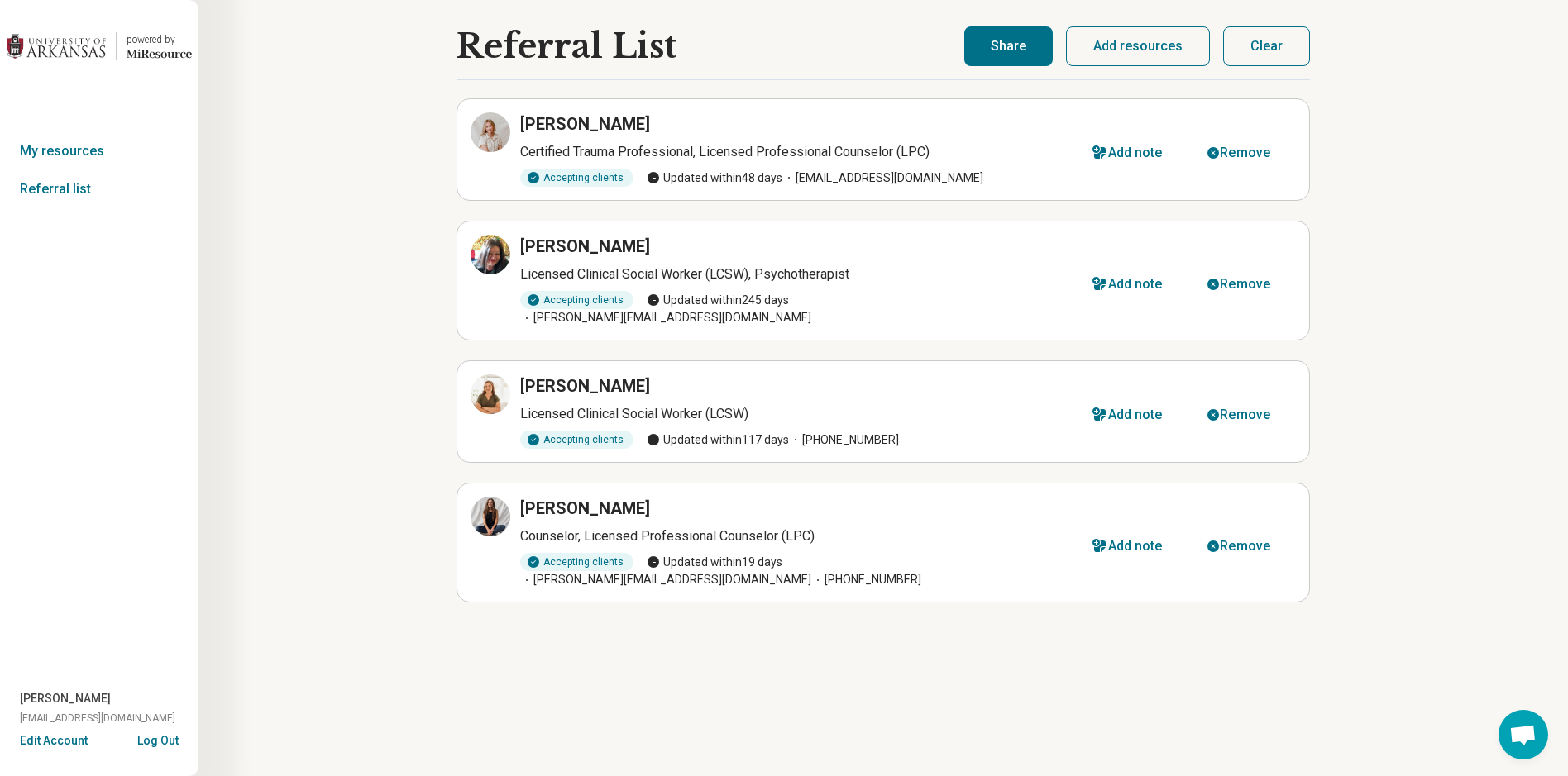
click at [1023, 46] on button "Share" at bounding box center [1008, 46] width 89 height 40
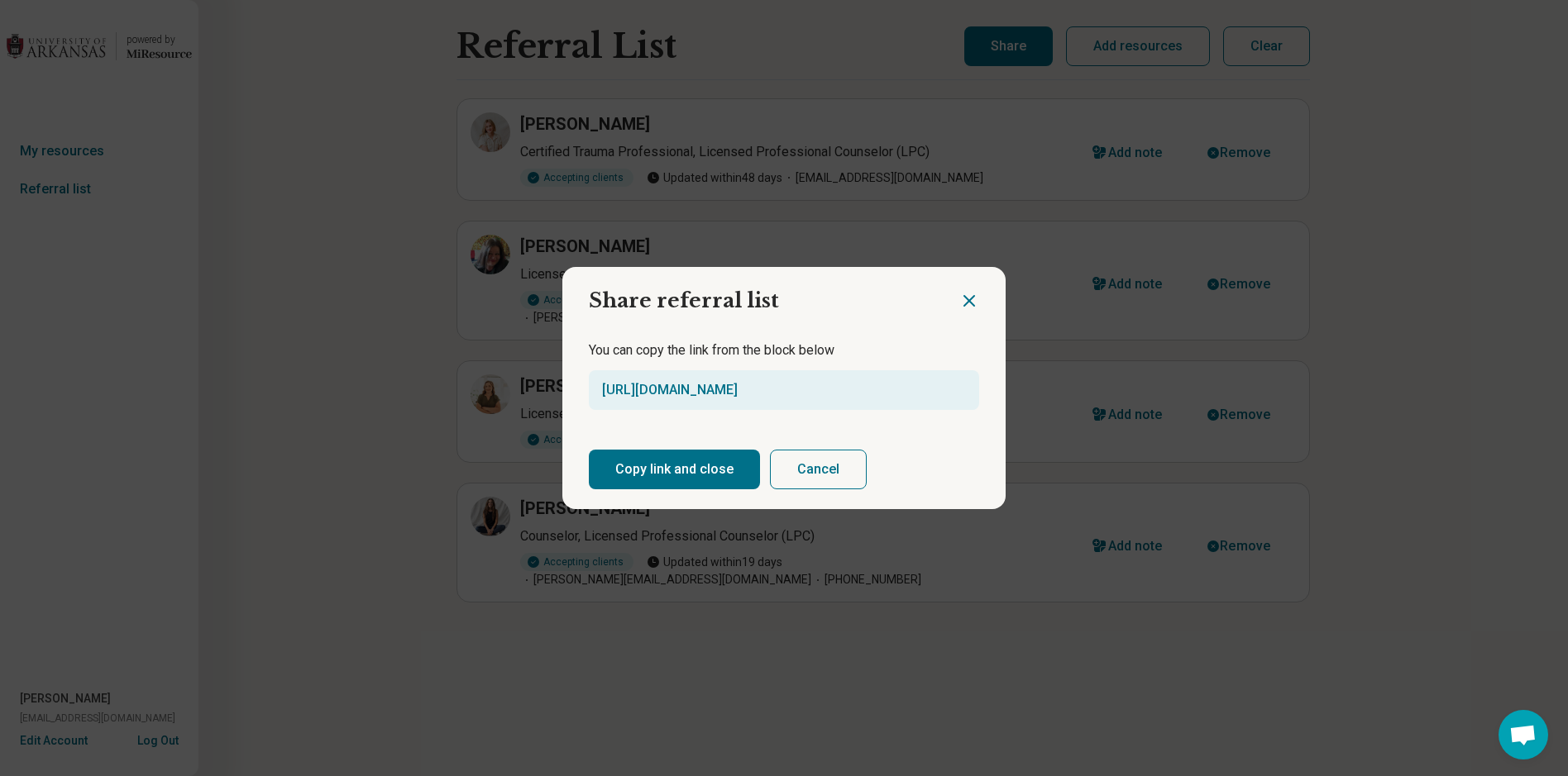
click at [656, 478] on button "Copy link and close" at bounding box center [674, 470] width 171 height 40
